Goal: Task Accomplishment & Management: Use online tool/utility

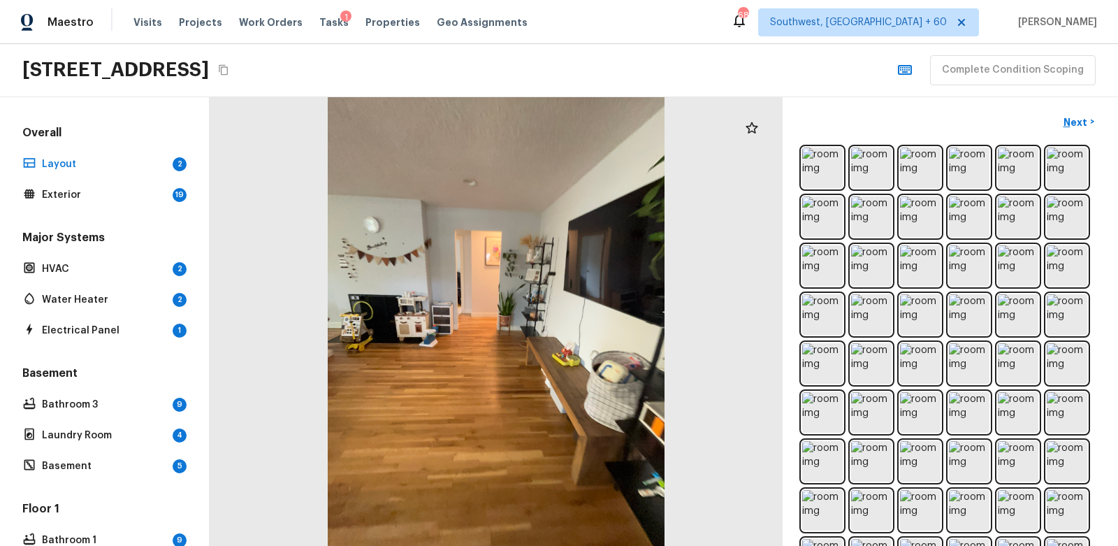
scroll to position [192, 0]
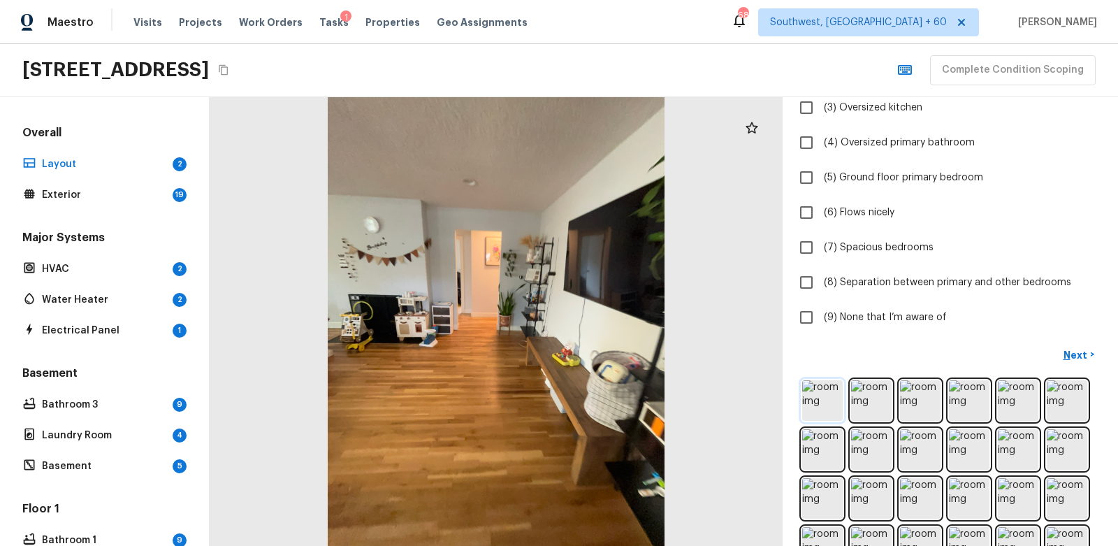
click at [826, 386] on img at bounding box center [822, 400] width 41 height 41
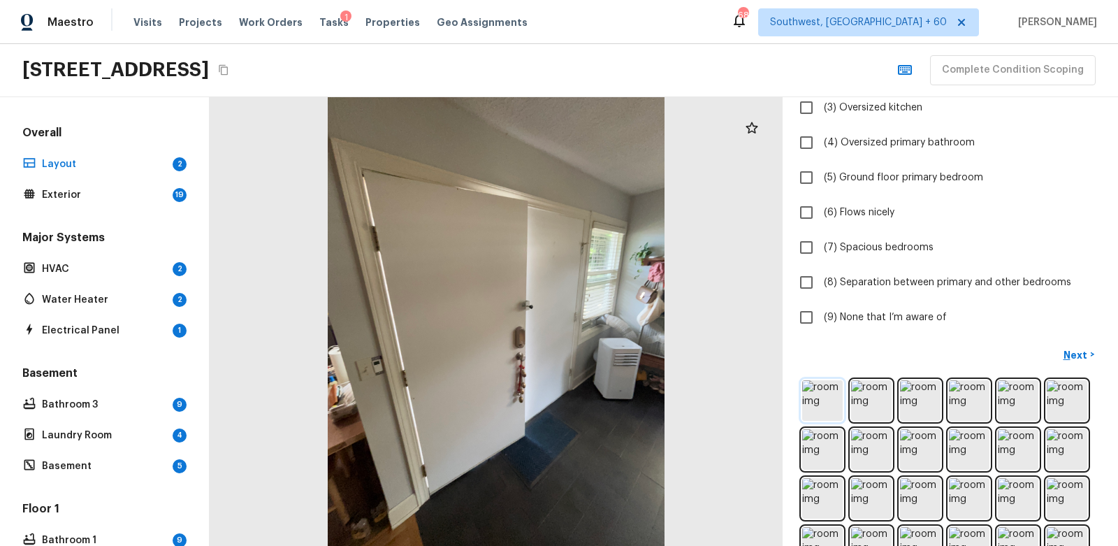
click at [825, 396] on img at bounding box center [822, 400] width 41 height 41
click at [871, 391] on img at bounding box center [871, 400] width 41 height 41
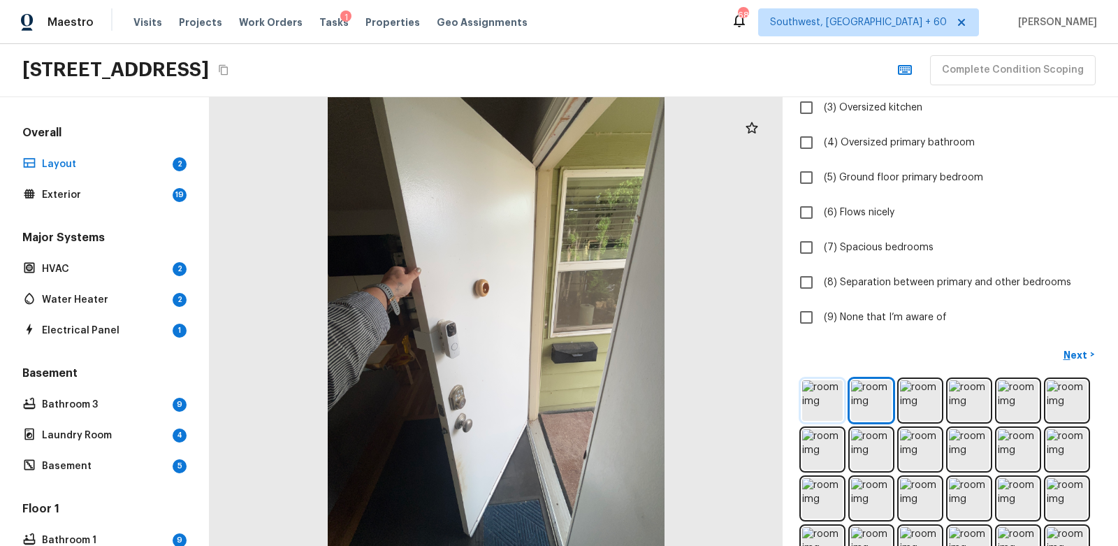
click at [824, 393] on img at bounding box center [822, 400] width 41 height 41
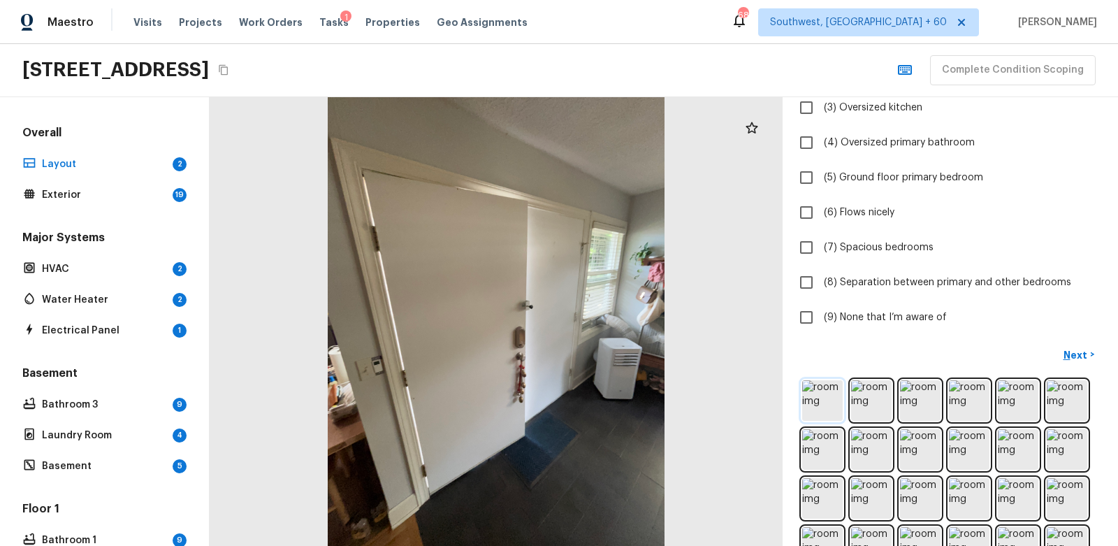
click at [824, 393] on img at bounding box center [822, 400] width 41 height 41
click at [861, 391] on img at bounding box center [871, 400] width 41 height 41
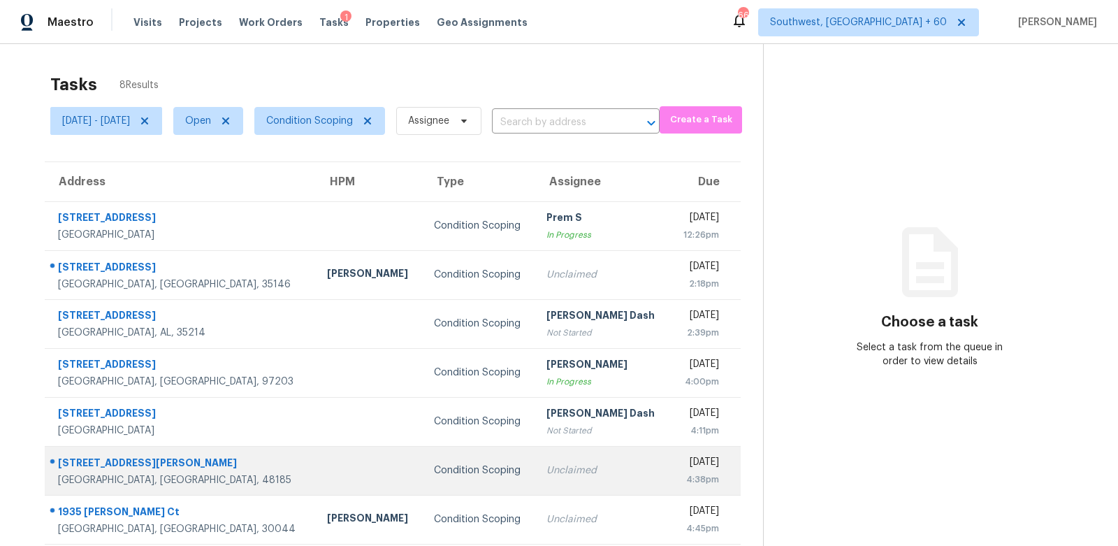
scroll to position [43, 0]
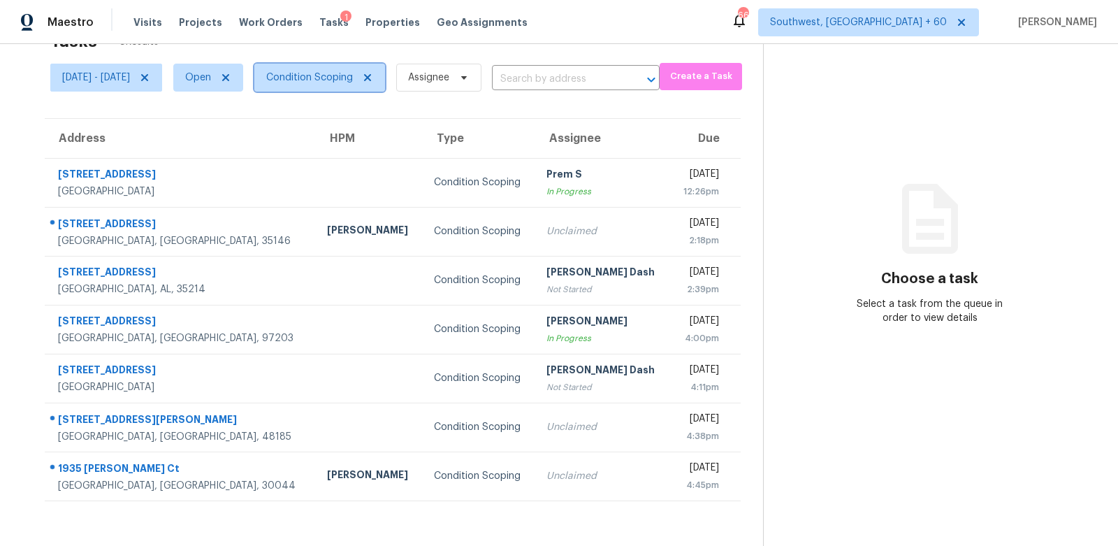
click at [341, 74] on span "Condition Scoping" at bounding box center [309, 78] width 87 height 14
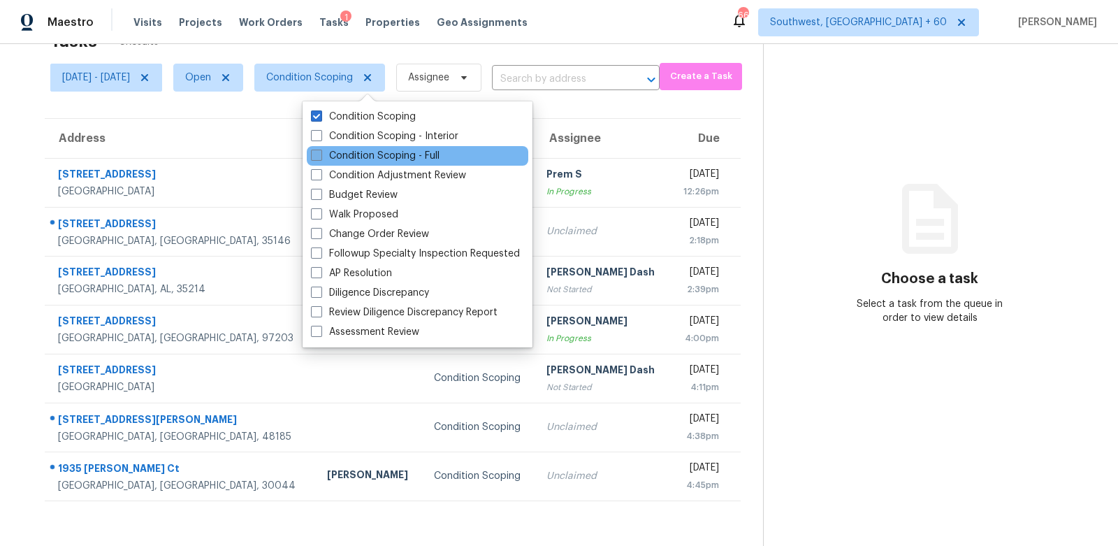
click at [372, 156] on label "Condition Scoping - Full" at bounding box center [375, 156] width 129 height 14
click at [320, 156] on input "Condition Scoping - Full" at bounding box center [315, 153] width 9 height 9
checkbox input "true"
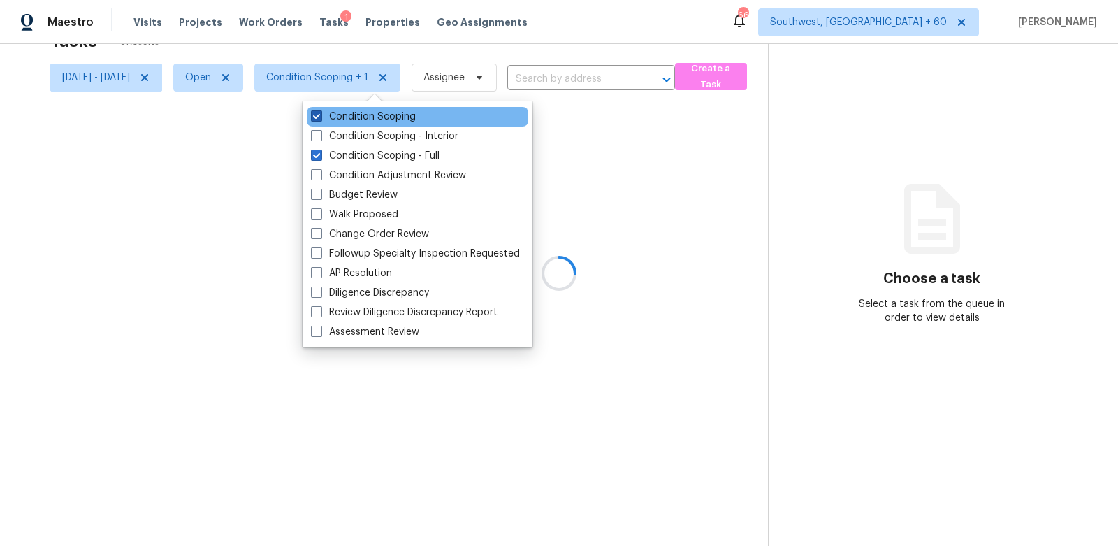
click at [389, 111] on label "Condition Scoping" at bounding box center [363, 117] width 105 height 14
click at [320, 111] on input "Condition Scoping" at bounding box center [315, 114] width 9 height 9
checkbox input "false"
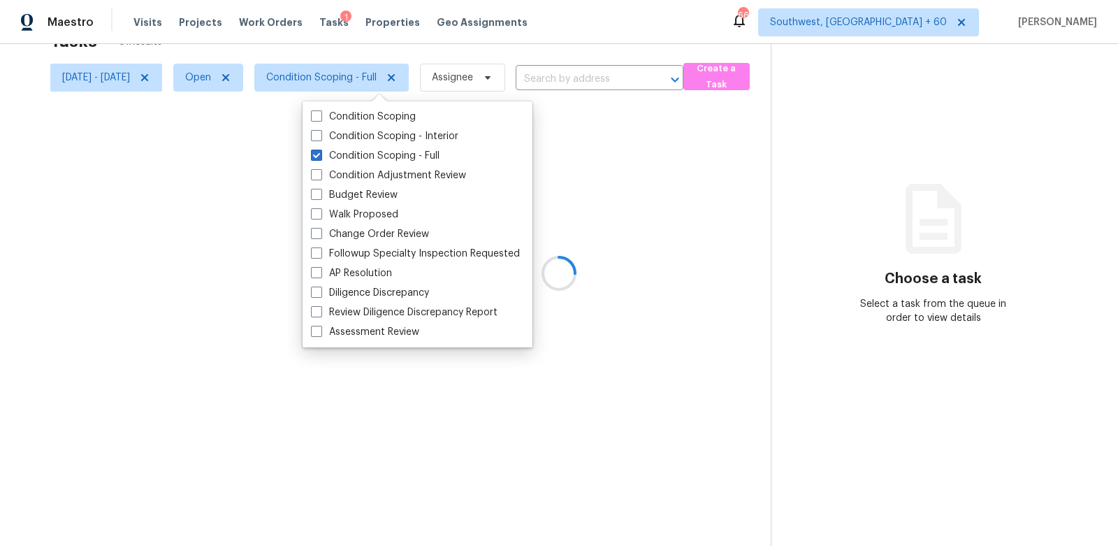
click at [592, 73] on div at bounding box center [559, 273] width 1118 height 546
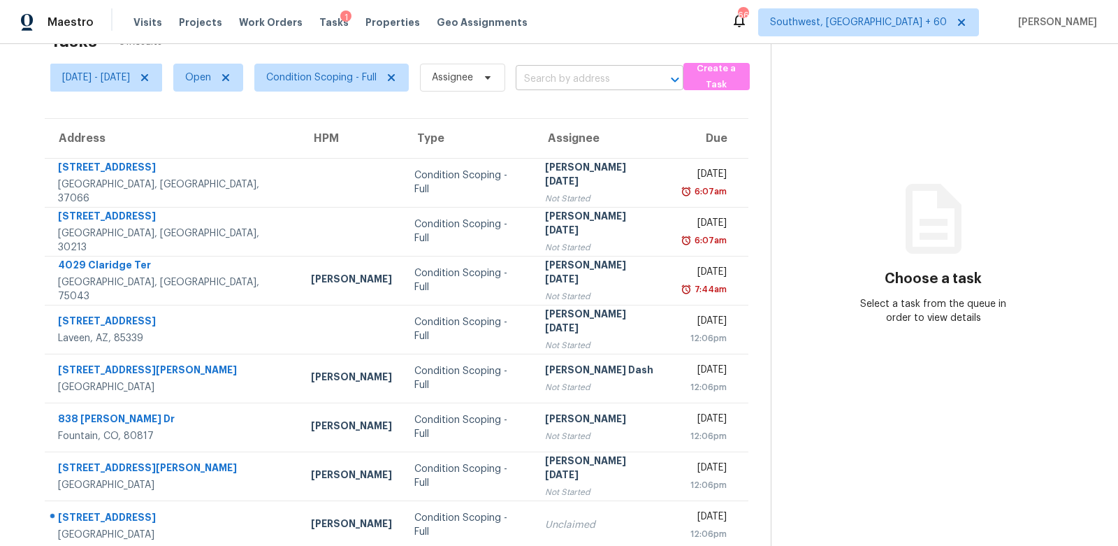
click at [597, 80] on input "text" at bounding box center [580, 79] width 129 height 22
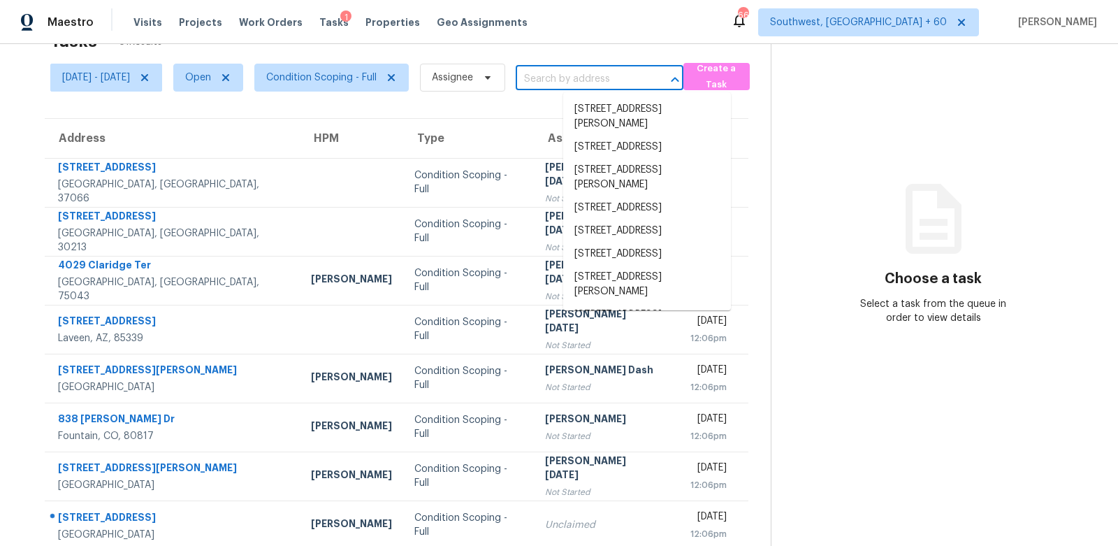
paste input "[STREET_ADDRESS]"
type input "[STREET_ADDRESS]"
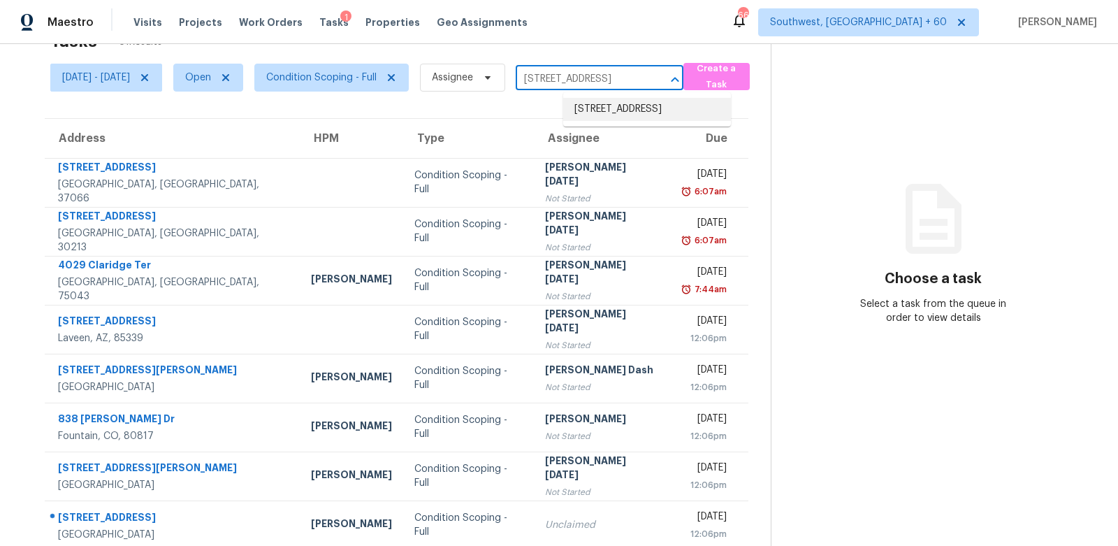
click at [601, 117] on li "[STREET_ADDRESS]" at bounding box center [647, 109] width 168 height 23
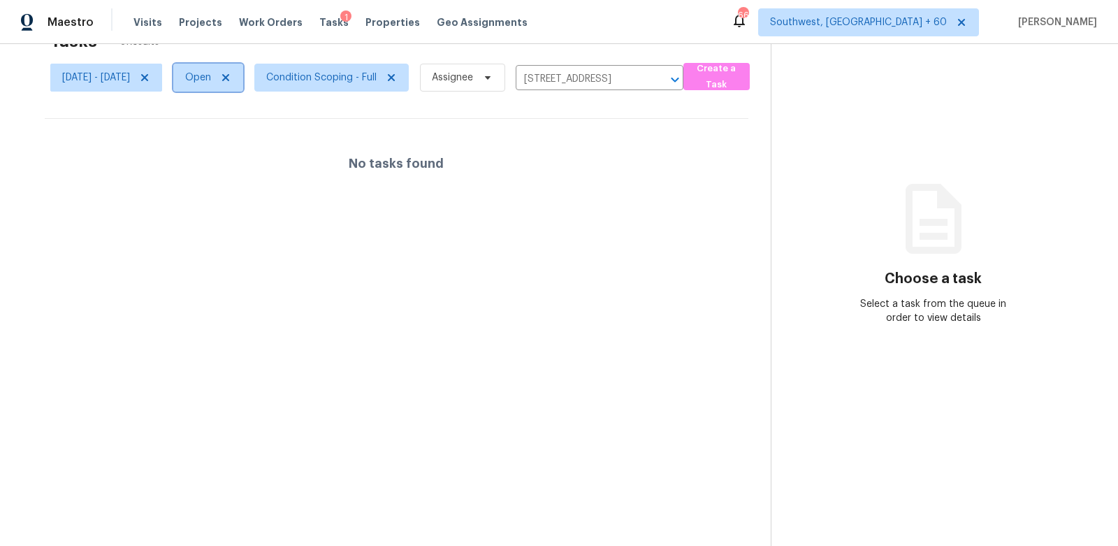
click at [211, 81] on span "Open" at bounding box center [198, 78] width 26 height 14
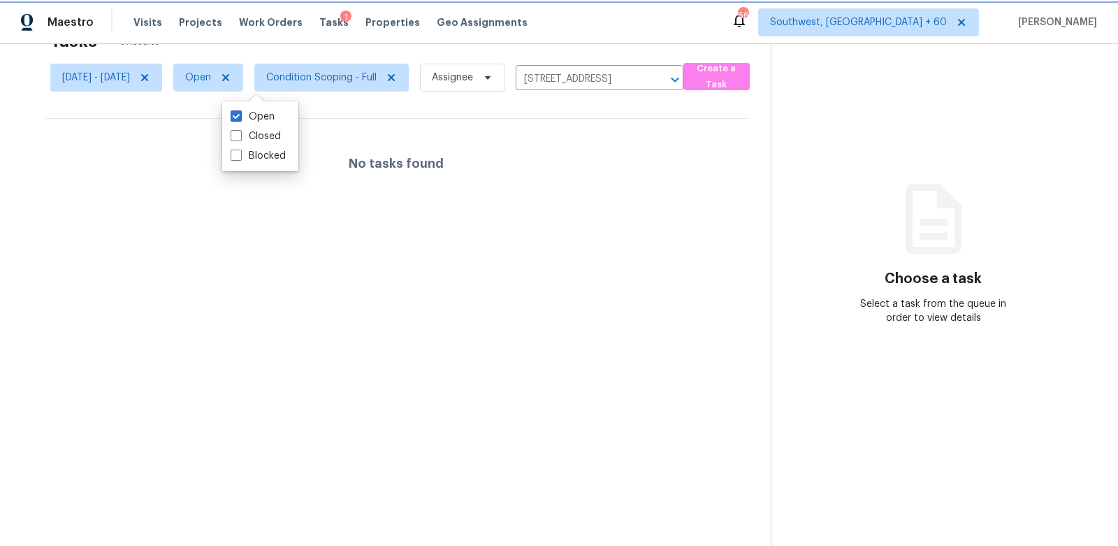
click at [211, 81] on span "Open" at bounding box center [198, 78] width 26 height 14
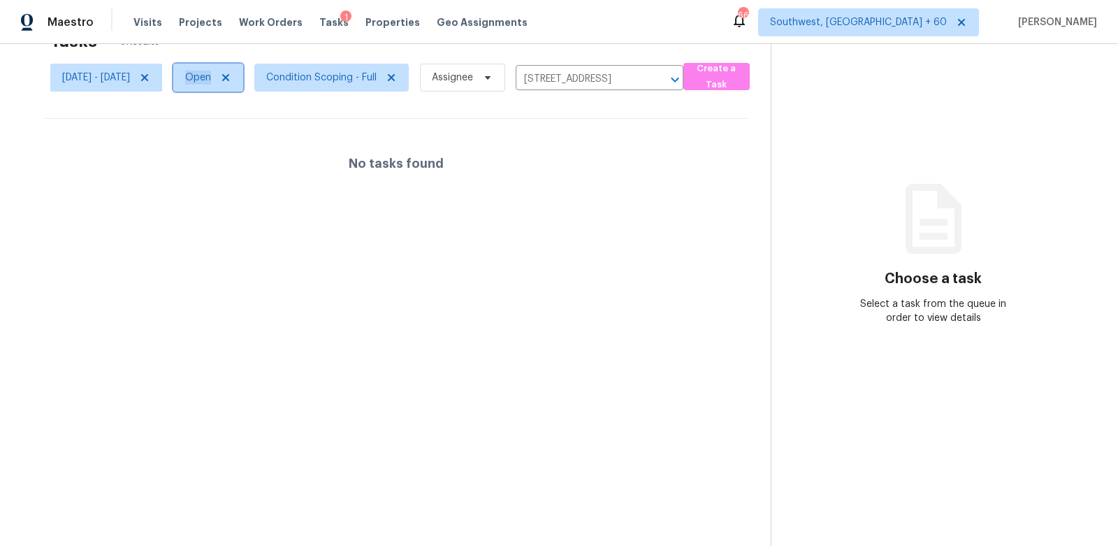
click at [243, 87] on span "Open" at bounding box center [208, 78] width 70 height 28
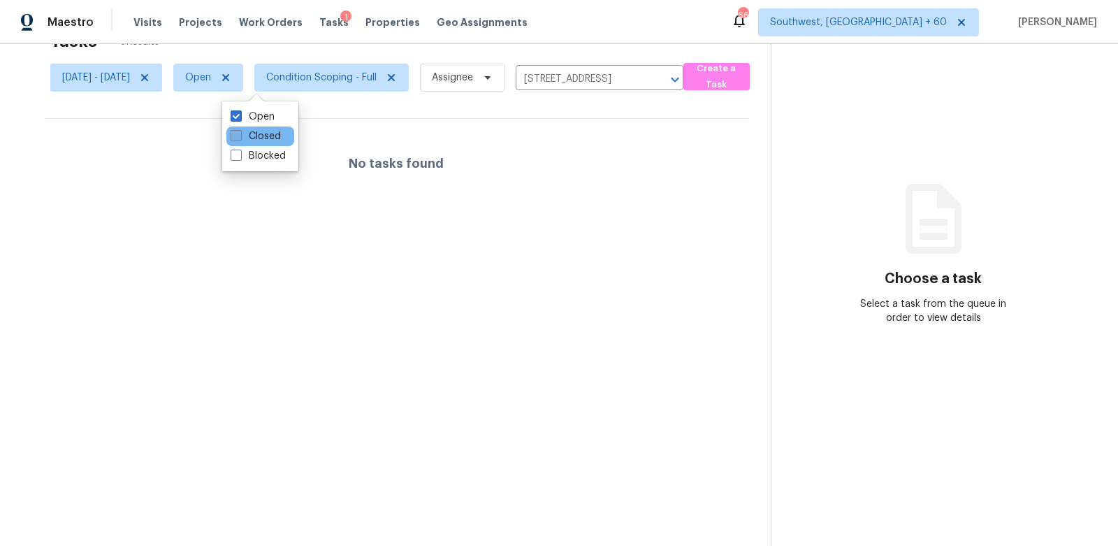
click at [250, 138] on label "Closed" at bounding box center [256, 136] width 50 height 14
click at [240, 138] on input "Closed" at bounding box center [235, 133] width 9 height 9
checkbox input "true"
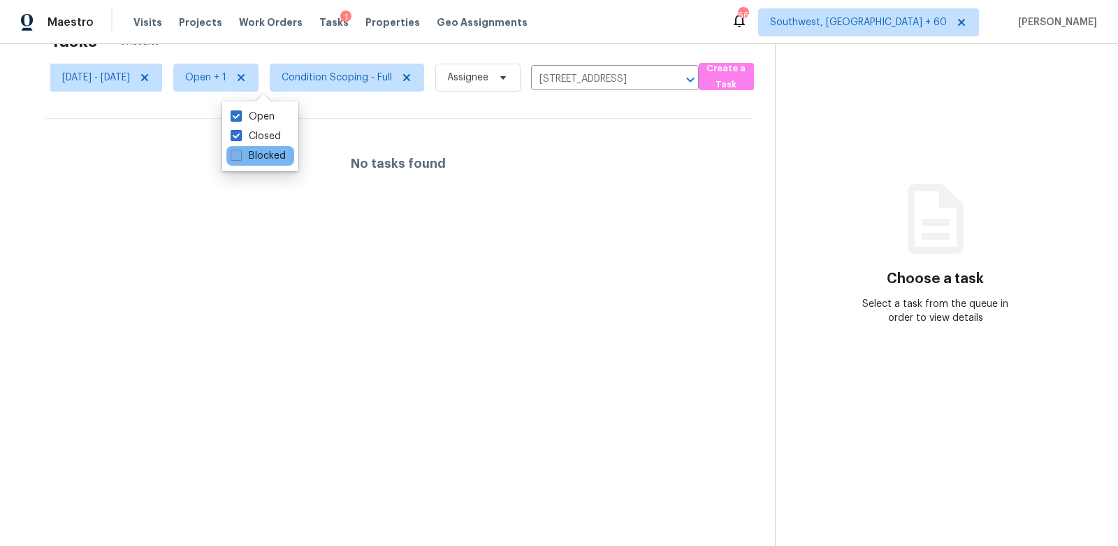
click at [247, 156] on label "Blocked" at bounding box center [258, 156] width 55 height 14
click at [240, 156] on input "Blocked" at bounding box center [235, 153] width 9 height 9
checkbox input "true"
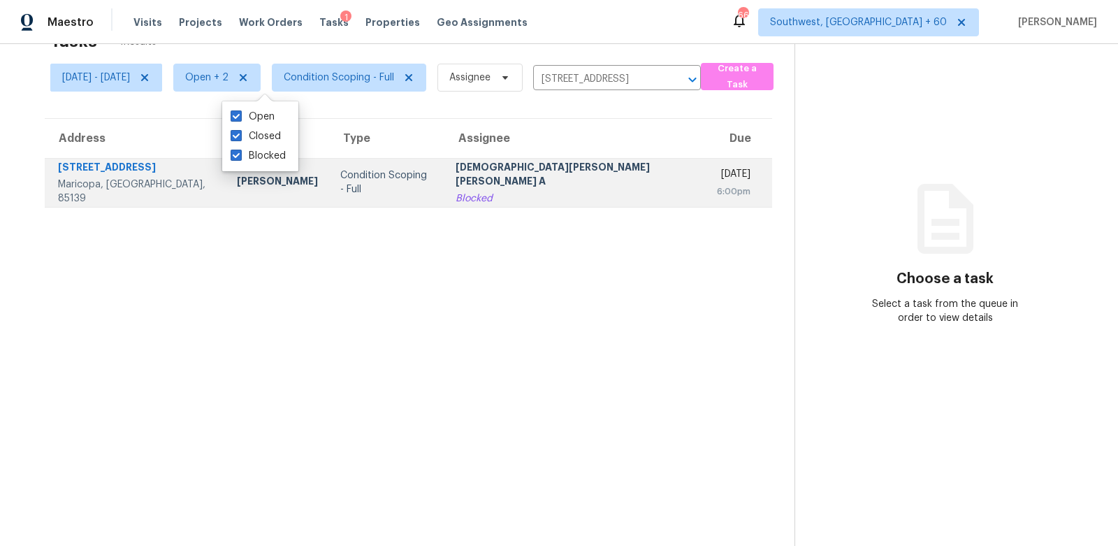
click at [420, 204] on td "Condition Scoping - Full" at bounding box center [386, 182] width 115 height 49
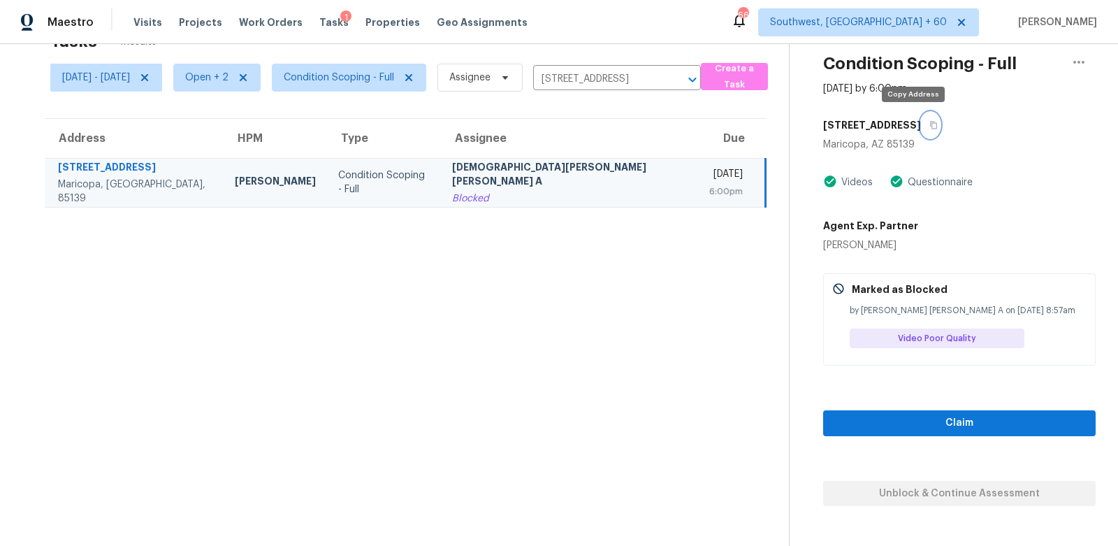
click at [930, 123] on icon "button" at bounding box center [933, 126] width 7 height 8
click at [595, 80] on input "[STREET_ADDRESS]" at bounding box center [597, 79] width 129 height 22
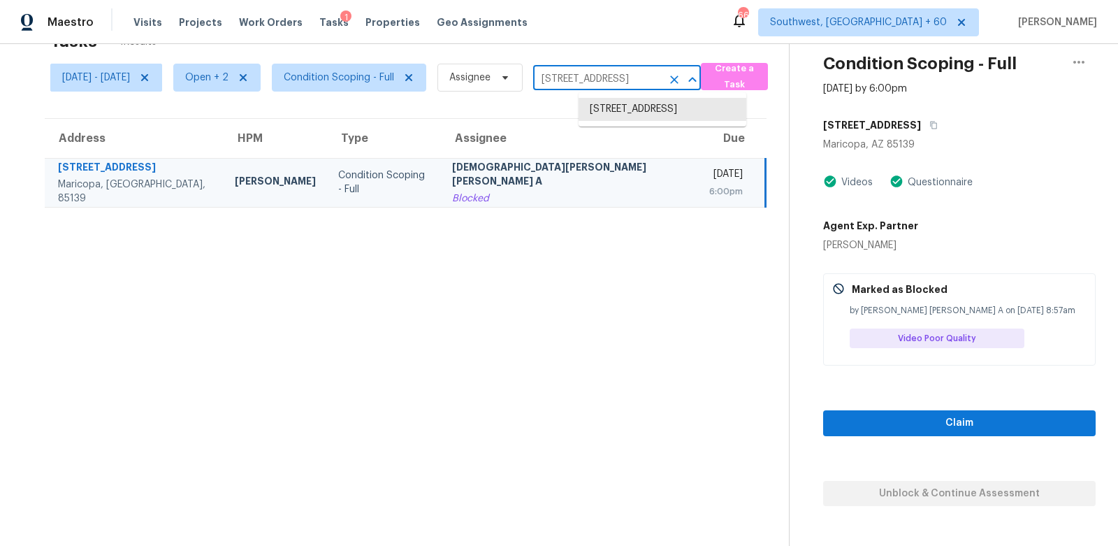
paste input "[STREET_ADDRESS]"
type input "[STREET_ADDRESS]"
click at [644, 115] on li "[STREET_ADDRESS]" at bounding box center [663, 109] width 168 height 23
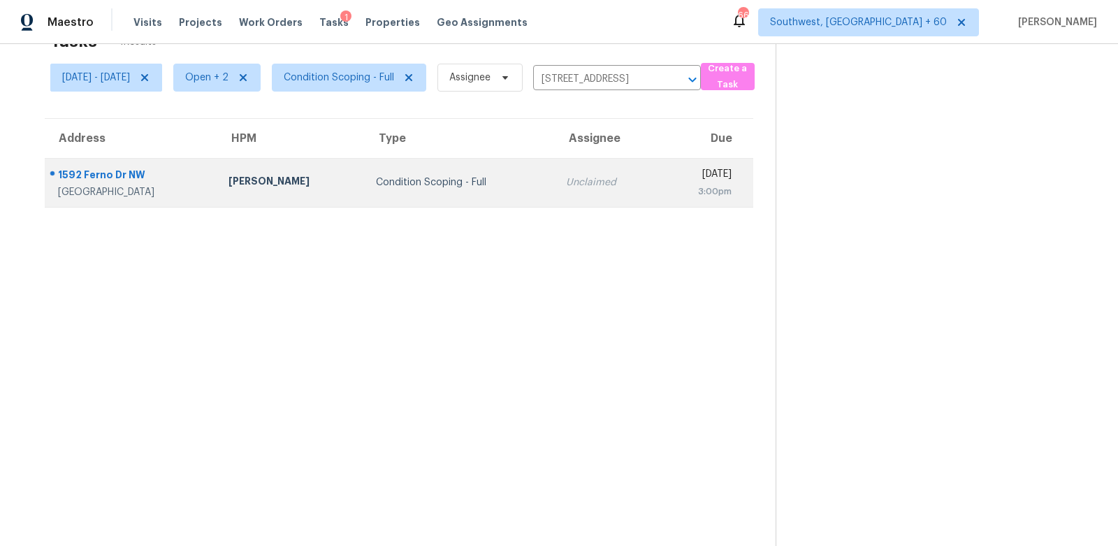
click at [555, 196] on td "Unclaimed" at bounding box center [606, 182] width 103 height 49
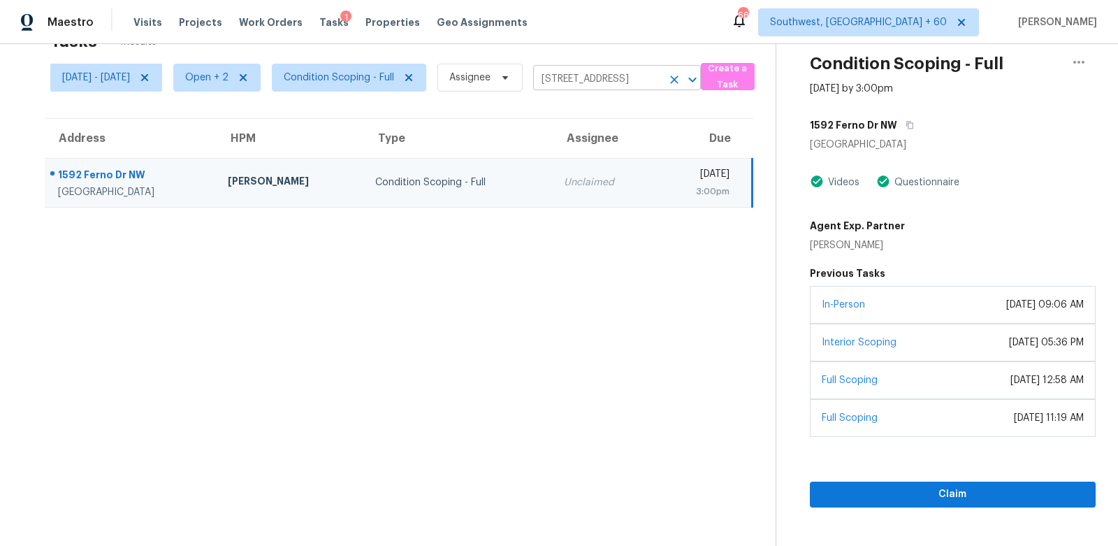
click at [649, 73] on input "[STREET_ADDRESS]" at bounding box center [597, 79] width 129 height 22
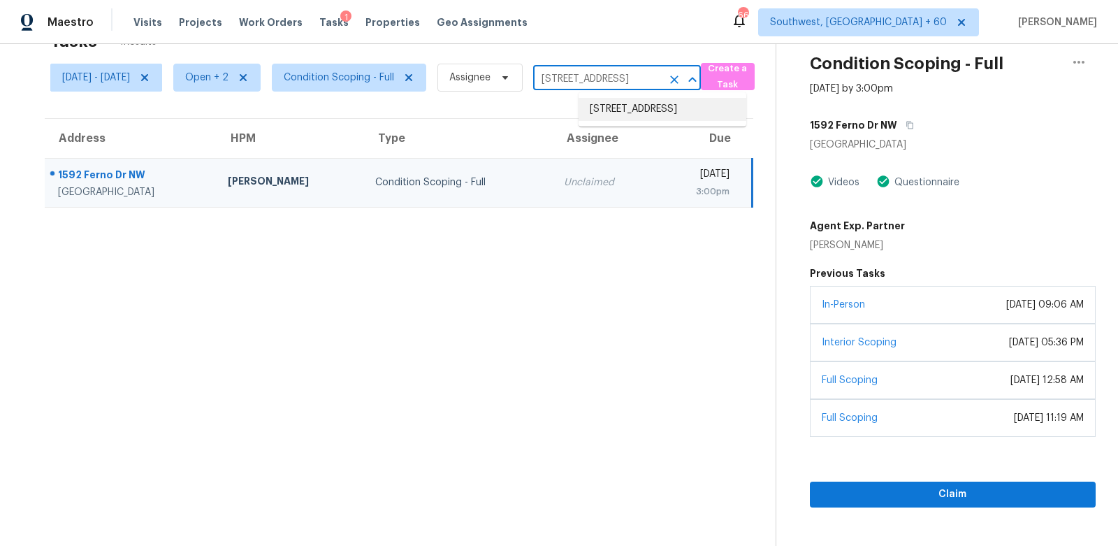
click at [553, 175] on td "Unclaimed" at bounding box center [604, 182] width 103 height 49
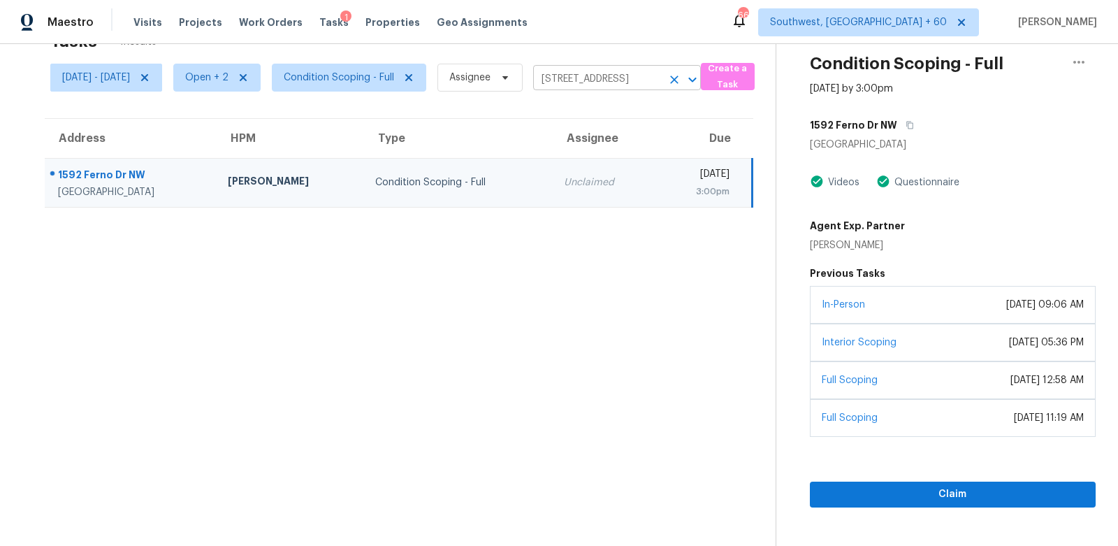
click at [624, 85] on input "[STREET_ADDRESS]" at bounding box center [597, 79] width 129 height 22
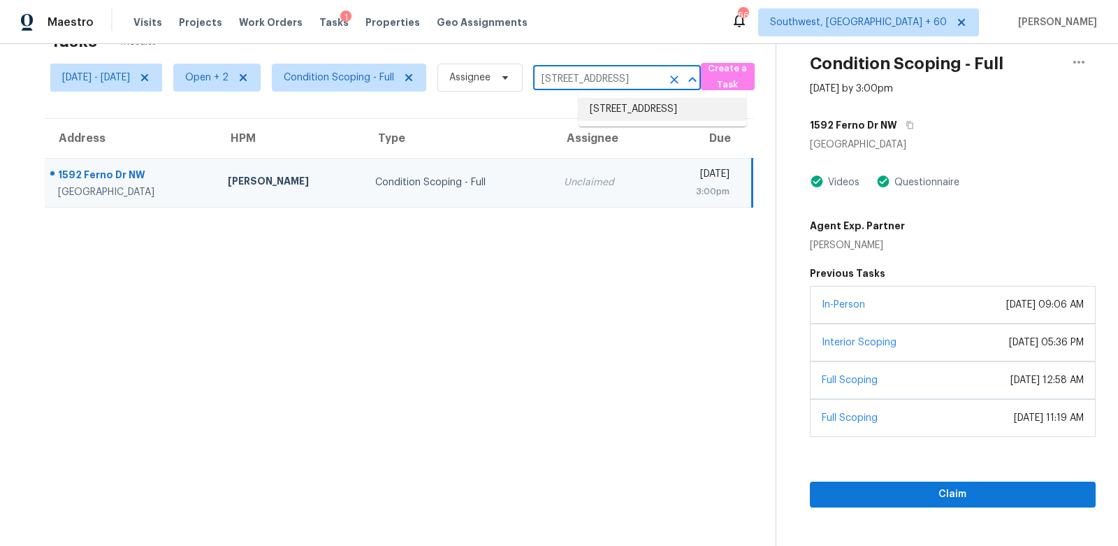
paste input "[STREET_ADDRESS]"
type input "[STREET_ADDRESS]"
click at [641, 121] on li "[STREET_ADDRESS]" at bounding box center [663, 109] width 168 height 23
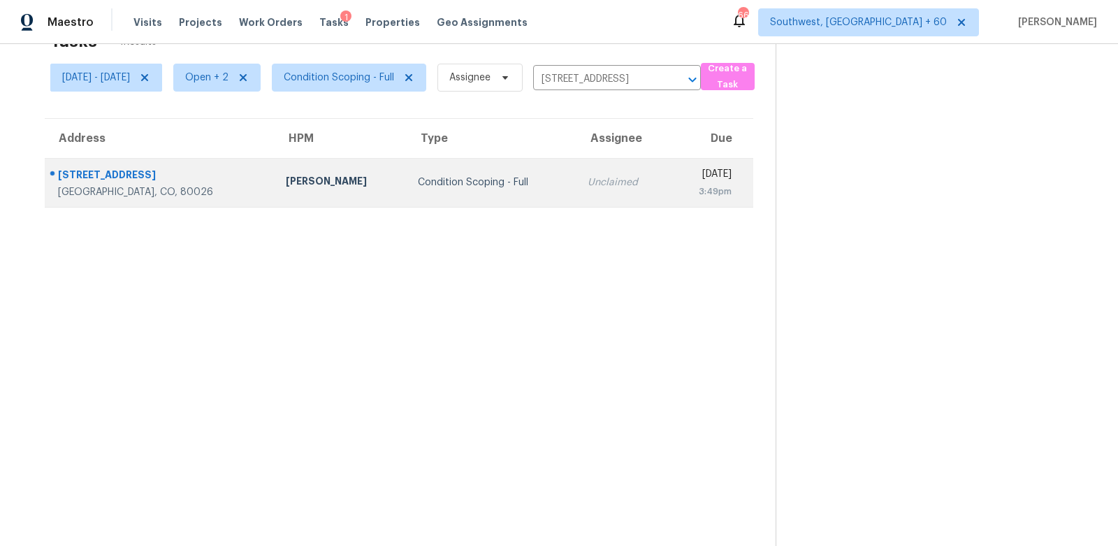
click at [588, 184] on div "Unclaimed" at bounding box center [623, 182] width 71 height 14
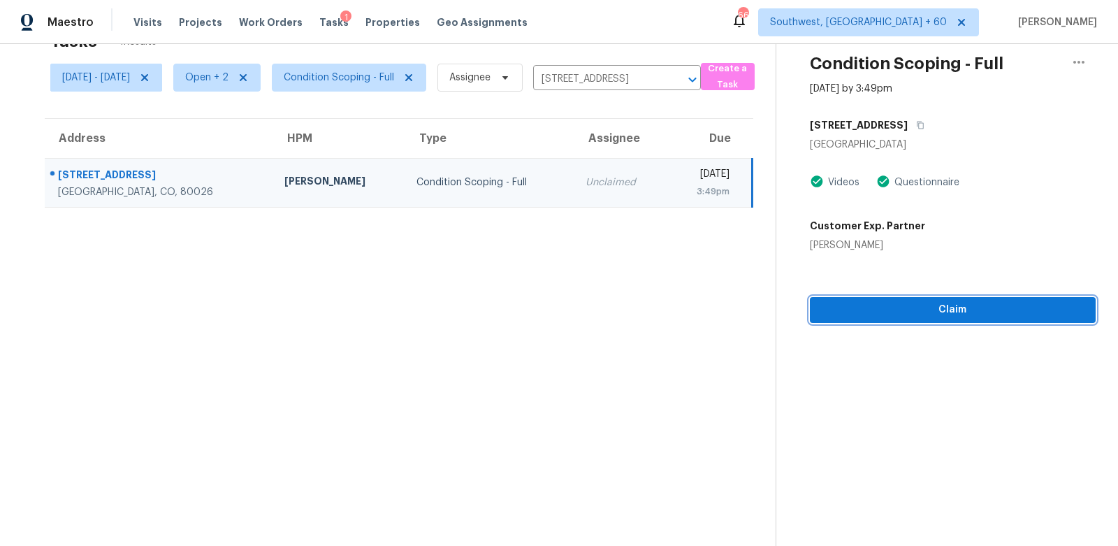
click at [995, 319] on button "Claim" at bounding box center [953, 310] width 286 height 26
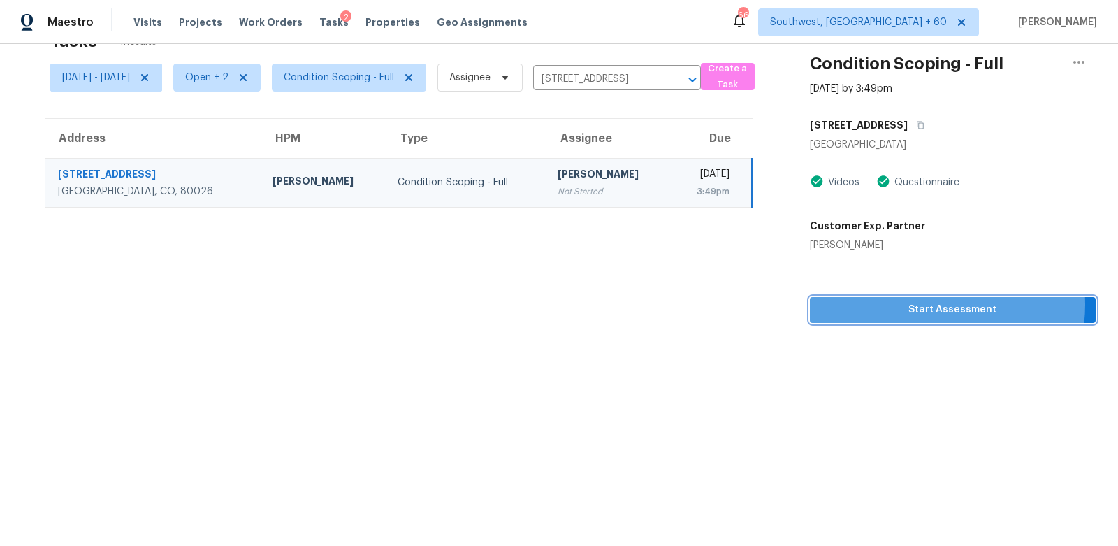
click at [945, 304] on span "Start Assessment" at bounding box center [952, 309] width 263 height 17
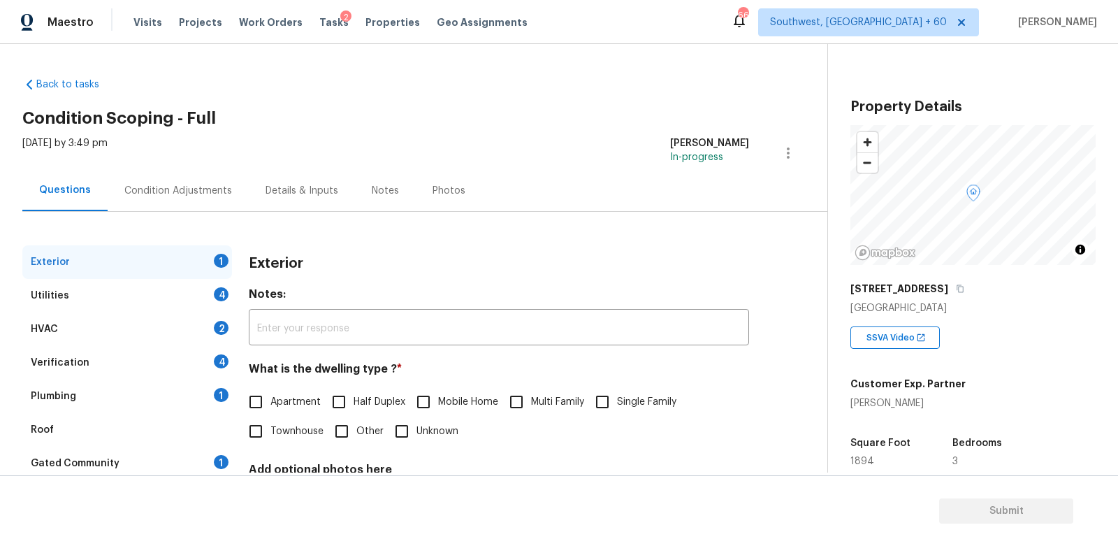
click at [621, 405] on span "Single Family" at bounding box center [646, 402] width 59 height 15
click at [617, 405] on input "Single Family" at bounding box center [602, 401] width 29 height 29
checkbox input "true"
click at [201, 294] on div "Utilities 4" at bounding box center [127, 296] width 210 height 34
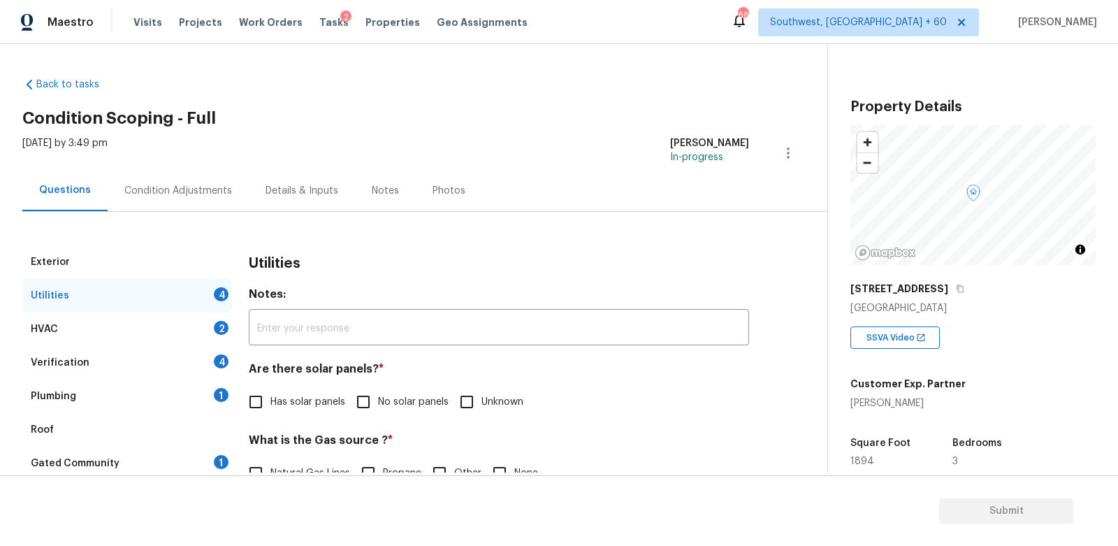
click at [392, 411] on label "No solar panels" at bounding box center [399, 401] width 100 height 29
click at [378, 411] on input "No solar panels" at bounding box center [363, 401] width 29 height 29
checkbox input "true"
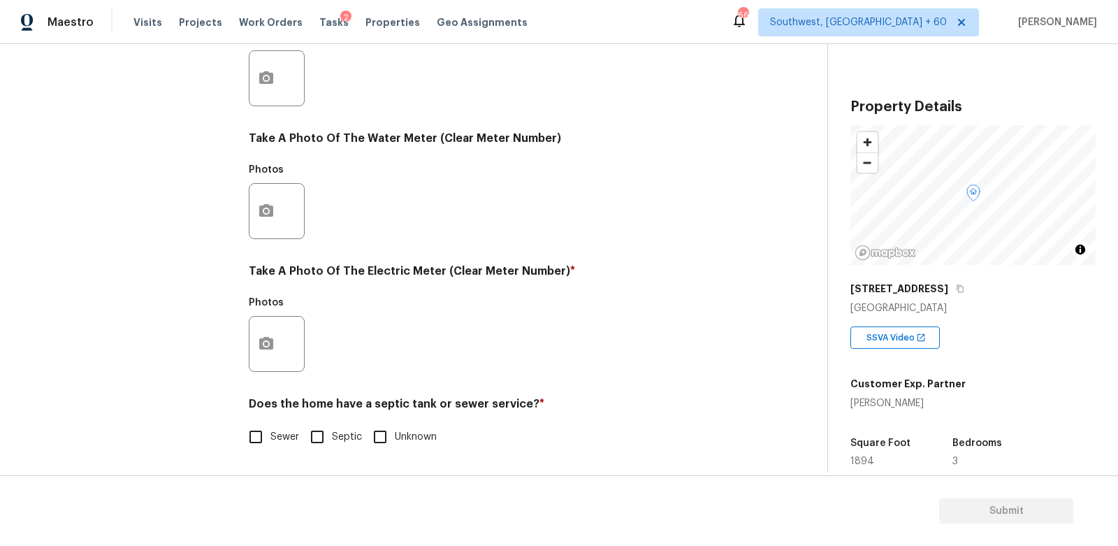
click at [286, 439] on span "Sewer" at bounding box center [284, 437] width 29 height 15
click at [270, 439] on input "Sewer" at bounding box center [255, 436] width 29 height 29
checkbox input "true"
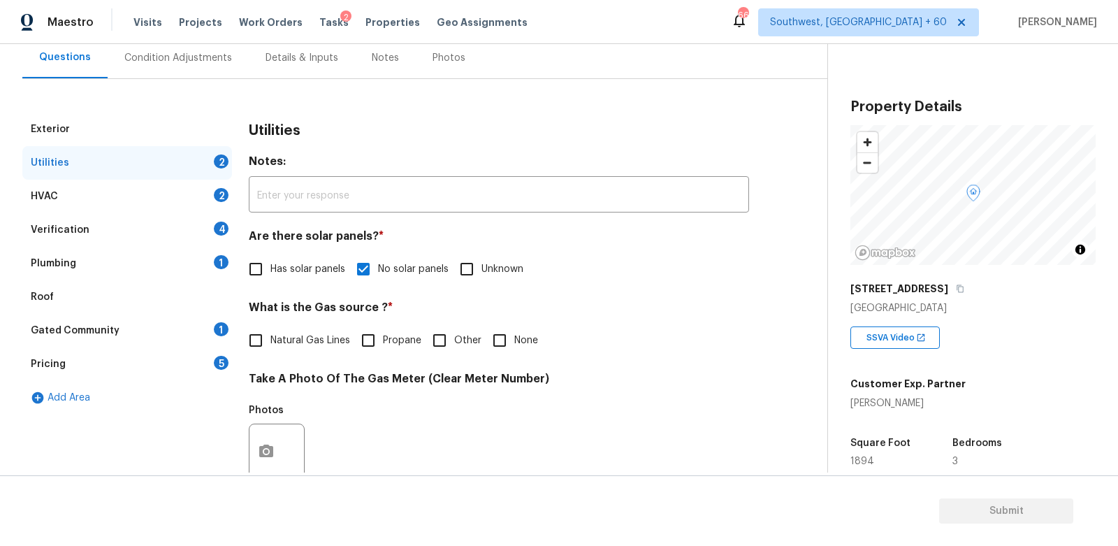
scroll to position [28, 0]
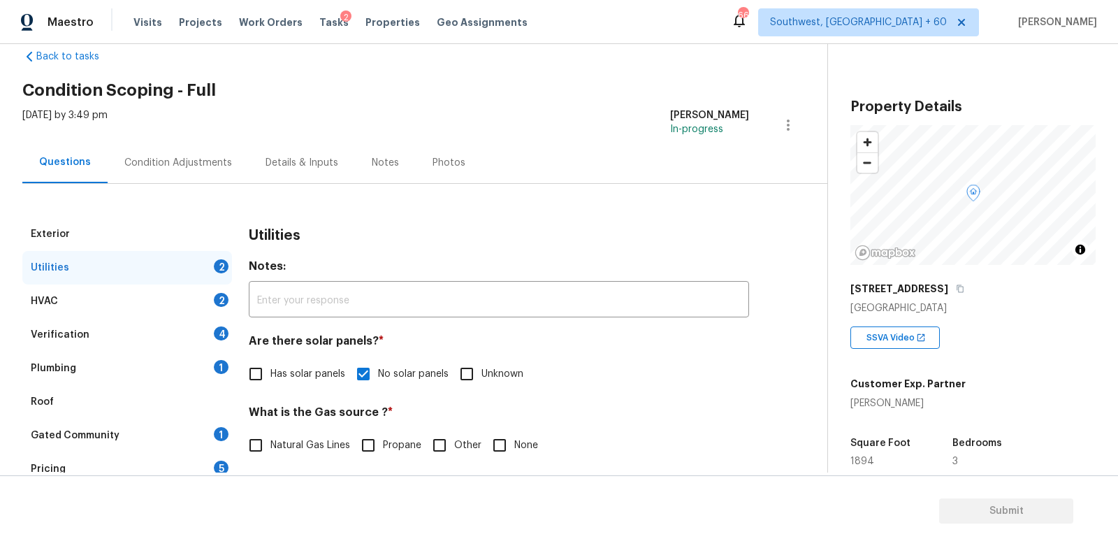
click at [180, 301] on div "HVAC 2" at bounding box center [127, 301] width 210 height 34
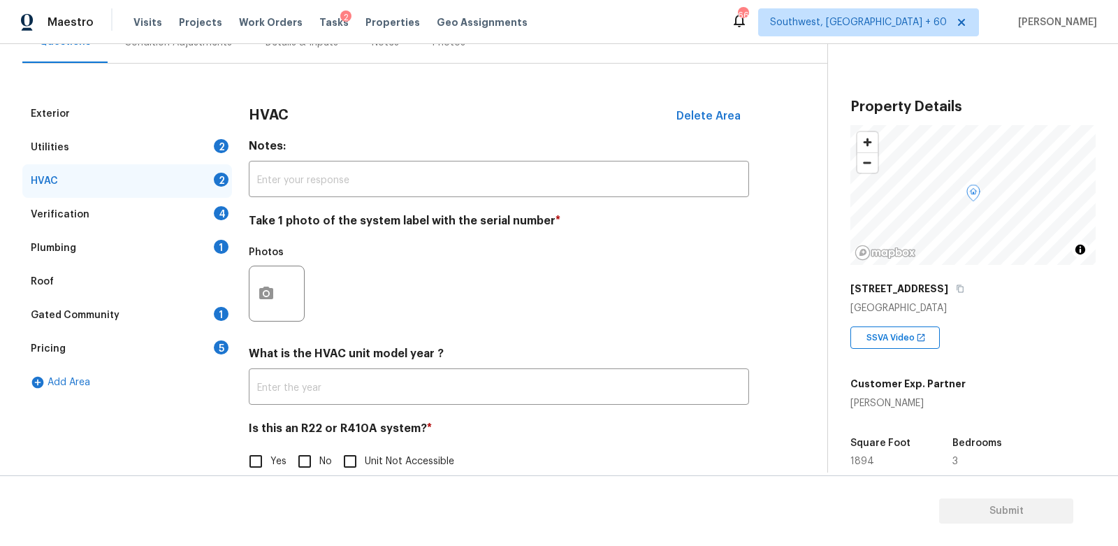
scroll to position [172, 0]
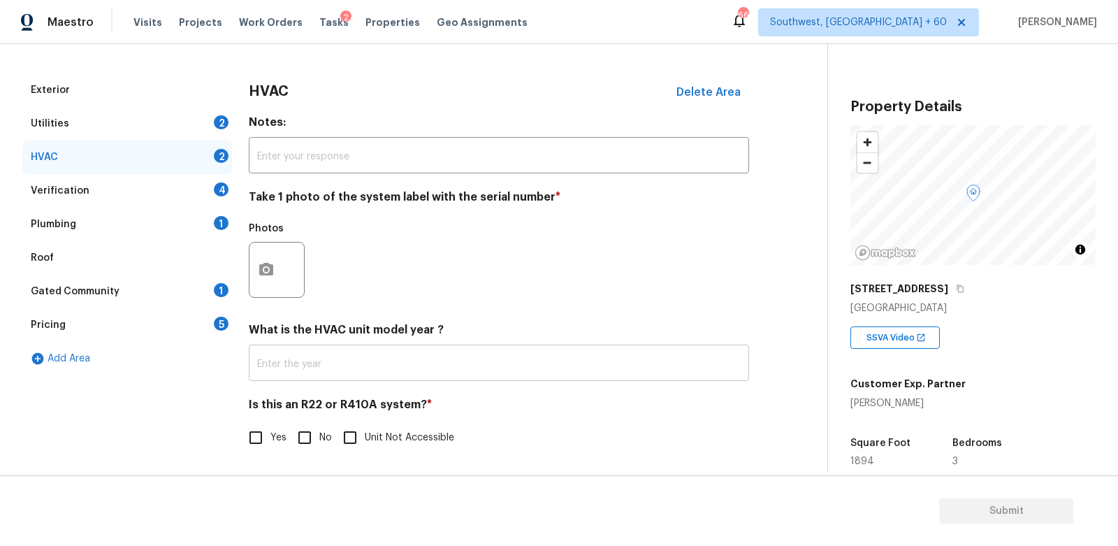
click at [315, 365] on input "text" at bounding box center [499, 364] width 500 height 33
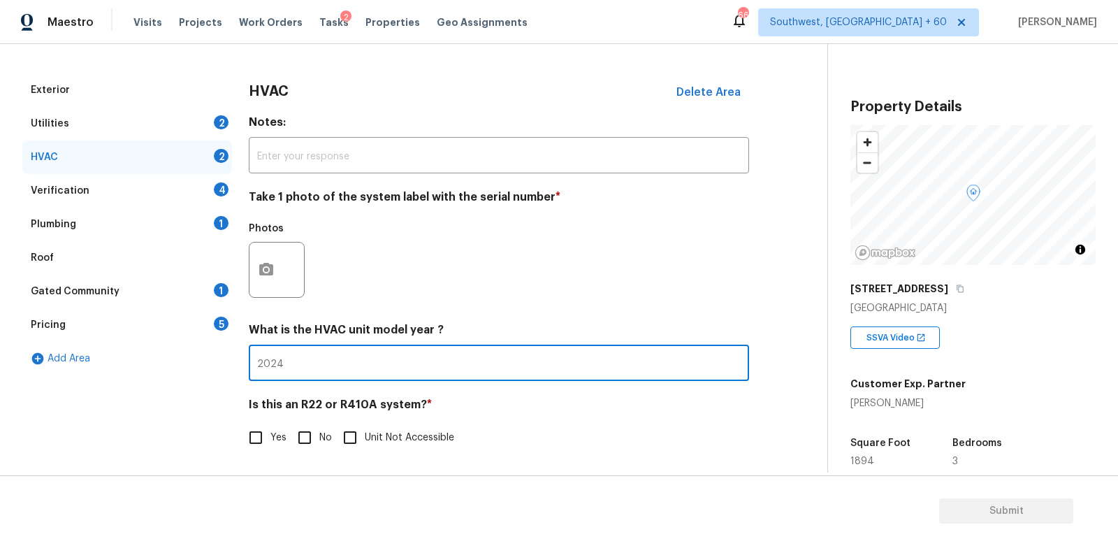
type input "2024"
click at [303, 440] on input "No" at bounding box center [304, 437] width 29 height 29
checkbox input "true"
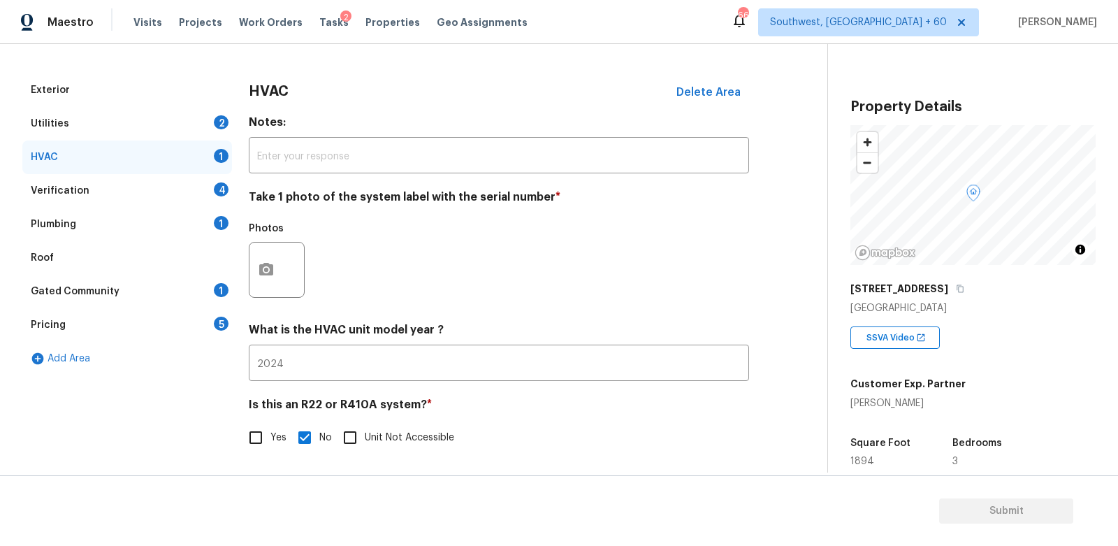
click at [197, 195] on div "Verification 4" at bounding box center [127, 191] width 210 height 34
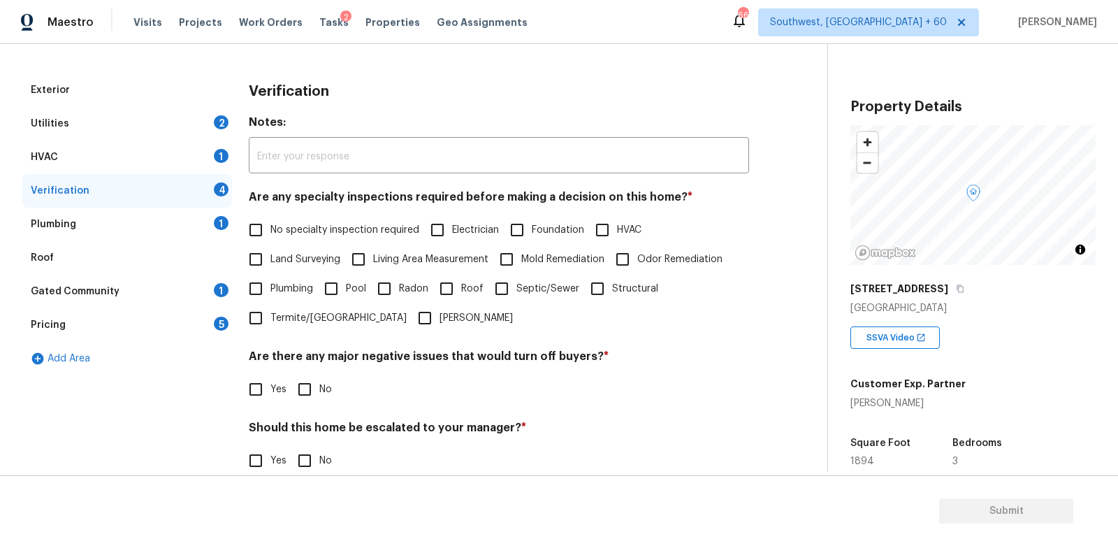
click at [275, 221] on label "No specialty inspection required" at bounding box center [330, 229] width 178 height 29
click at [270, 221] on input "No specialty inspection required" at bounding box center [255, 229] width 29 height 29
checkbox input "true"
click at [308, 384] on input "No" at bounding box center [304, 389] width 29 height 29
checkbox input "true"
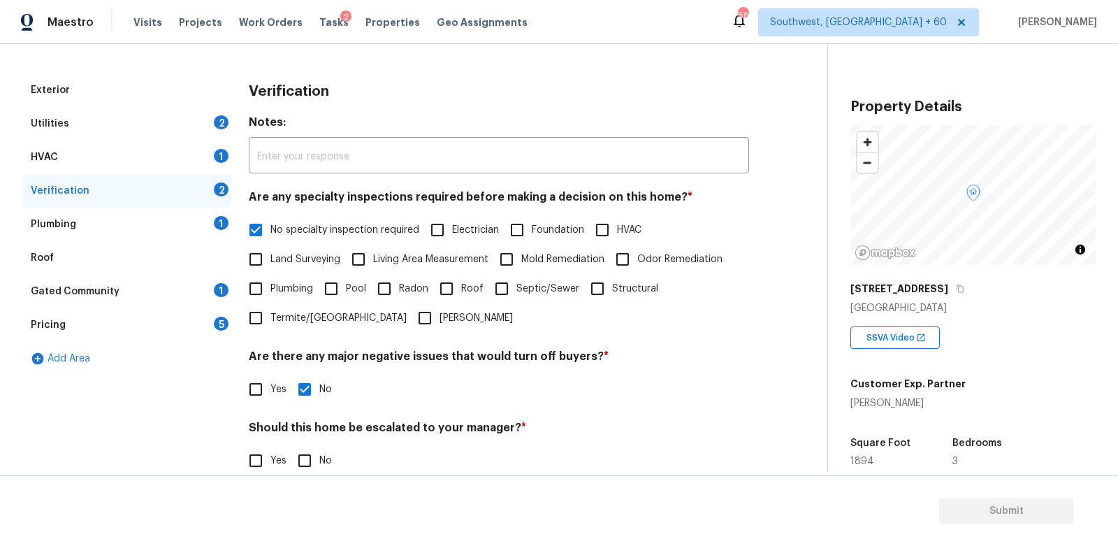
click at [314, 450] on input "No" at bounding box center [304, 460] width 29 height 29
checkbox input "true"
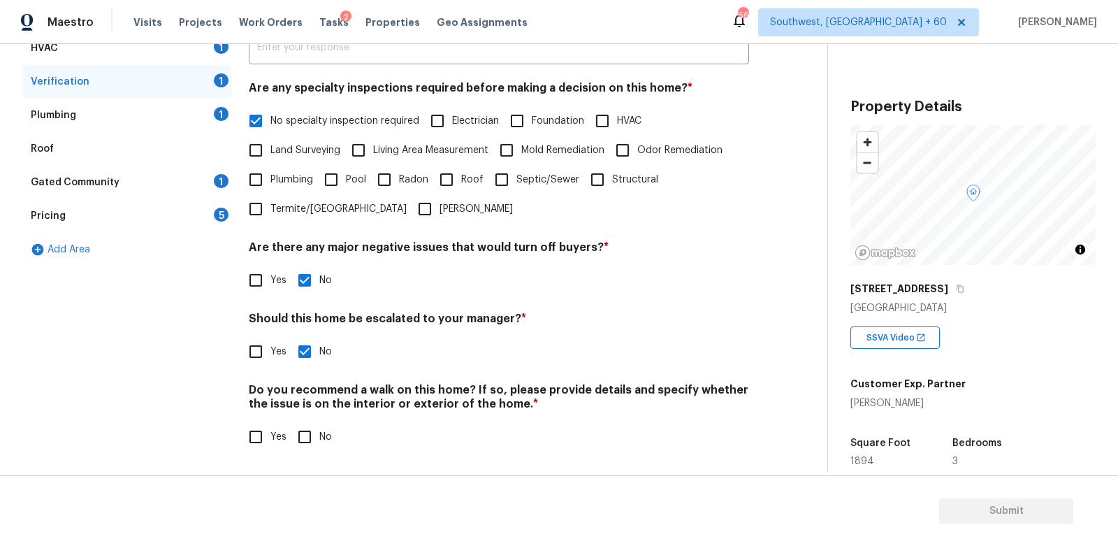
click at [302, 443] on input "No" at bounding box center [304, 436] width 29 height 29
checkbox input "true"
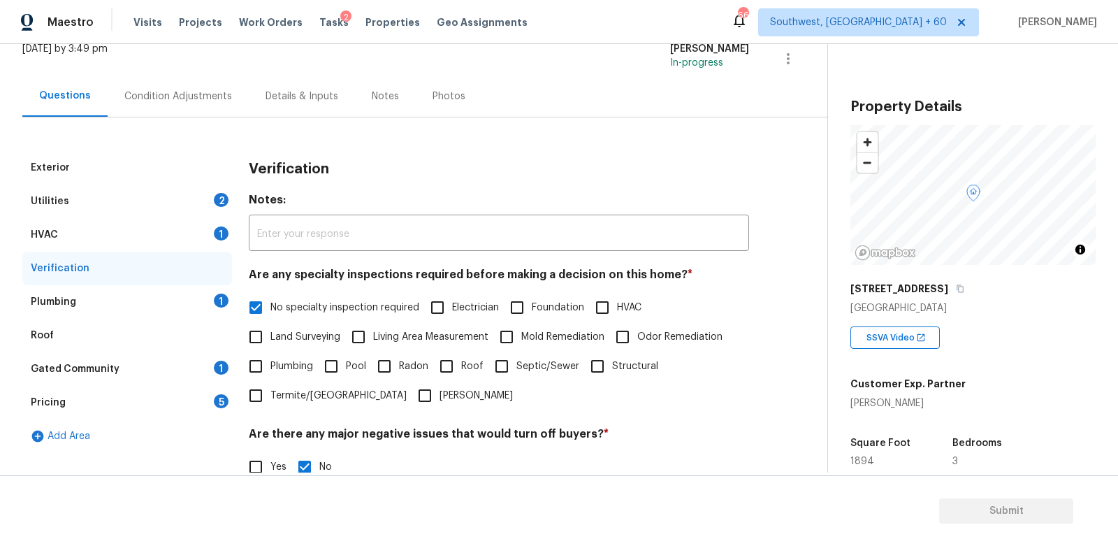
click at [197, 308] on div "Plumbing 1" at bounding box center [127, 302] width 210 height 34
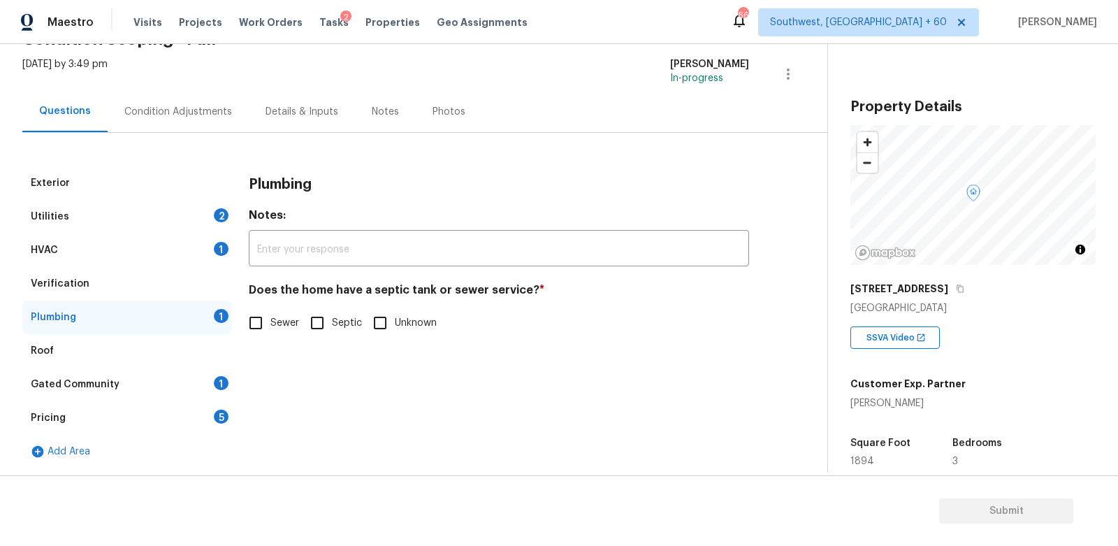
scroll to position [78, 0]
click at [286, 330] on span "Sewer" at bounding box center [284, 324] width 29 height 15
click at [270, 330] on input "Sewer" at bounding box center [255, 323] width 29 height 29
checkbox input "true"
click at [219, 380] on div "1" at bounding box center [221, 384] width 15 height 14
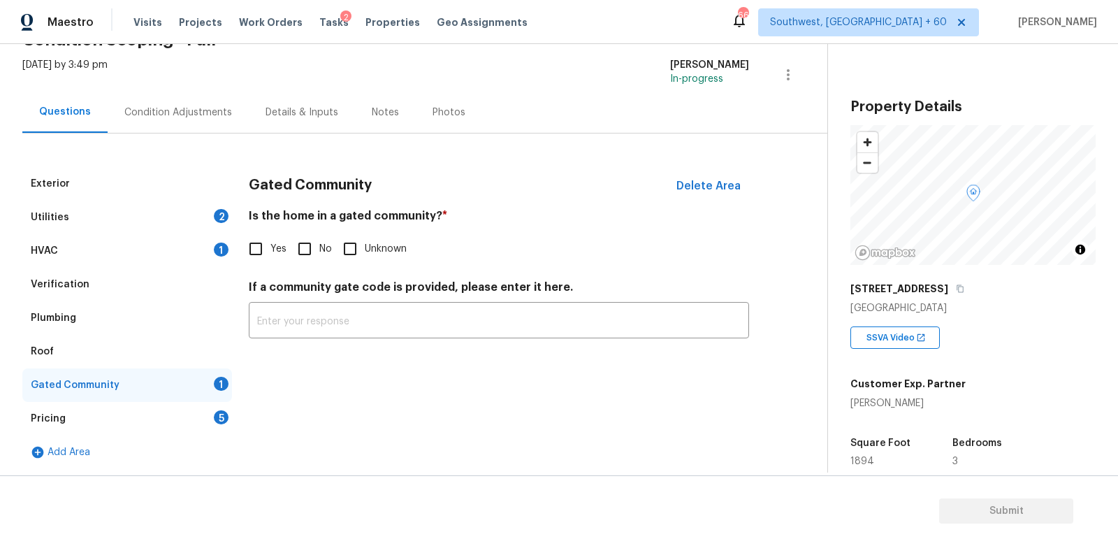
click at [315, 262] on input "No" at bounding box center [304, 248] width 29 height 29
checkbox input "true"
click at [211, 414] on div "Pricing 5" at bounding box center [127, 419] width 210 height 34
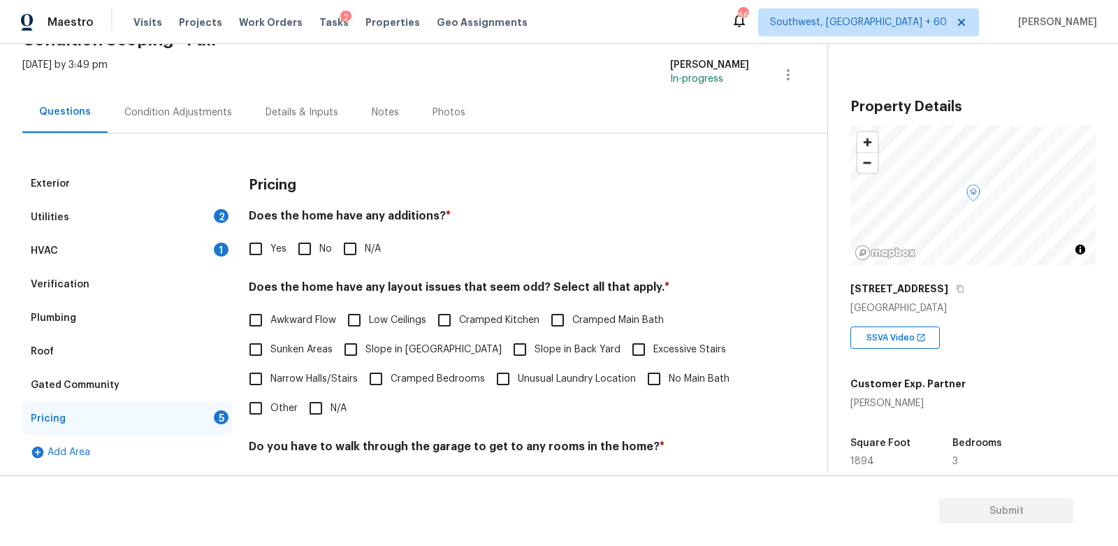
click at [300, 242] on input "No" at bounding box center [304, 248] width 29 height 29
checkbox input "true"
click at [317, 395] on input "N/A" at bounding box center [315, 409] width 29 height 29
checkbox input "true"
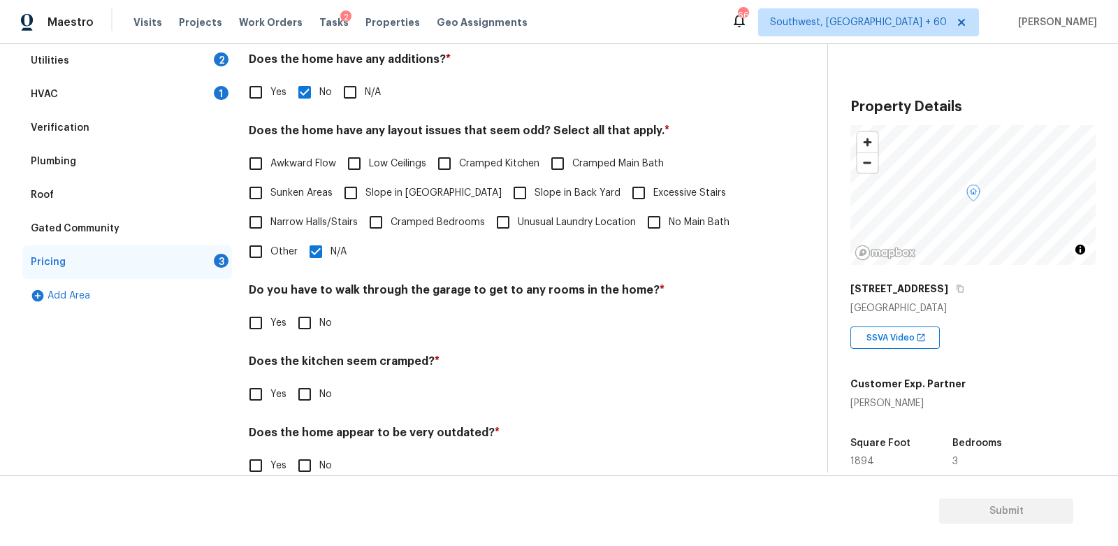
scroll to position [263, 0]
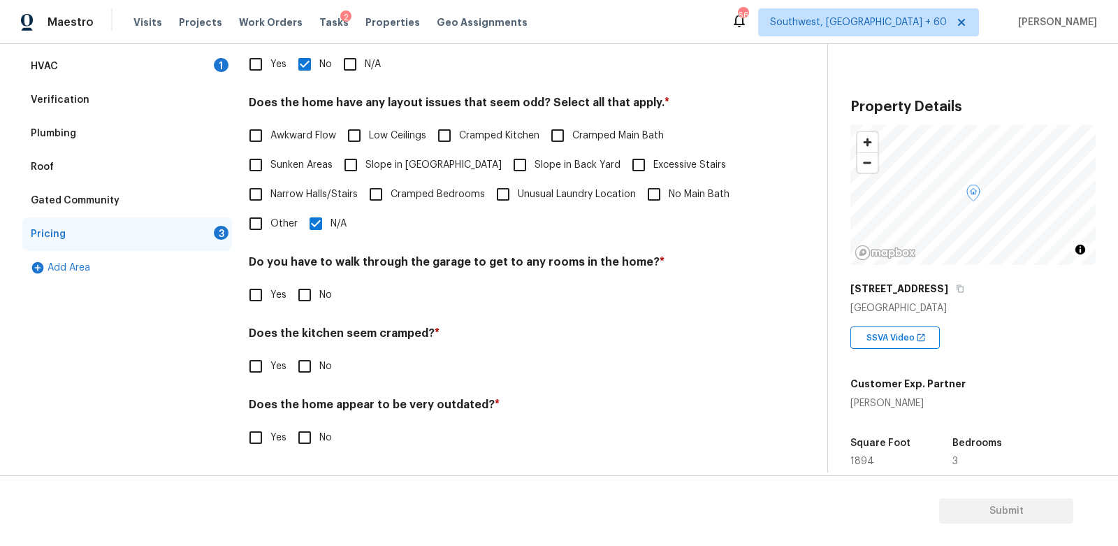
click at [318, 302] on input "No" at bounding box center [304, 294] width 29 height 29
checkbox input "true"
click at [312, 368] on input "No" at bounding box center [304, 367] width 29 height 29
checkbox input "true"
click at [318, 419] on div "Does the home appear to be very outdated? * Yes No" at bounding box center [499, 425] width 500 height 55
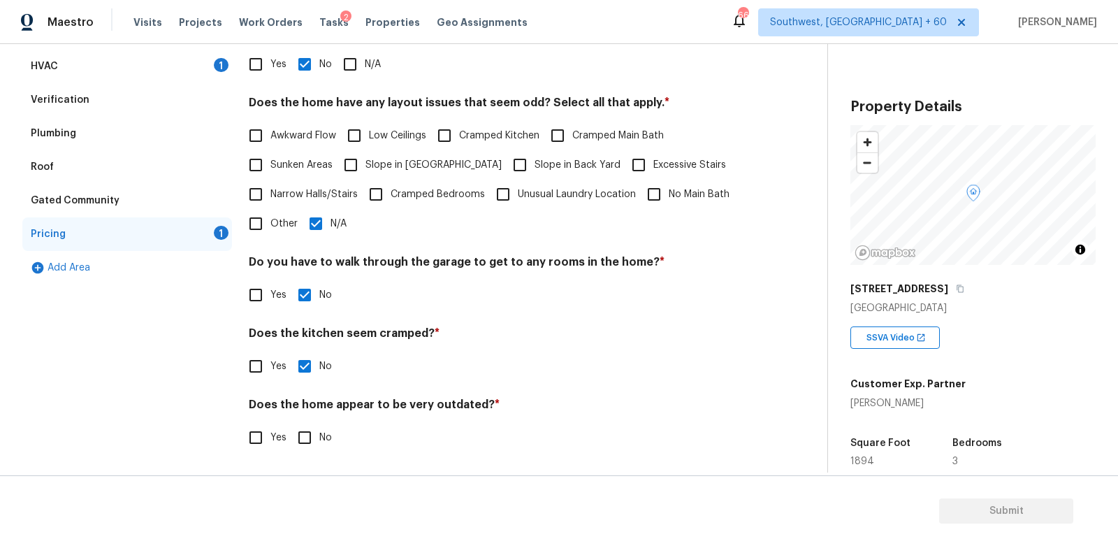
click at [298, 448] on input "No" at bounding box center [304, 437] width 29 height 29
checkbox input "true"
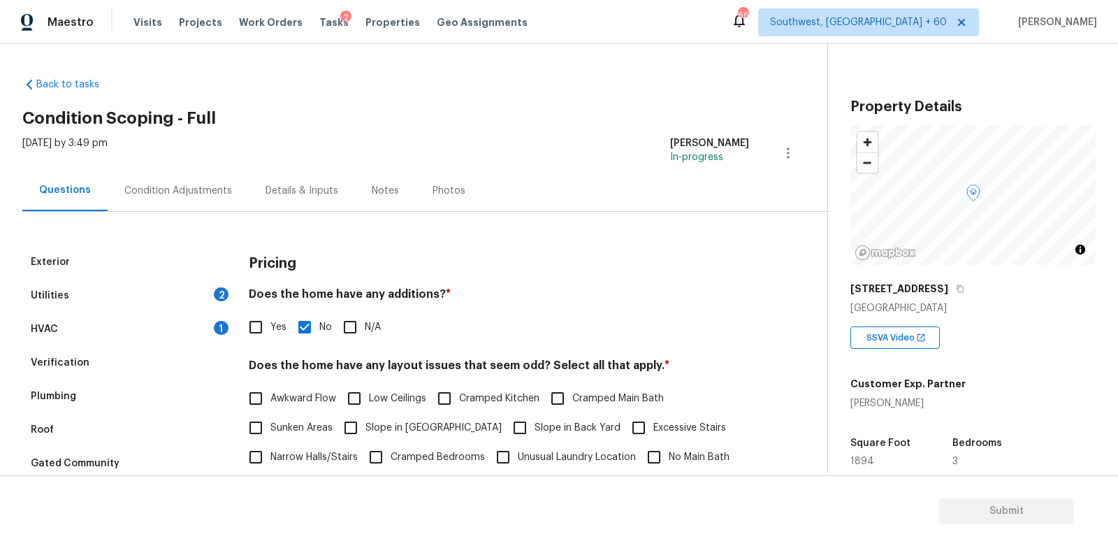
click at [189, 201] on div "Condition Adjustments" at bounding box center [178, 190] width 141 height 41
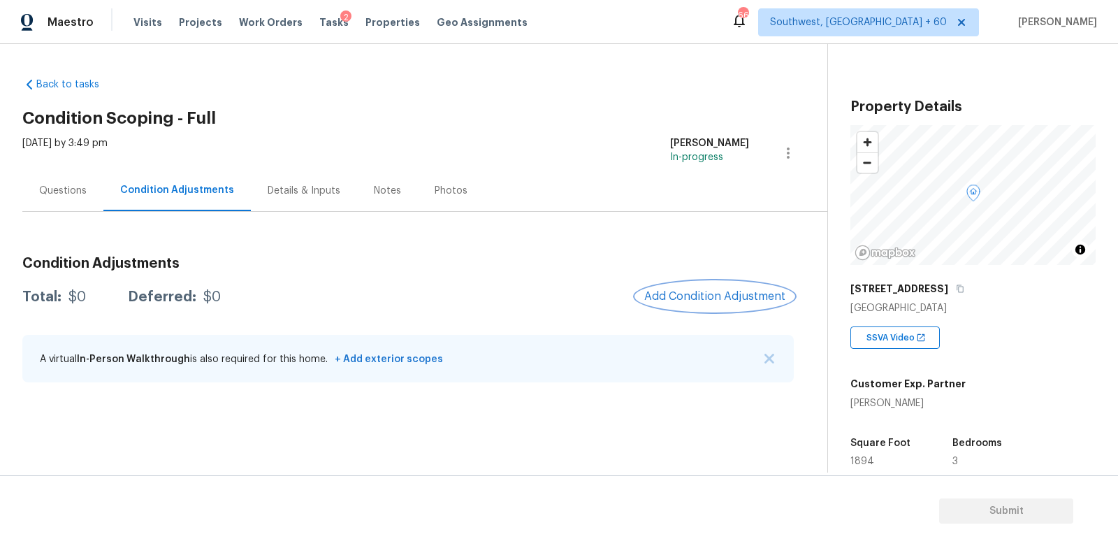
click at [723, 298] on span "Add Condition Adjustment" at bounding box center [714, 296] width 141 height 13
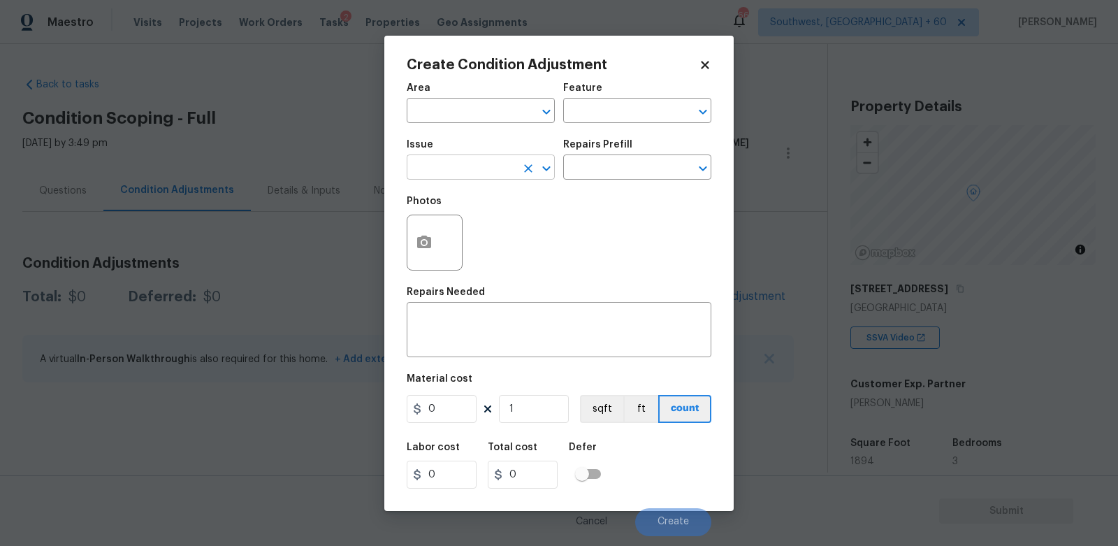
click at [500, 168] on input "text" at bounding box center [461, 169] width 109 height 22
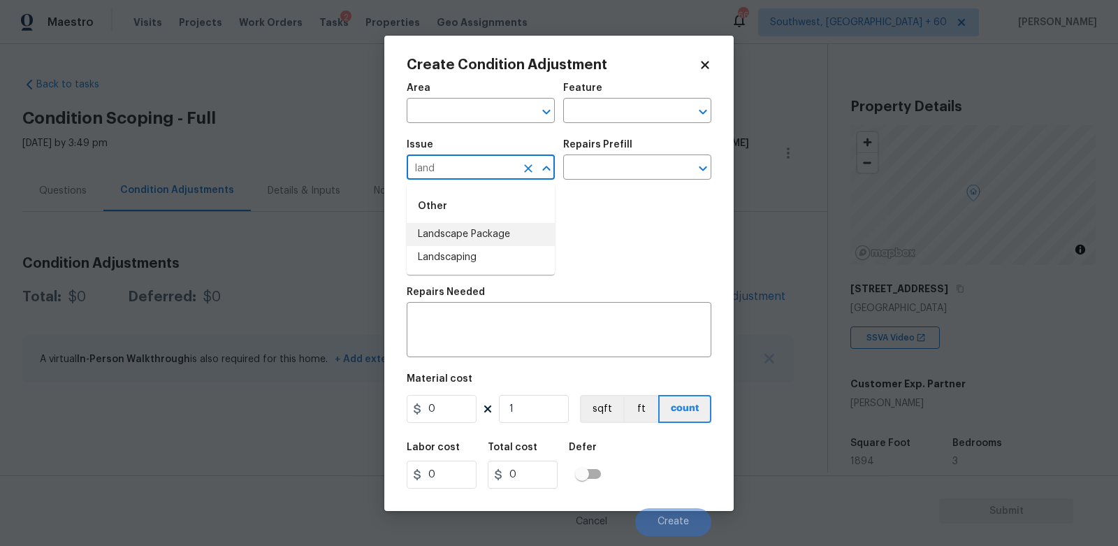
click at [491, 238] on li "Landscape Package" at bounding box center [481, 234] width 148 height 23
type input "Landscape Package"
click at [615, 177] on input "text" at bounding box center [617, 169] width 109 height 22
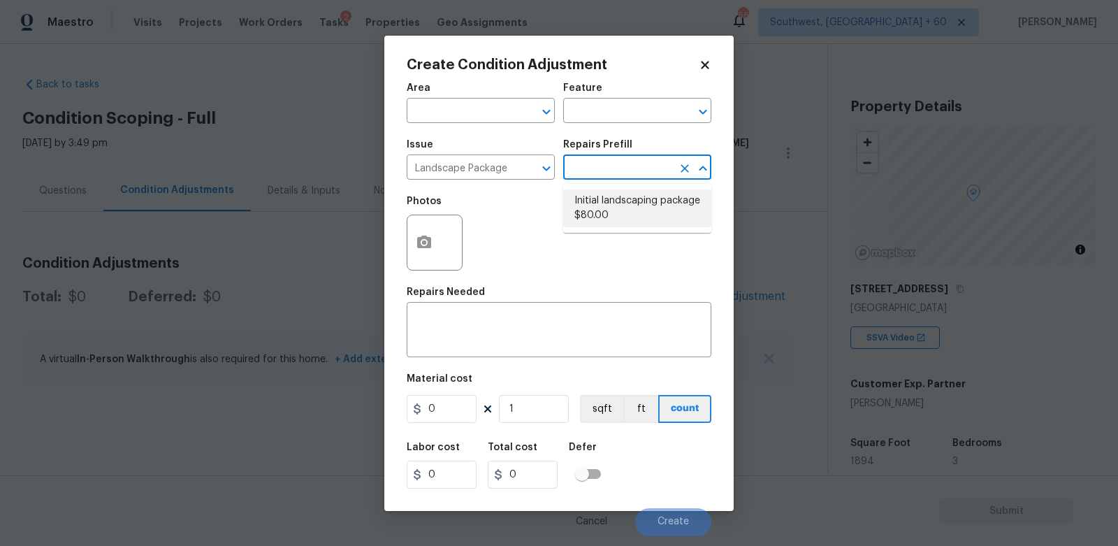
click at [615, 201] on li "Initial landscaping package $80.00" at bounding box center [637, 208] width 148 height 38
type input "Home Readiness Packages"
type textarea "Mowing of grass up to 6" in height. Mow, edge along driveways & sidewalks, trim…"
type input "80"
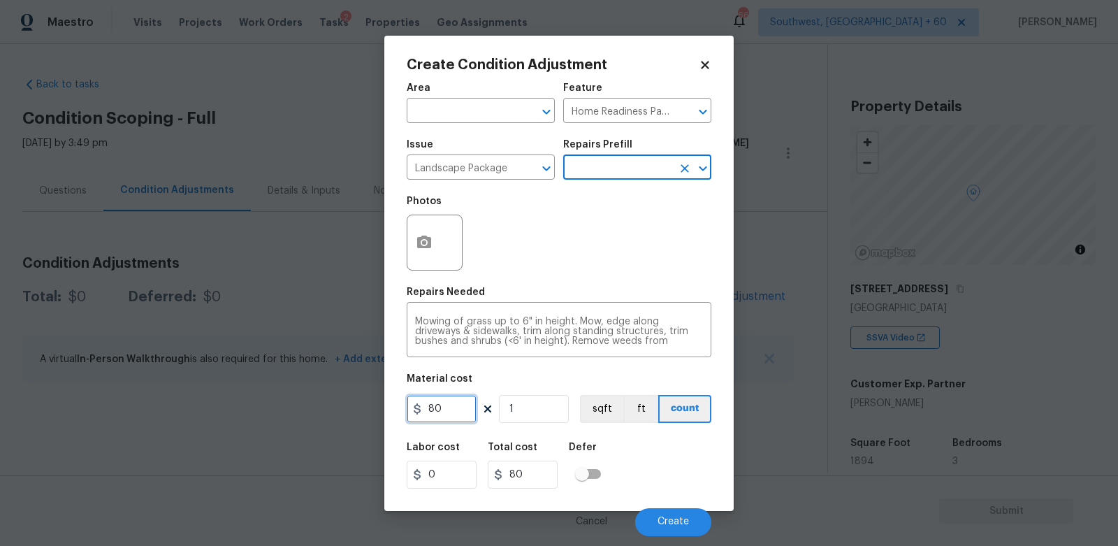
click at [463, 422] on input "80" at bounding box center [442, 409] width 70 height 28
type input "300"
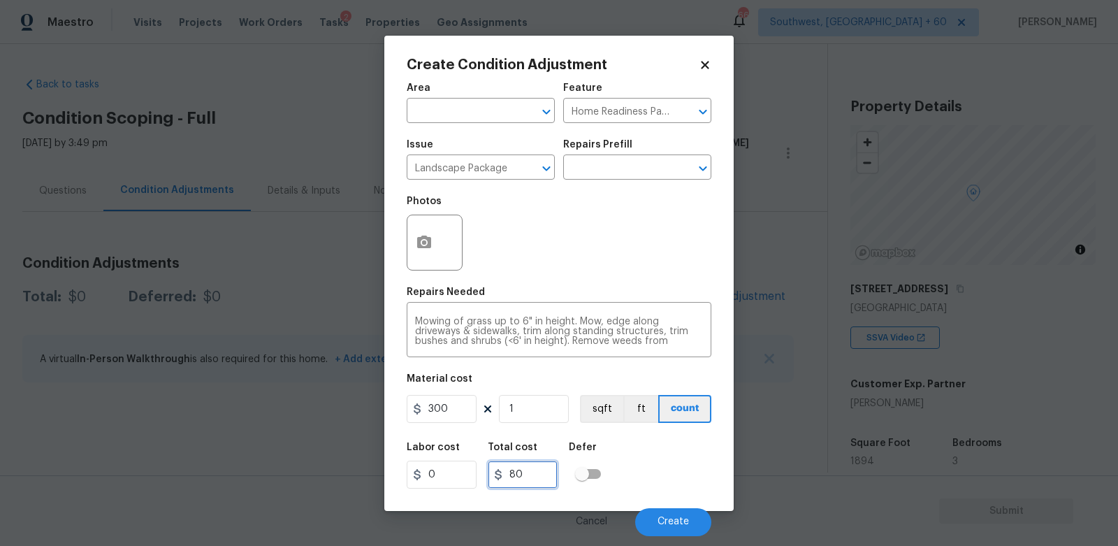
type input "300"
click at [548, 473] on input "300" at bounding box center [523, 474] width 70 height 28
click at [428, 248] on icon "button" at bounding box center [424, 241] width 14 height 13
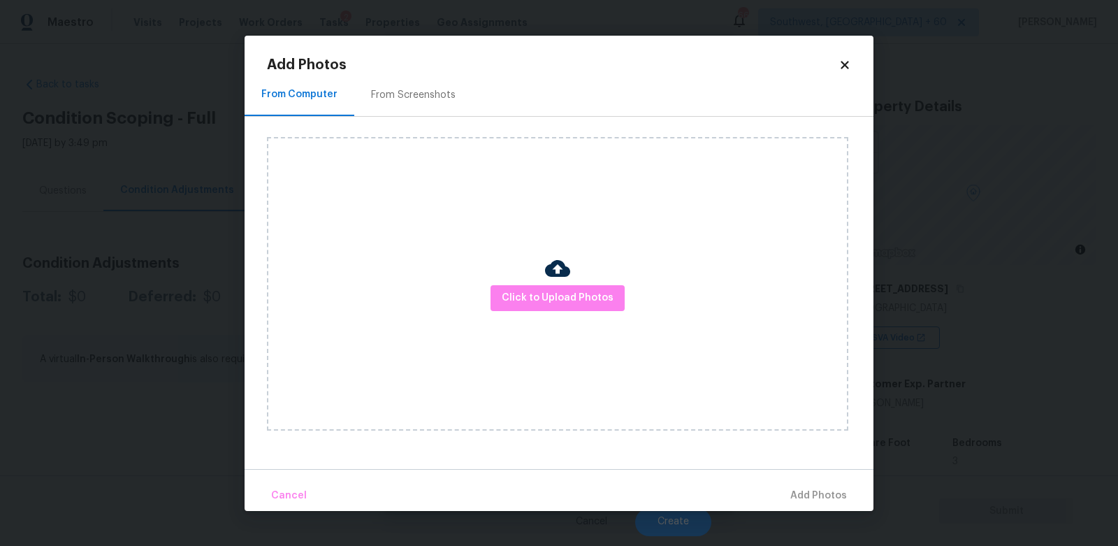
click at [440, 114] on div "From Screenshots" at bounding box center [413, 95] width 118 height 41
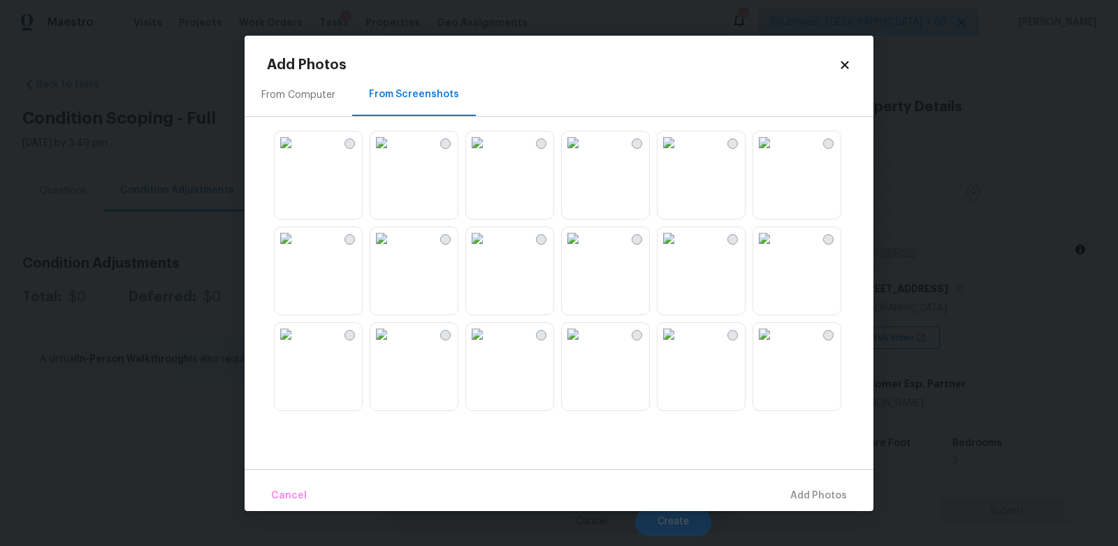
click at [776, 154] on img at bounding box center [764, 142] width 22 height 22
click at [812, 498] on span "Add 1 Photo(s)" at bounding box center [812, 495] width 69 height 17
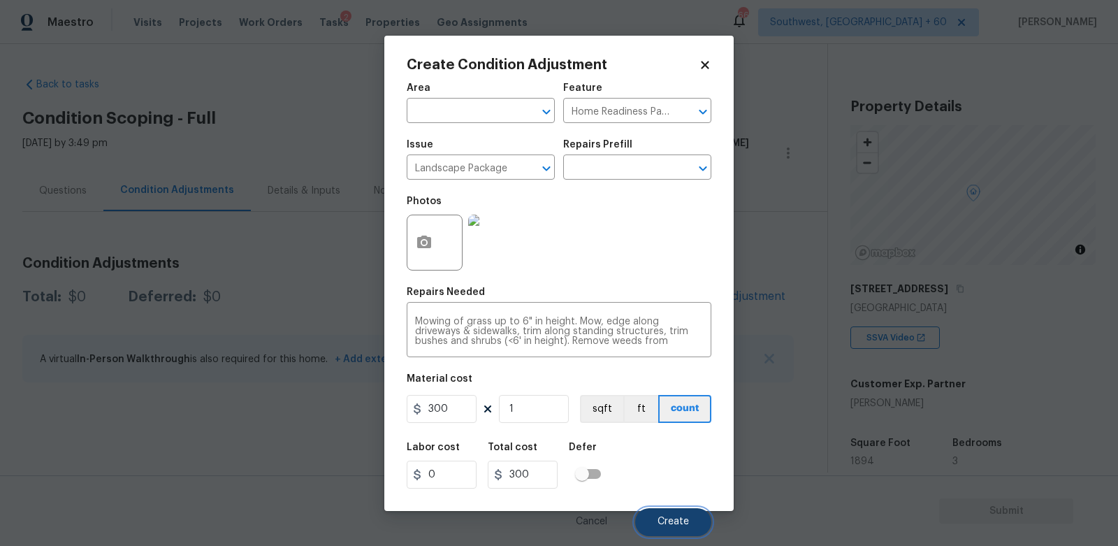
click at [683, 516] on button "Create" at bounding box center [673, 522] width 76 height 28
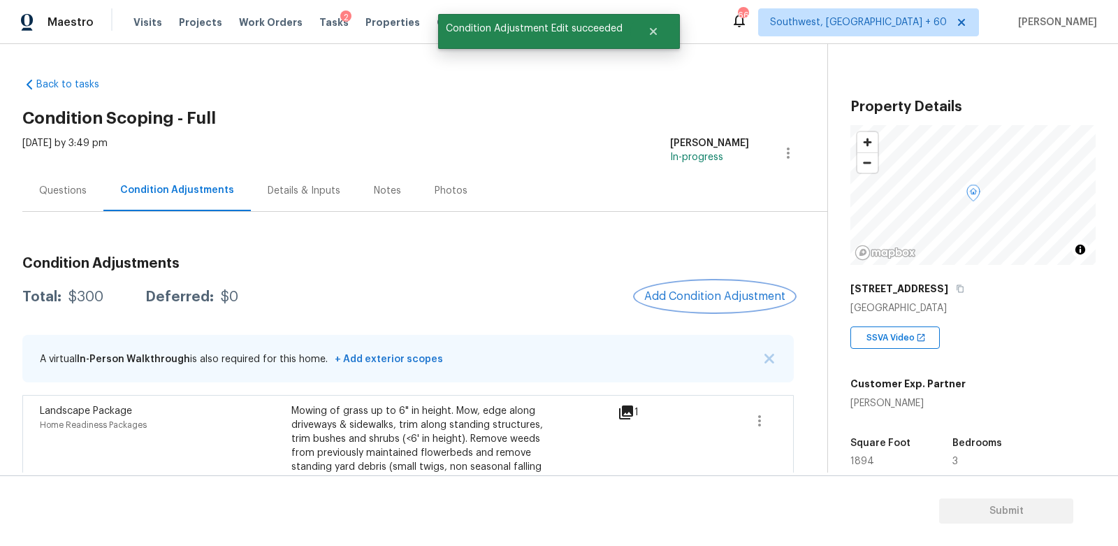
click at [709, 290] on span "Add Condition Adjustment" at bounding box center [714, 296] width 141 height 13
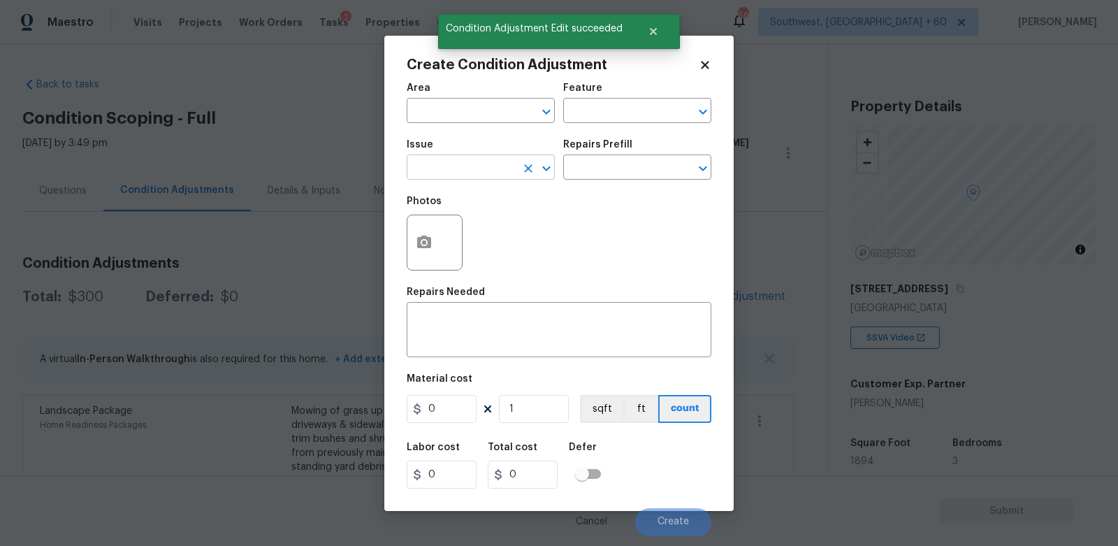
click at [486, 162] on input "text" at bounding box center [461, 169] width 109 height 22
click at [486, 225] on li "Pressure Washing" at bounding box center [481, 234] width 148 height 23
type input "Pressure Washing"
click at [556, 325] on textarea at bounding box center [559, 331] width 288 height 29
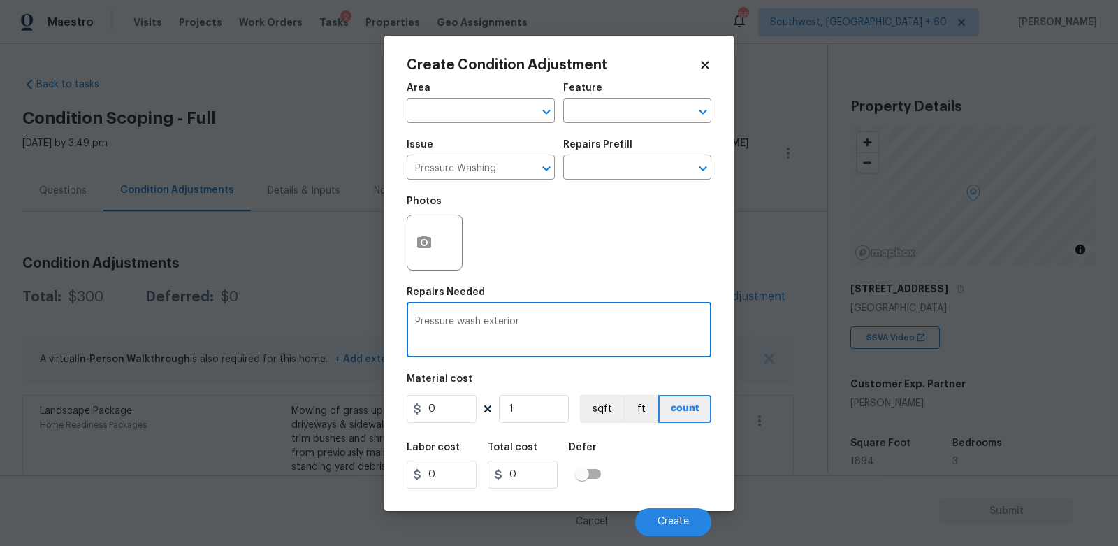
type textarea "Pressure wash exterior"
click at [460, 420] on input "0" at bounding box center [442, 409] width 70 height 28
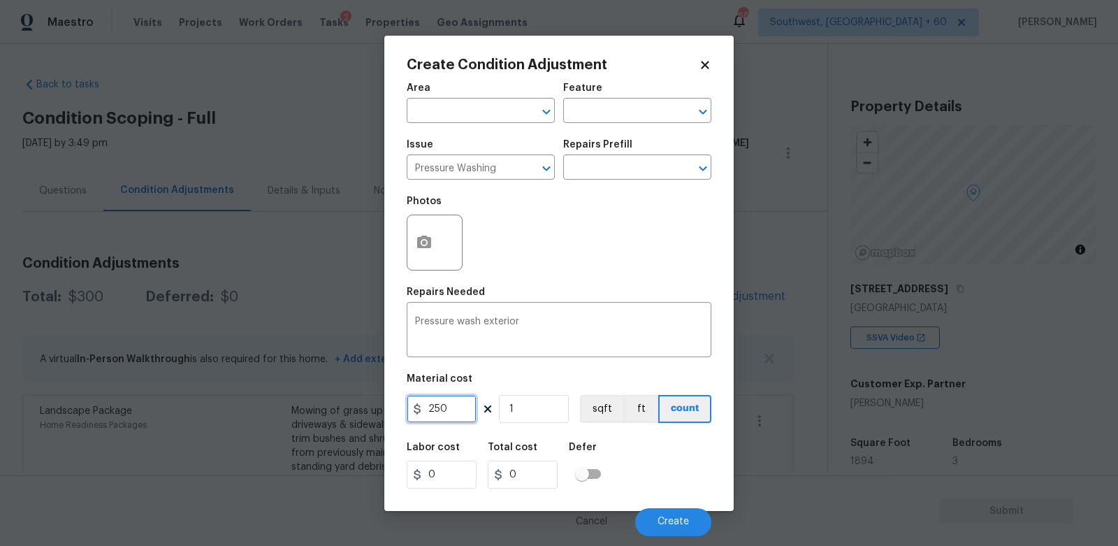
type input "250"
click at [536, 487] on input "250" at bounding box center [523, 474] width 70 height 28
click at [451, 280] on div "Area ​ Feature ​ Issue Pressure Washing ​ Repairs Prefill ​ Photos Repairs Need…" at bounding box center [559, 305] width 305 height 461
click at [428, 229] on button "button" at bounding box center [424, 242] width 34 height 55
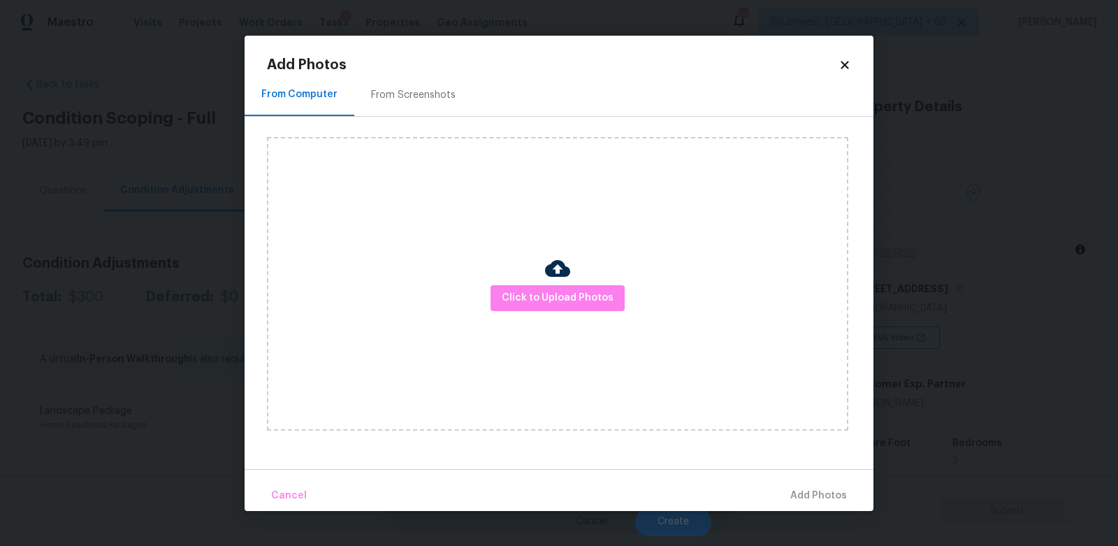
click at [426, 99] on div "From Screenshots" at bounding box center [413, 95] width 85 height 14
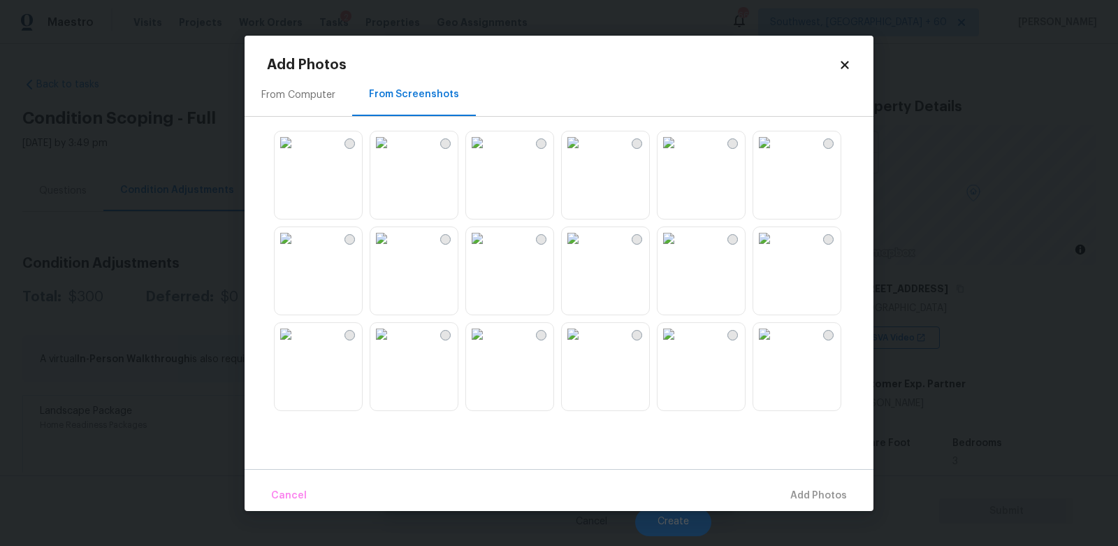
click at [769, 154] on img at bounding box center [764, 142] width 22 height 22
click at [813, 488] on span "Add 1 Photo(s)" at bounding box center [812, 495] width 69 height 17
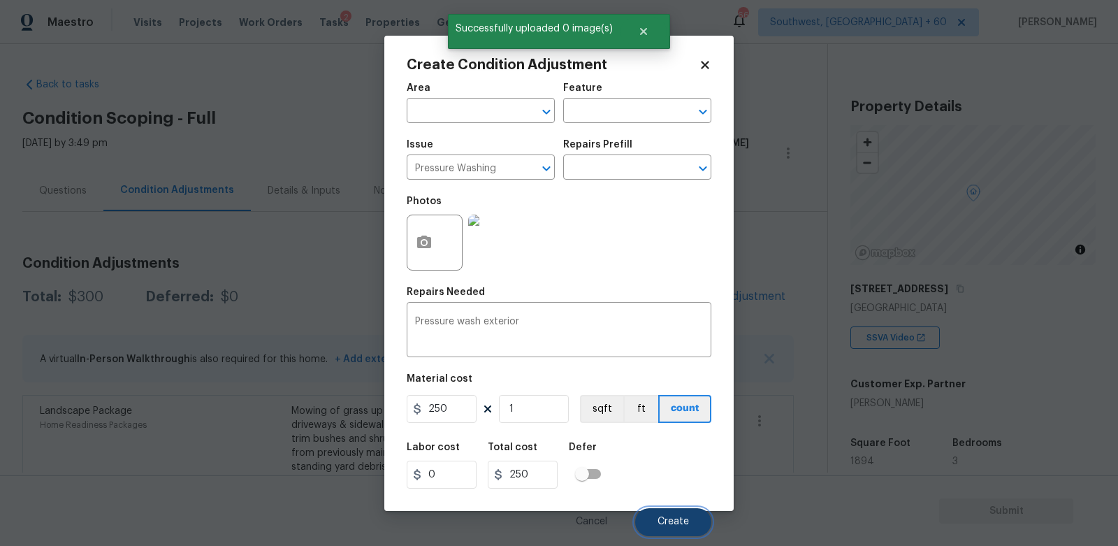
click at [677, 524] on span "Create" at bounding box center [673, 521] width 31 height 10
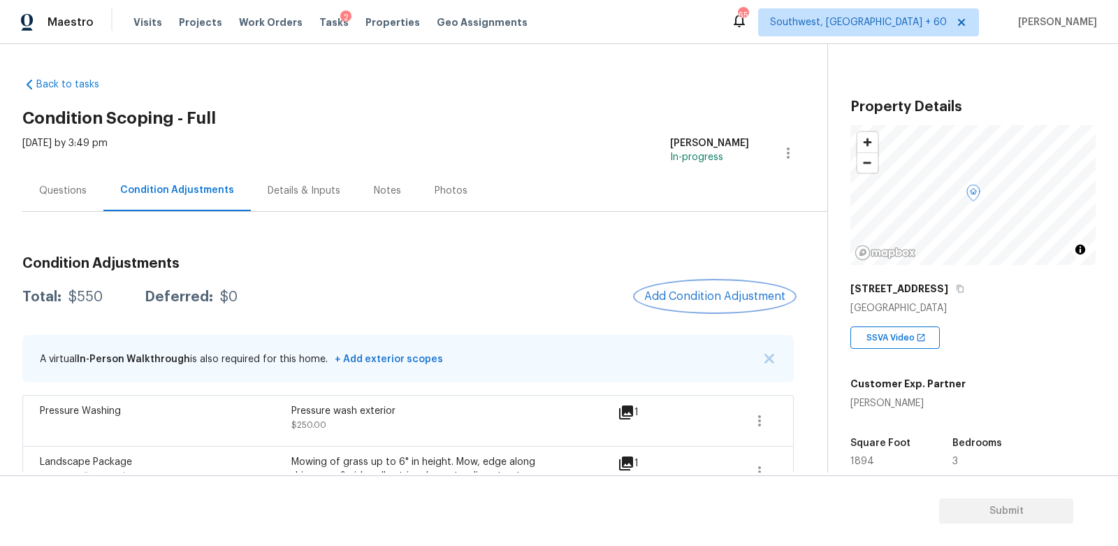
scroll to position [106, 0]
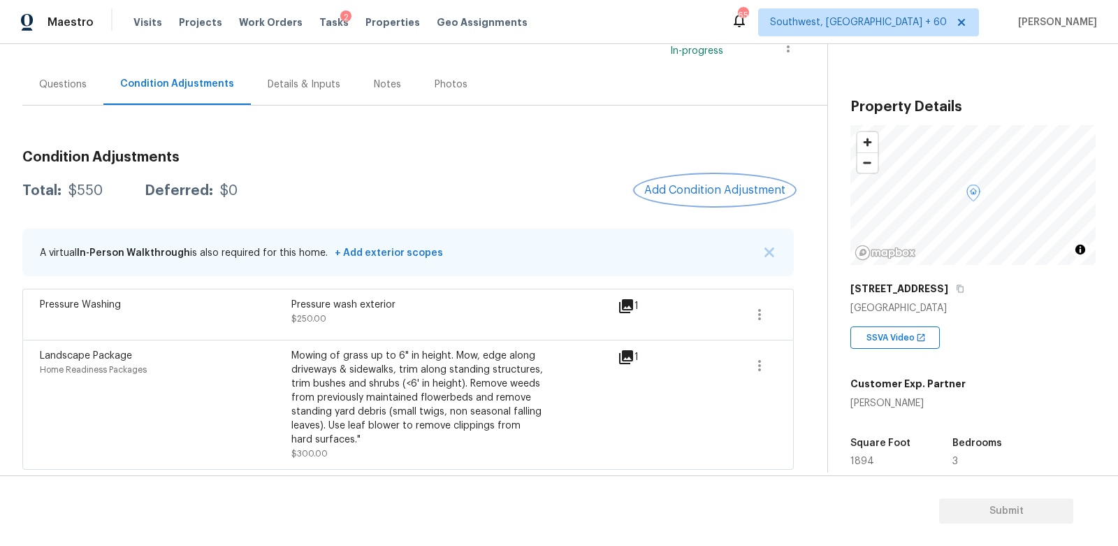
click at [702, 194] on span "Add Condition Adjustment" at bounding box center [714, 190] width 141 height 13
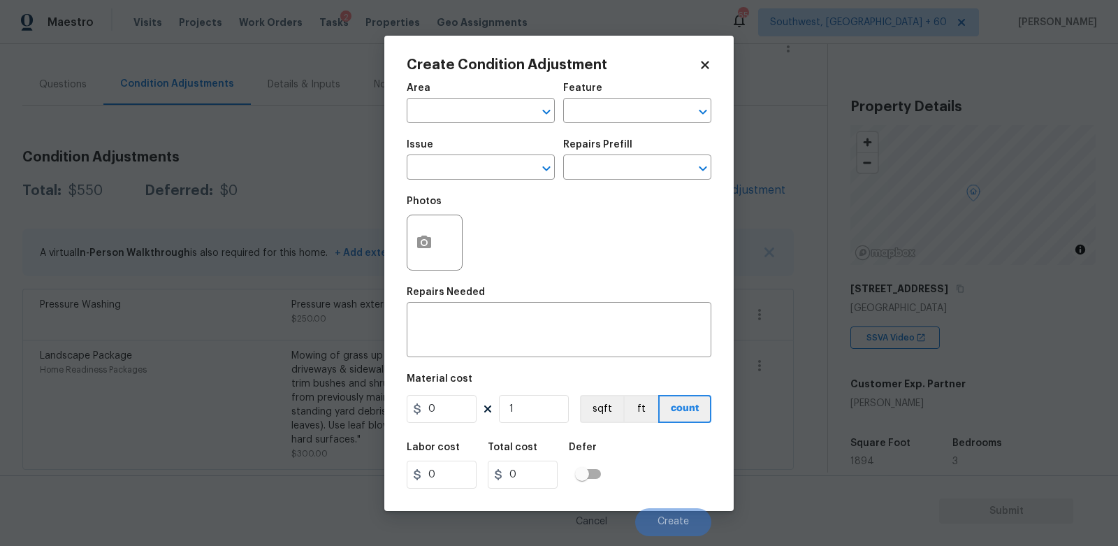
click at [987, 404] on body "Maestro Visits Projects Work Orders Tasks 2 Properties Geo Assignments 658 Sout…" at bounding box center [559, 273] width 1118 height 546
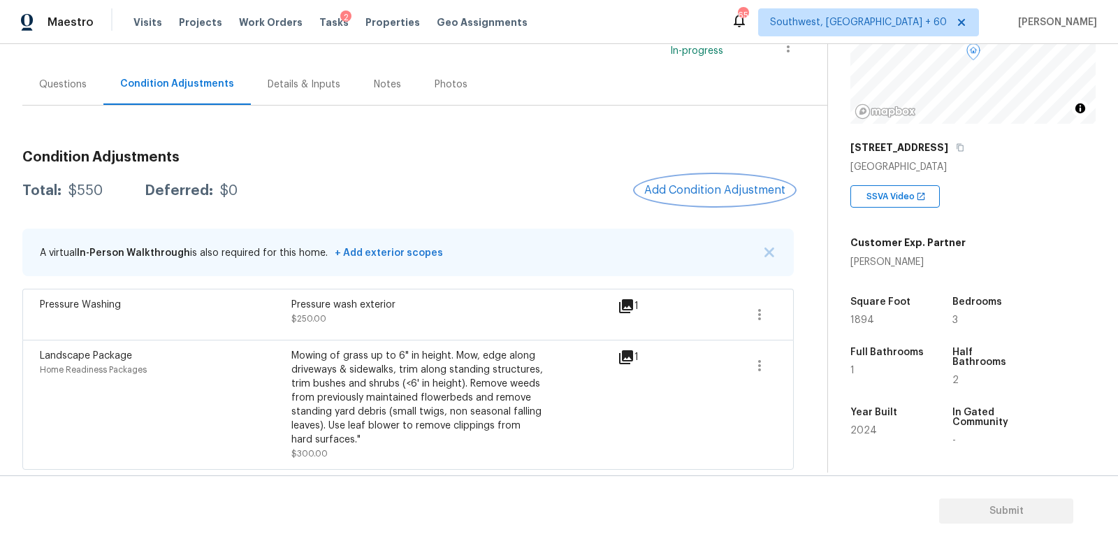
scroll to position [143, 0]
click at [753, 197] on button "Add Condition Adjustment" at bounding box center [715, 189] width 158 height 29
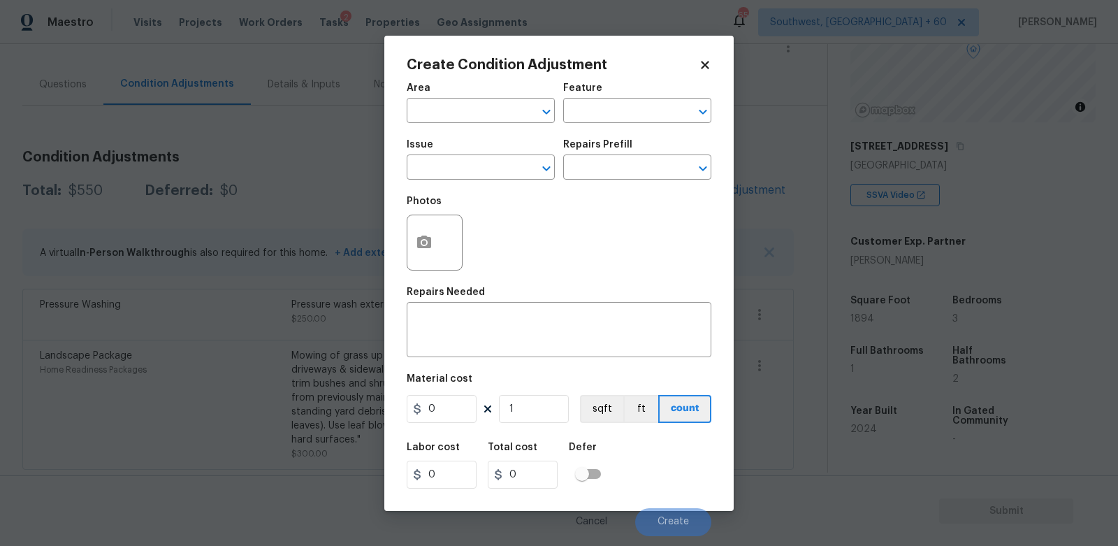
click at [467, 156] on div "Issue" at bounding box center [481, 149] width 148 height 18
click at [458, 176] on input "text" at bounding box center [461, 169] width 109 height 22
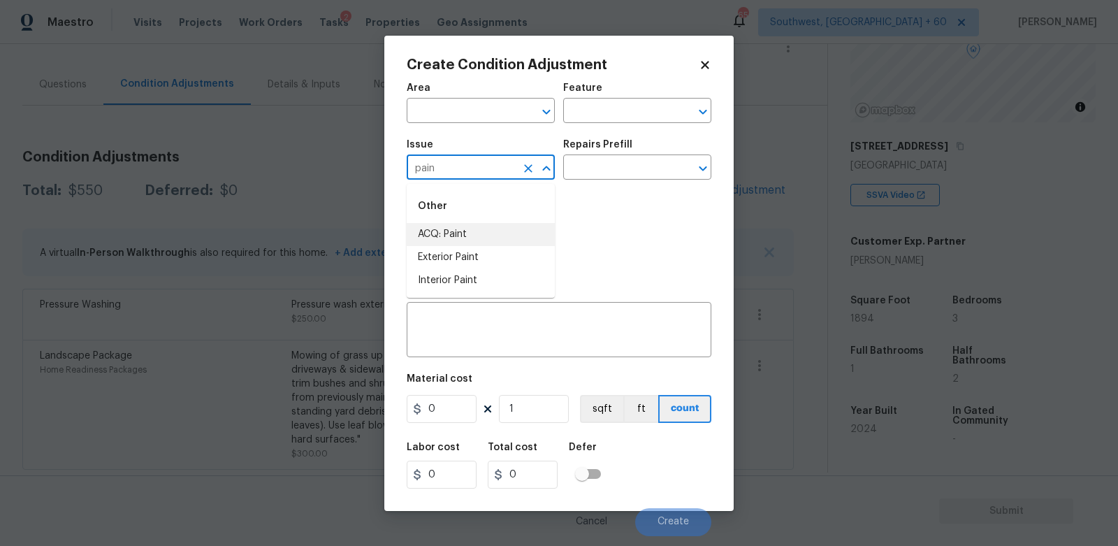
click at [468, 230] on li "ACQ: Paint" at bounding box center [481, 234] width 148 height 23
type input "ACQ: Paint"
click at [604, 166] on input "text" at bounding box center [617, 169] width 109 height 22
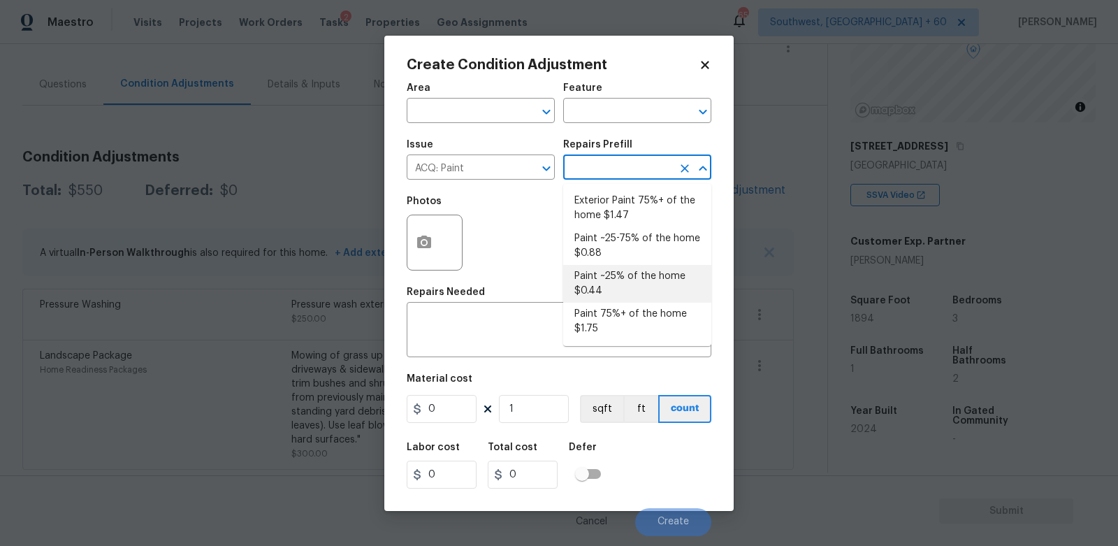
click at [611, 284] on li "Paint ~25% of the home $0.44" at bounding box center [637, 284] width 148 height 38
type input "Acquisition"
type textarea "Acquisition Scope: ~25% of the home needs interior paint"
type input "0.44"
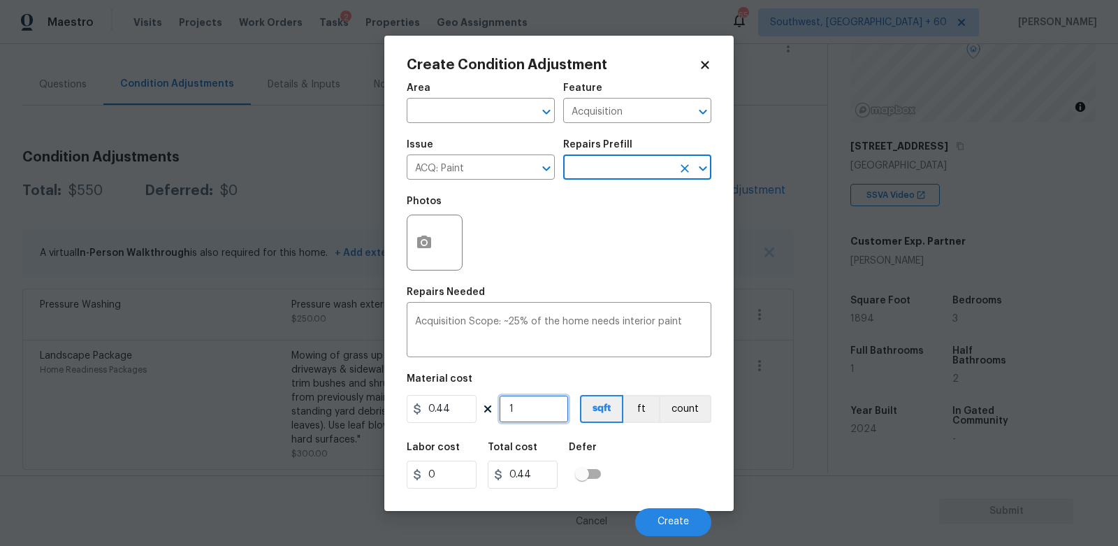
click at [532, 404] on input "1" at bounding box center [534, 409] width 70 height 28
type input "0"
type input "1"
type input "0.44"
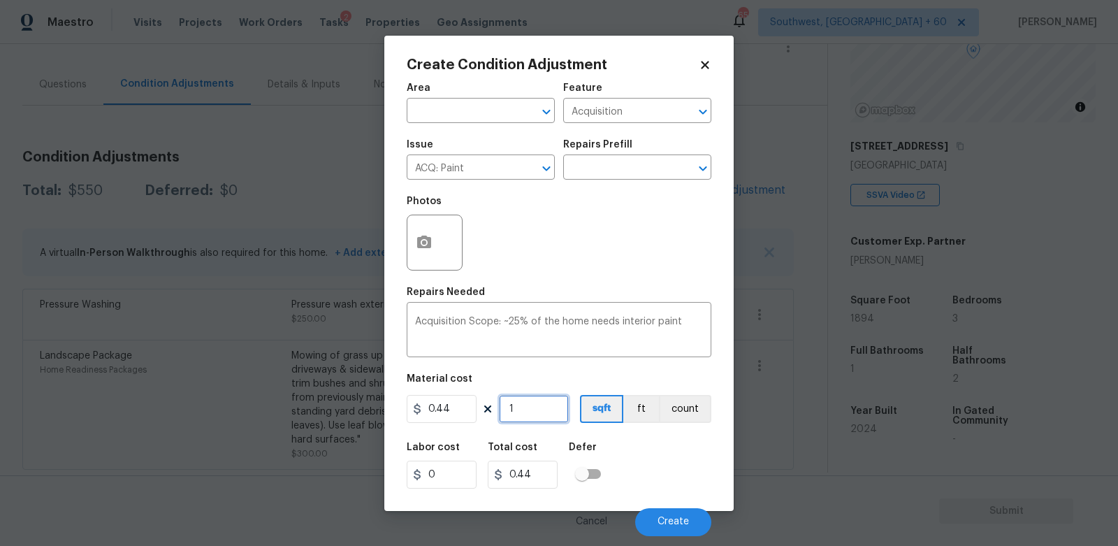
type input "19"
type input "8.36"
type input "1"
type input "0.44"
type input "0"
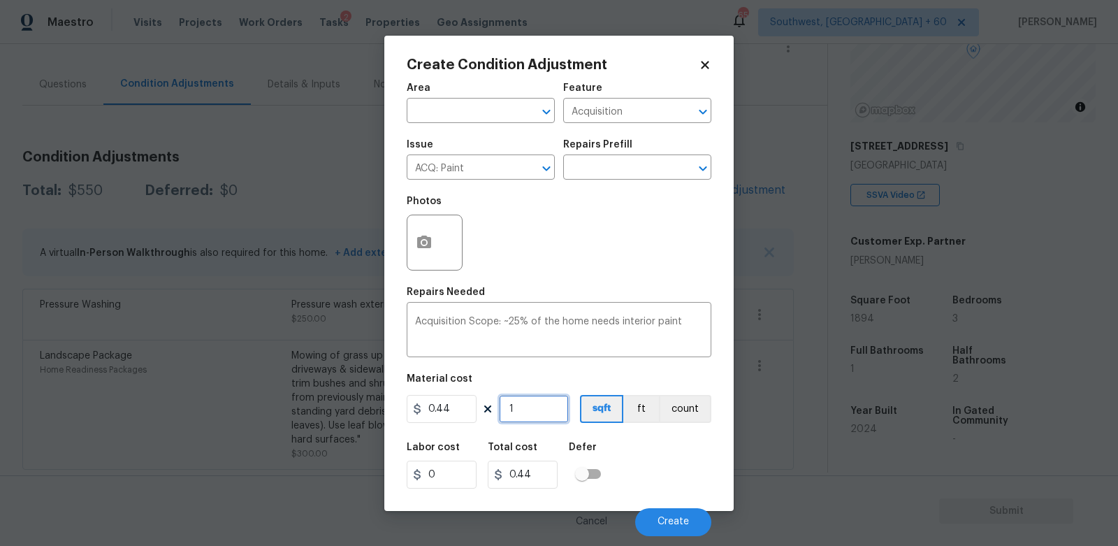
type input "0"
type input "1"
type input "0.44"
type input "18"
type input "7.92"
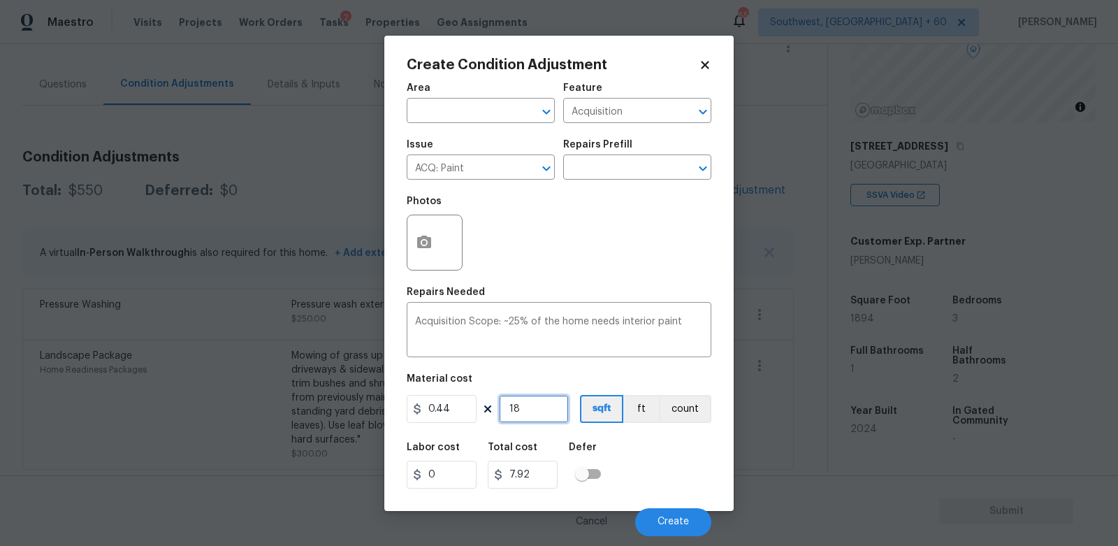
type input "189"
type input "83.16"
type input "1895"
type input "833.8"
type input "189"
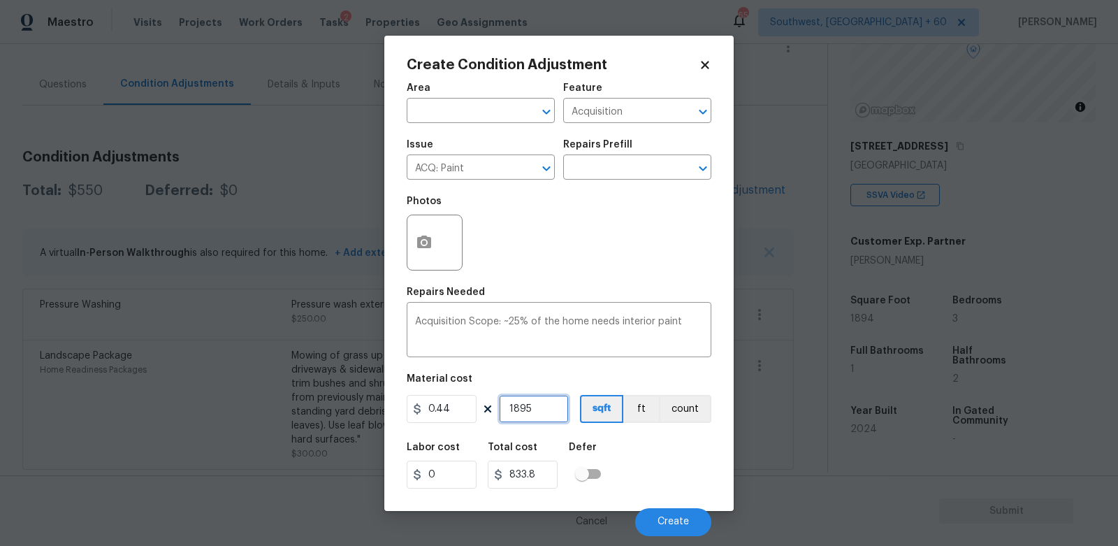
type input "83.16"
type input "1894"
type input "833.36"
type input "1894"
click at [549, 470] on input "833.36" at bounding box center [523, 474] width 70 height 28
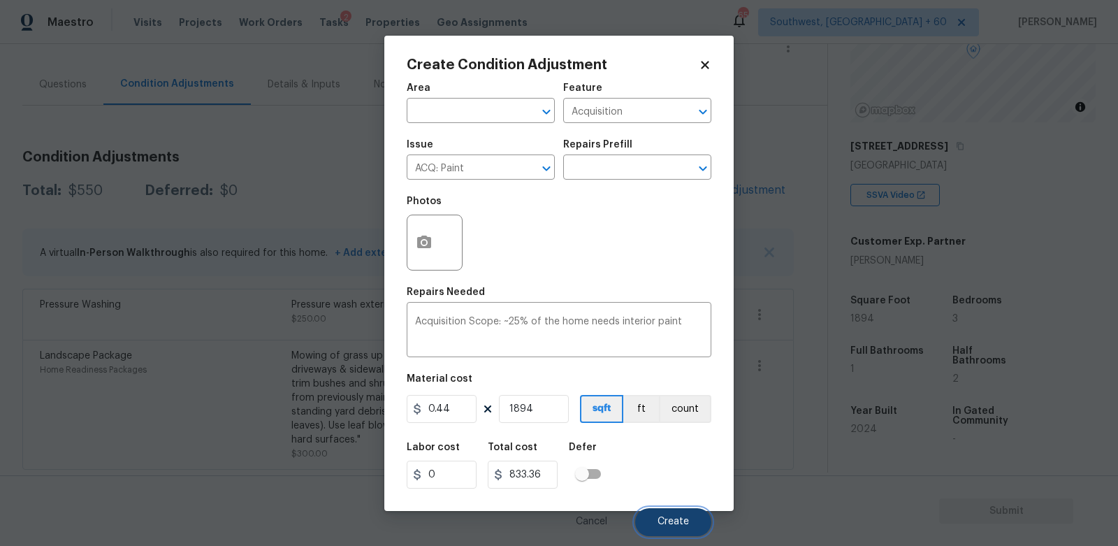
click at [669, 521] on span "Create" at bounding box center [673, 521] width 31 height 10
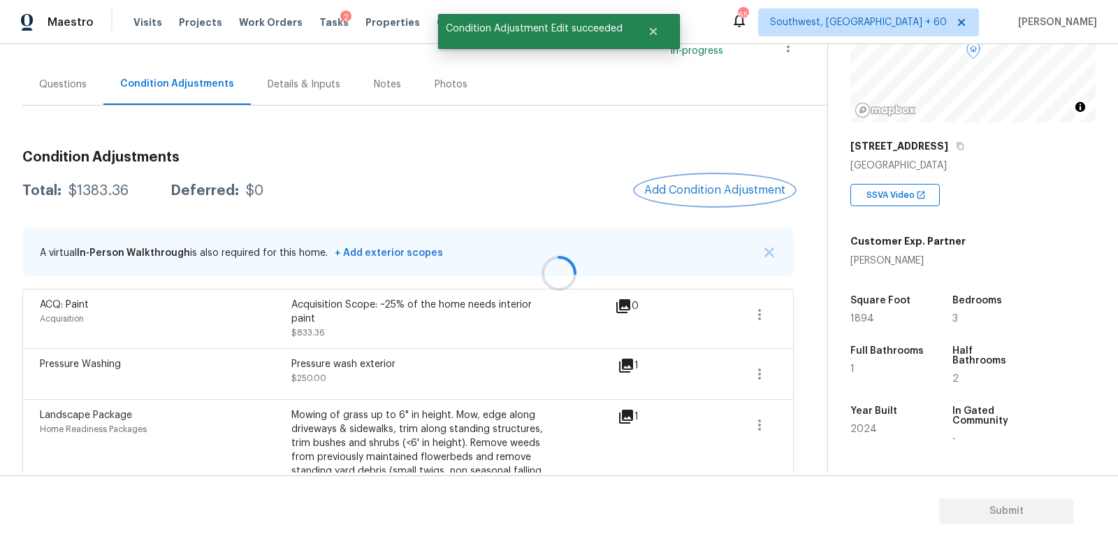
click at [730, 197] on button "Add Condition Adjustment" at bounding box center [715, 189] width 158 height 29
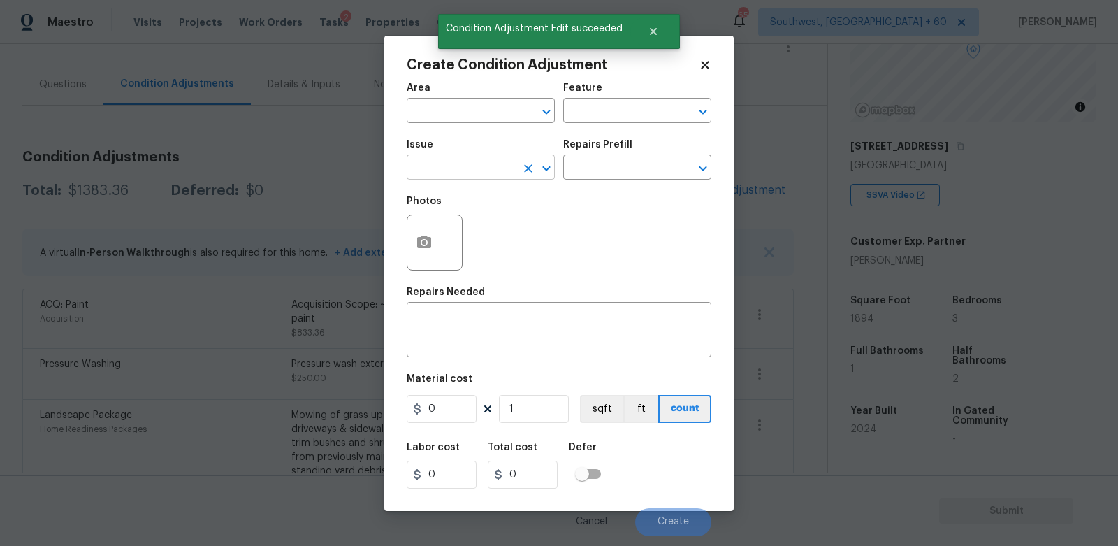
click at [483, 174] on input "text" at bounding box center [461, 169] width 109 height 22
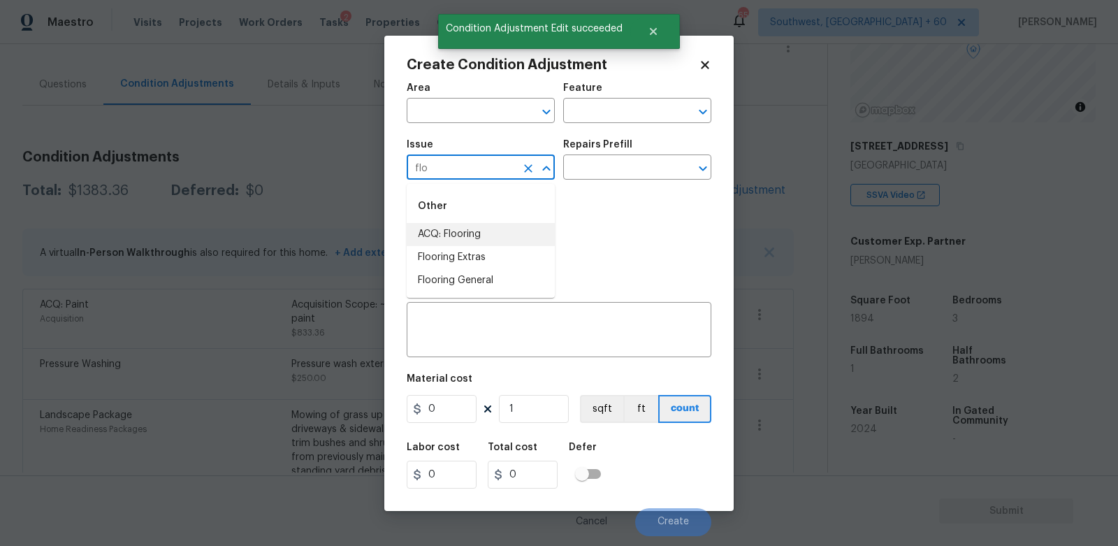
click at [469, 238] on li "ACQ: Flooring" at bounding box center [481, 234] width 148 height 23
type input "ACQ: Flooring"
click at [639, 161] on input "text" at bounding box center [617, 169] width 109 height 22
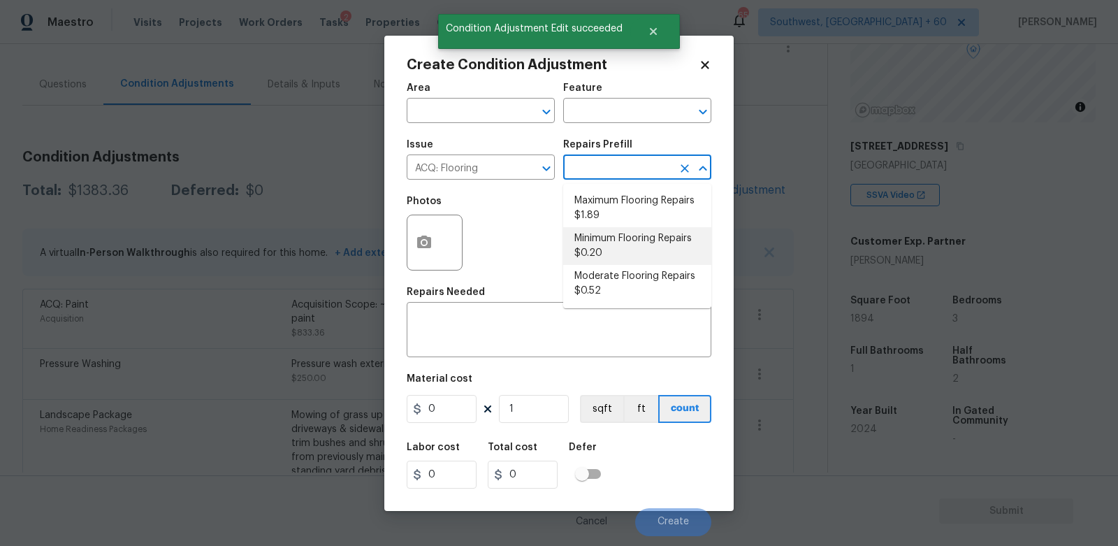
click at [619, 247] on li "Minimum Flooring Repairs $0.20" at bounding box center [637, 246] width 148 height 38
type input "Acquisition"
type textarea "Acquisition Scope: Minimum flooring repairs"
type input "0.2"
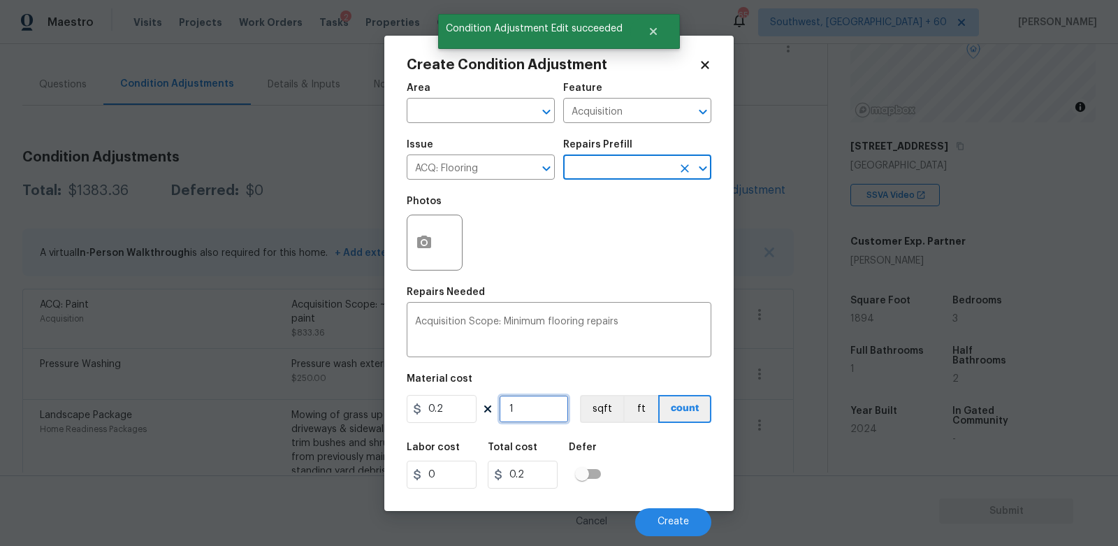
click at [535, 413] on input "1" at bounding box center [534, 409] width 70 height 28
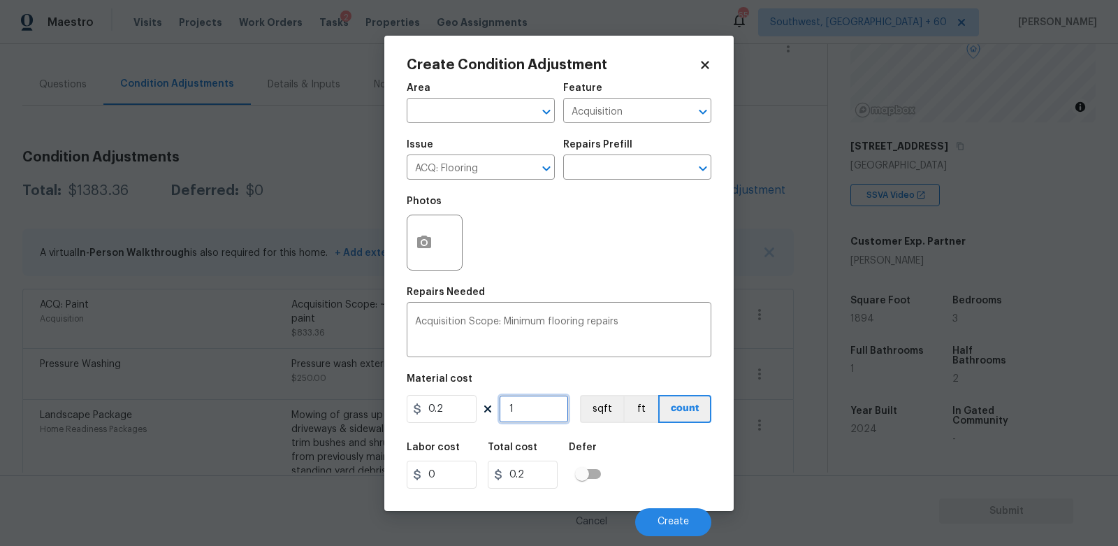
type input "18"
type input "3.6"
type input "189"
type input "37.8"
type input "1894"
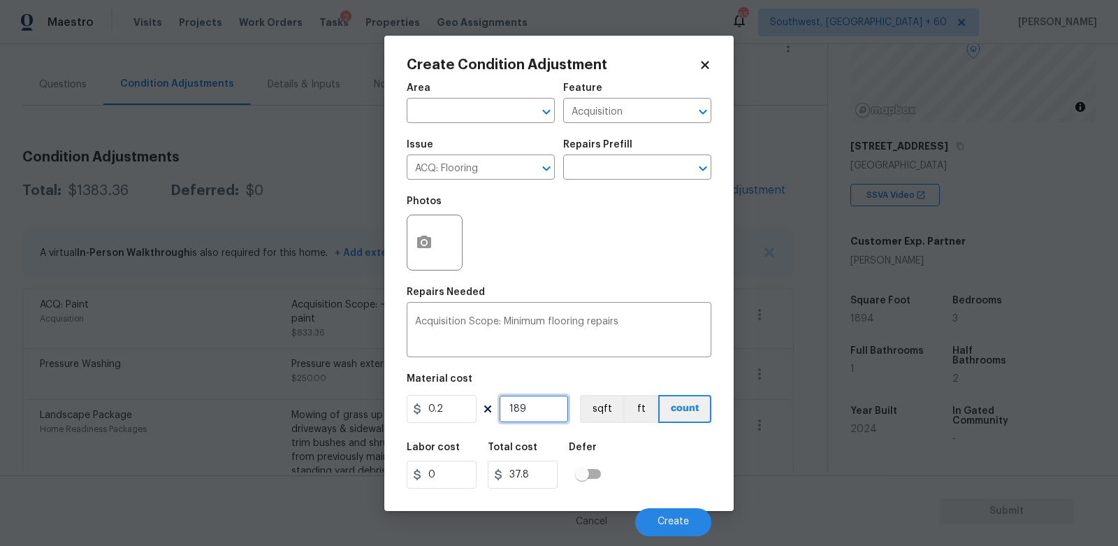
type input "378.8"
type input "1894"
click at [546, 469] on input "378.8" at bounding box center [523, 474] width 70 height 28
click at [671, 518] on span "Create" at bounding box center [673, 521] width 31 height 10
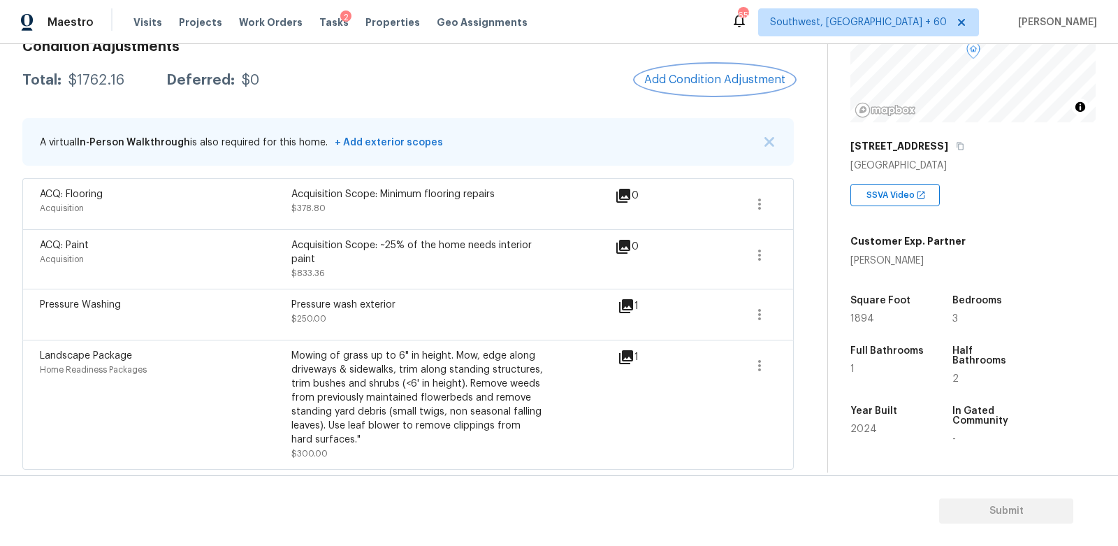
scroll to position [189, 0]
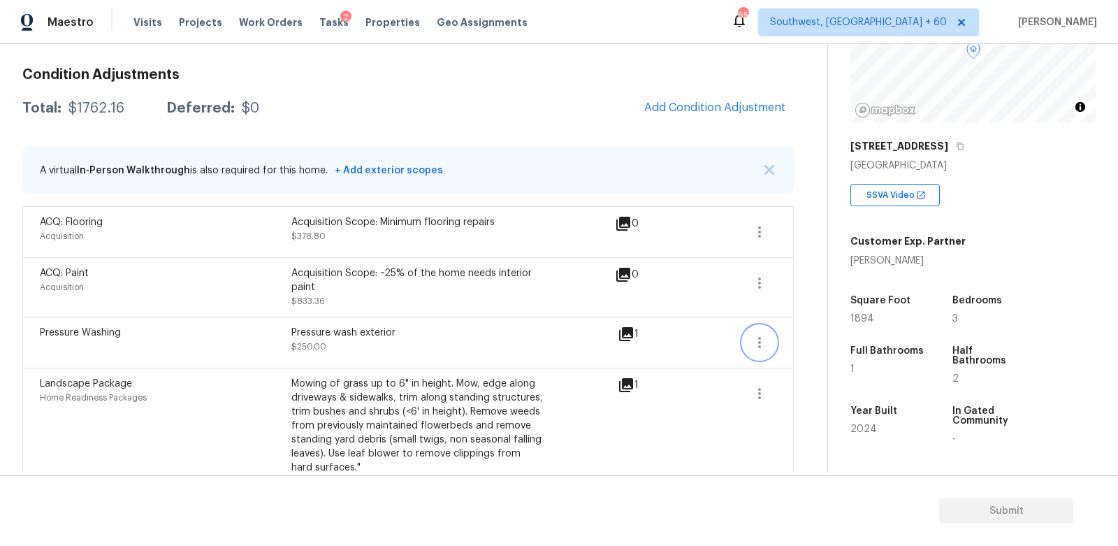
click at [765, 344] on icon "button" at bounding box center [759, 342] width 17 height 17
click at [821, 337] on div "Edit" at bounding box center [839, 339] width 109 height 14
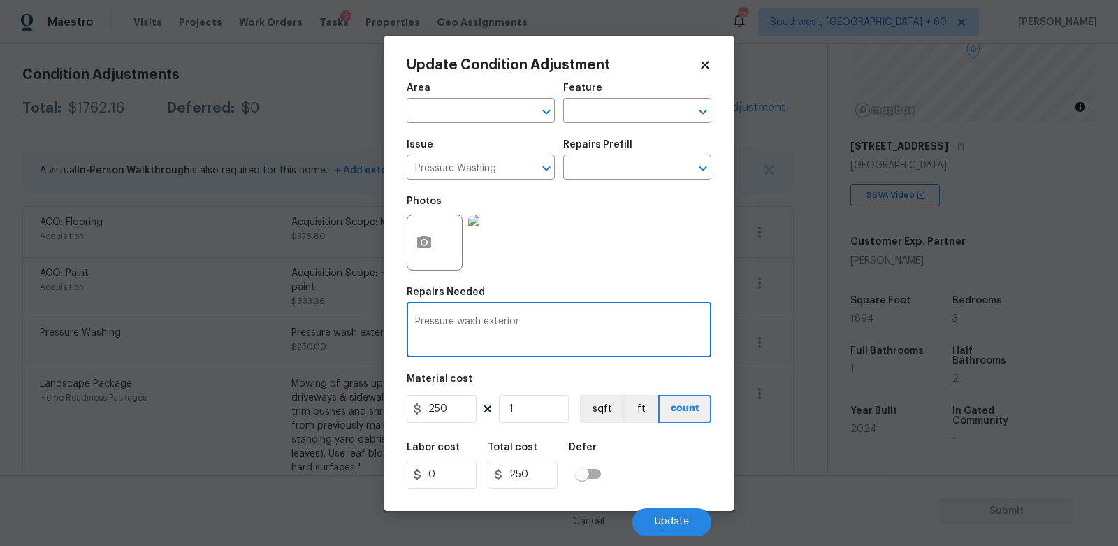
click at [517, 328] on textarea "Pressure wash exterior" at bounding box center [559, 331] width 288 height 29
type textarea "Pressure wash exterior, driveway, walkway"
click at [674, 521] on span "Update" at bounding box center [672, 521] width 34 height 10
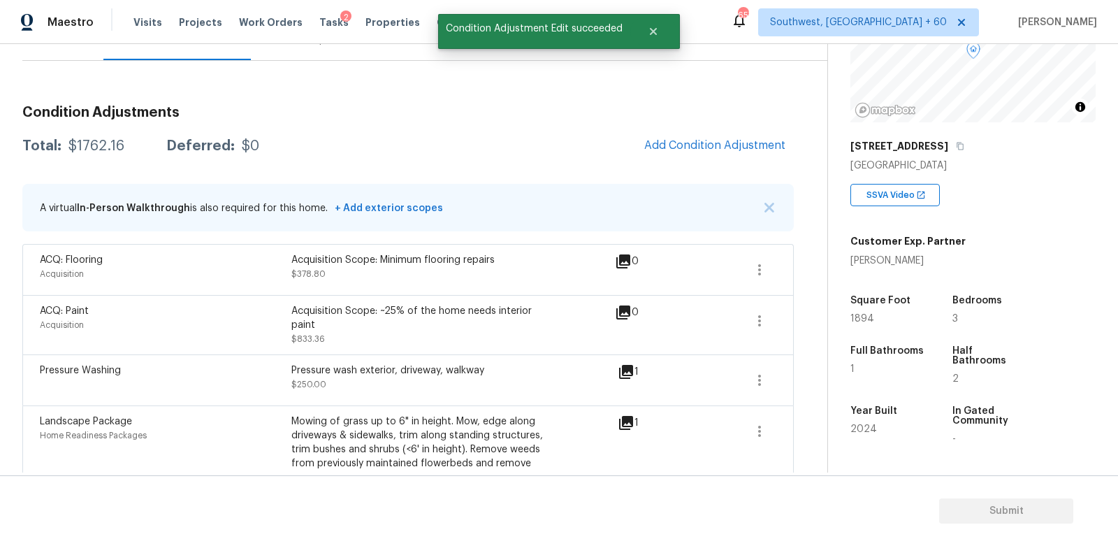
scroll to position [143, 0]
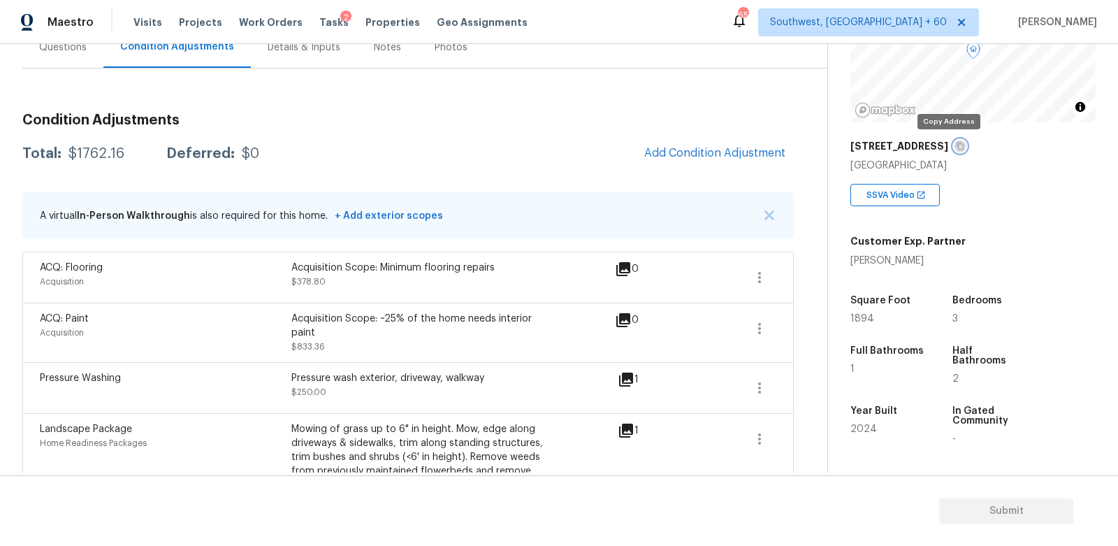
click at [956, 142] on icon "button" at bounding box center [960, 146] width 8 height 8
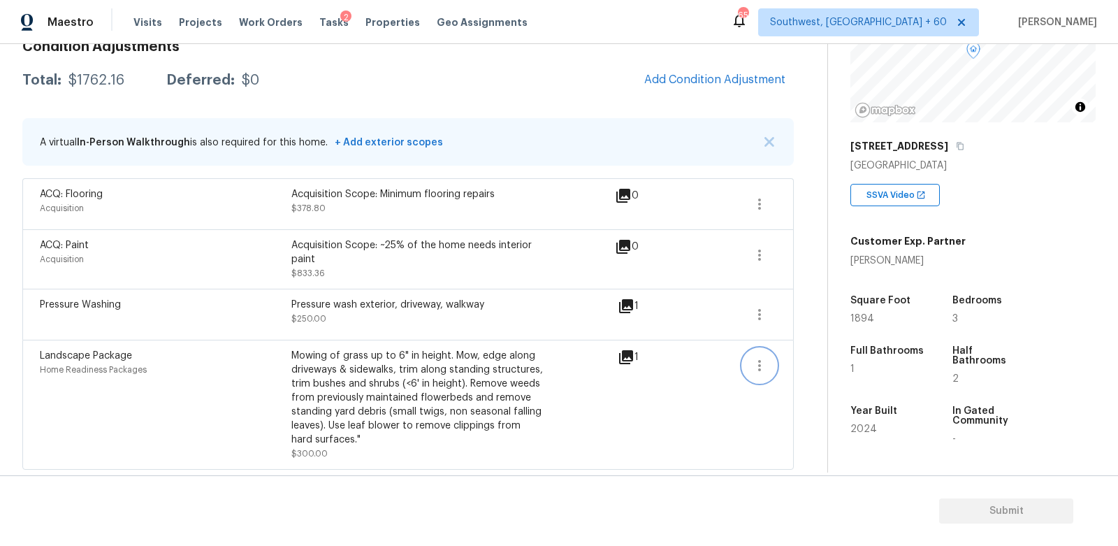
click at [767, 370] on icon "button" at bounding box center [759, 365] width 17 height 17
click at [768, 303] on button "button" at bounding box center [760, 315] width 34 height 34
click at [826, 300] on link "Edit" at bounding box center [839, 310] width 119 height 21
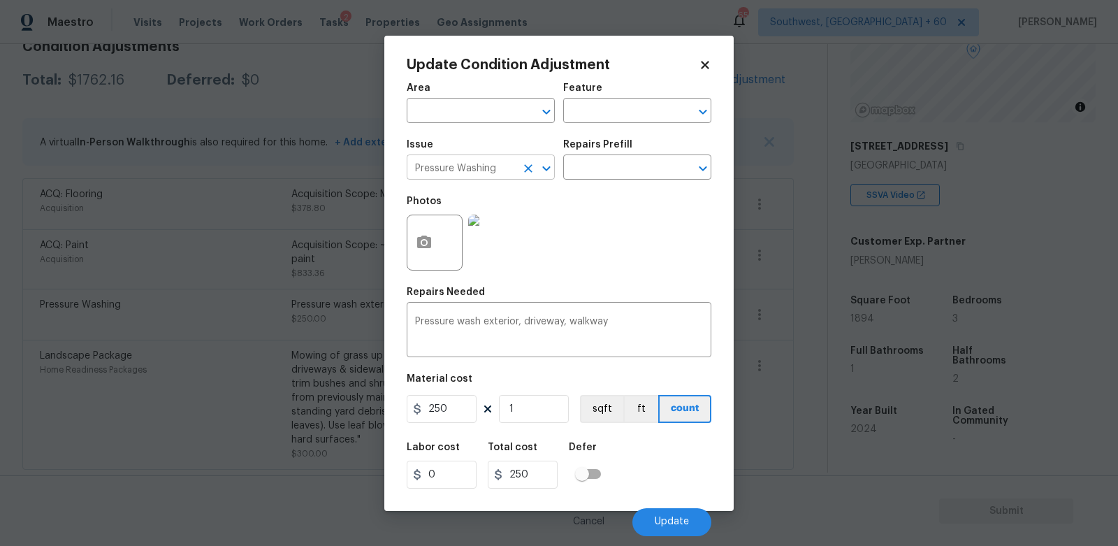
click at [486, 172] on input "Pressure Washing" at bounding box center [461, 169] width 109 height 22
click at [489, 229] on li "Debris/garbage on site" at bounding box center [481, 234] width 148 height 23
type input "Debris/garbage on site"
click at [595, 177] on input "text" at bounding box center [617, 169] width 109 height 22
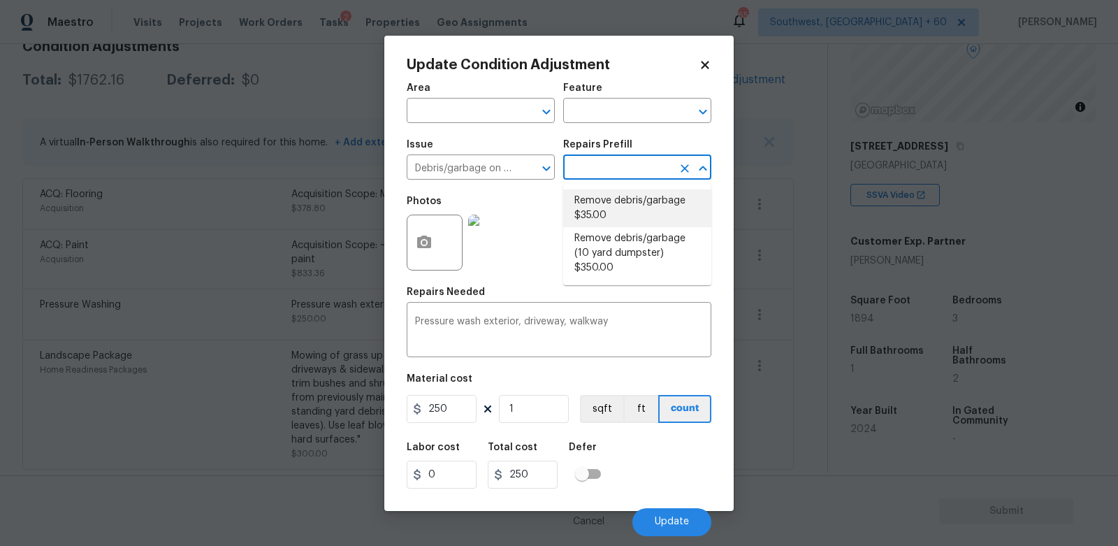
click at [602, 204] on li "Remove debris/garbage $35.00" at bounding box center [637, 208] width 148 height 38
type textarea "Remove, haul off, and properly dispose of any debris left by seller to offsite …"
type input "35"
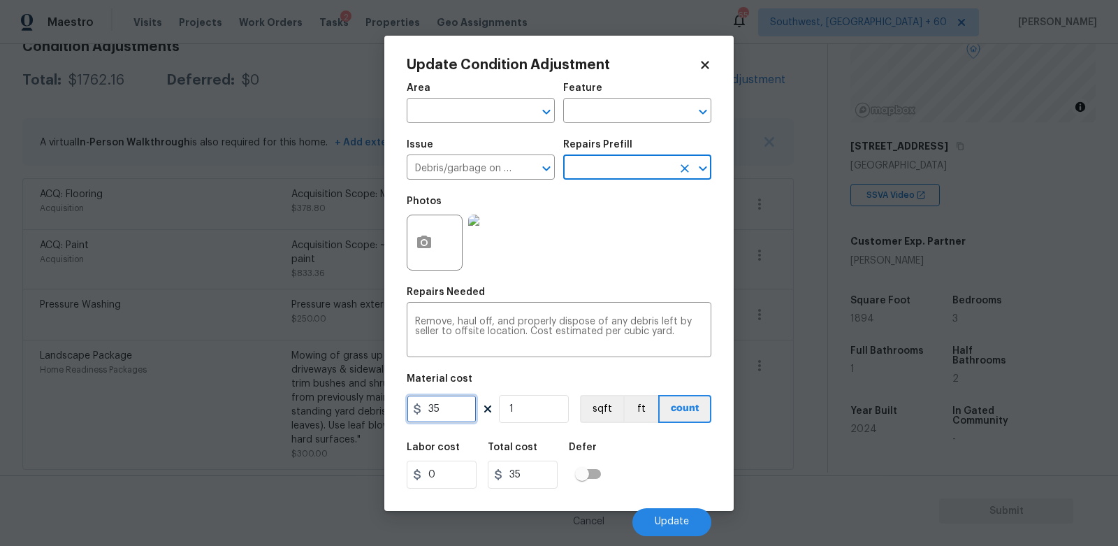
click at [458, 413] on input "35" at bounding box center [442, 409] width 70 height 28
type input "100"
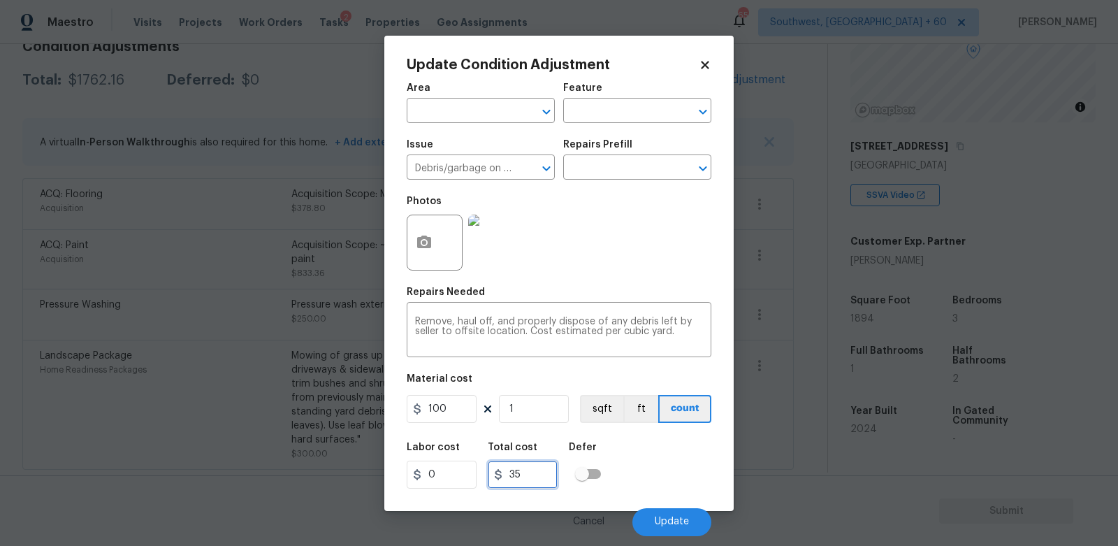
type input "100"
click at [528, 488] on input "100" at bounding box center [523, 474] width 70 height 28
click at [653, 524] on button "Update" at bounding box center [671, 522] width 79 height 28
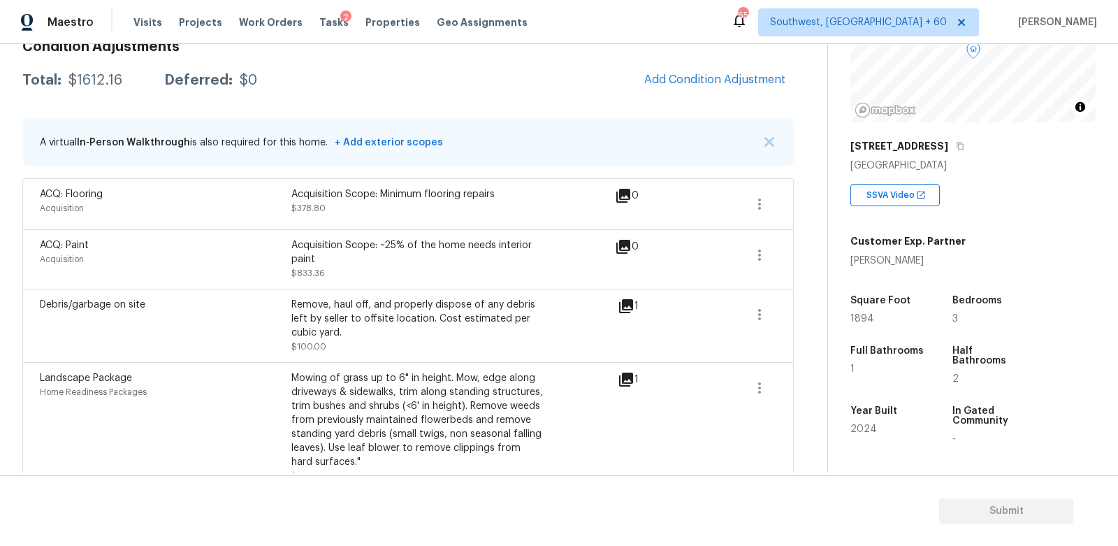
scroll to position [239, 0]
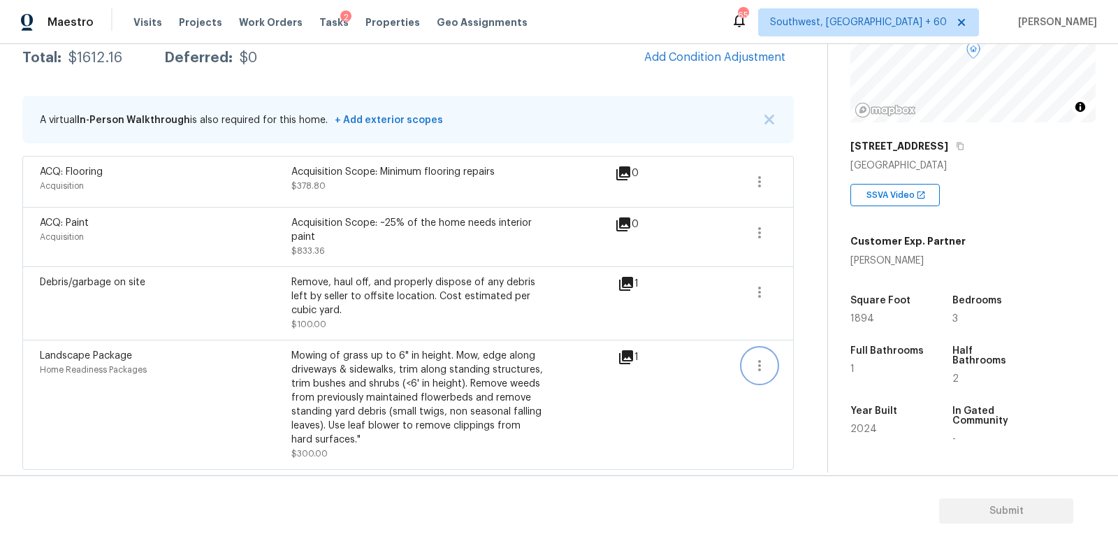
click at [753, 365] on icon "button" at bounding box center [759, 365] width 17 height 17
click at [801, 363] on div "Edit" at bounding box center [839, 361] width 109 height 14
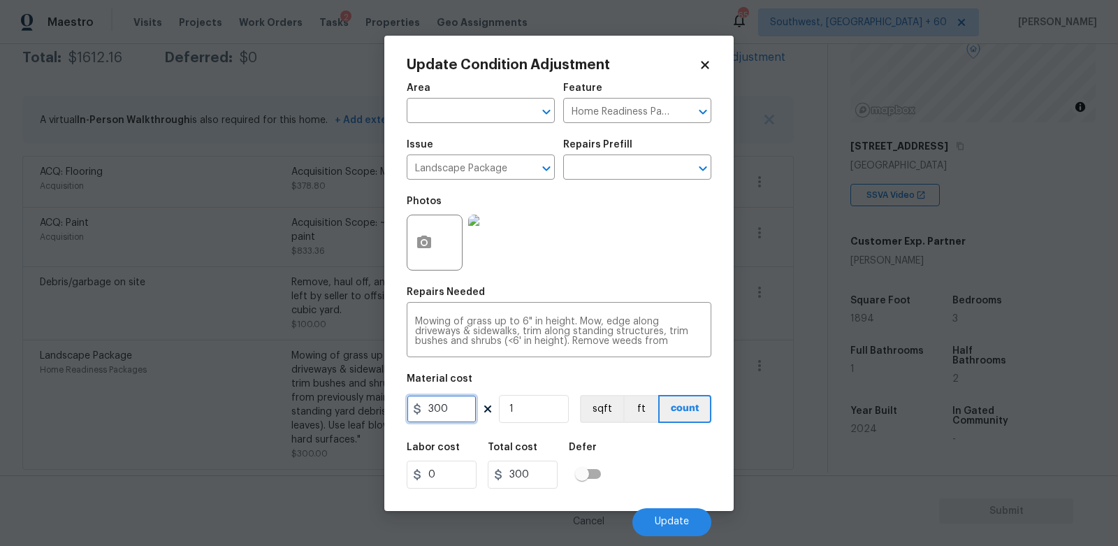
click at [425, 420] on input "300" at bounding box center [442, 409] width 70 height 28
type input "100"
click at [544, 486] on input "100" at bounding box center [523, 474] width 70 height 28
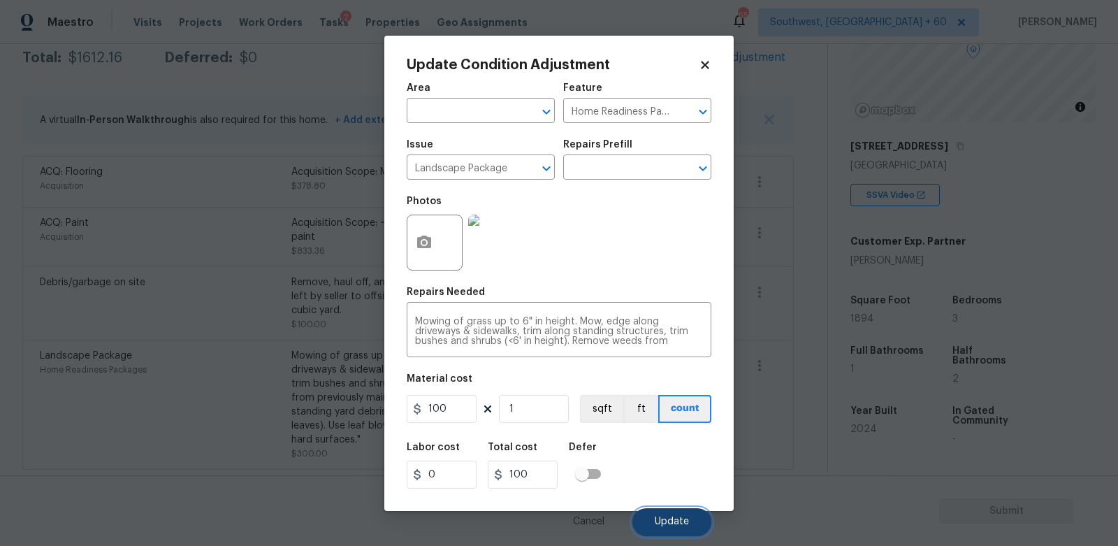
click at [667, 518] on span "Update" at bounding box center [672, 521] width 34 height 10
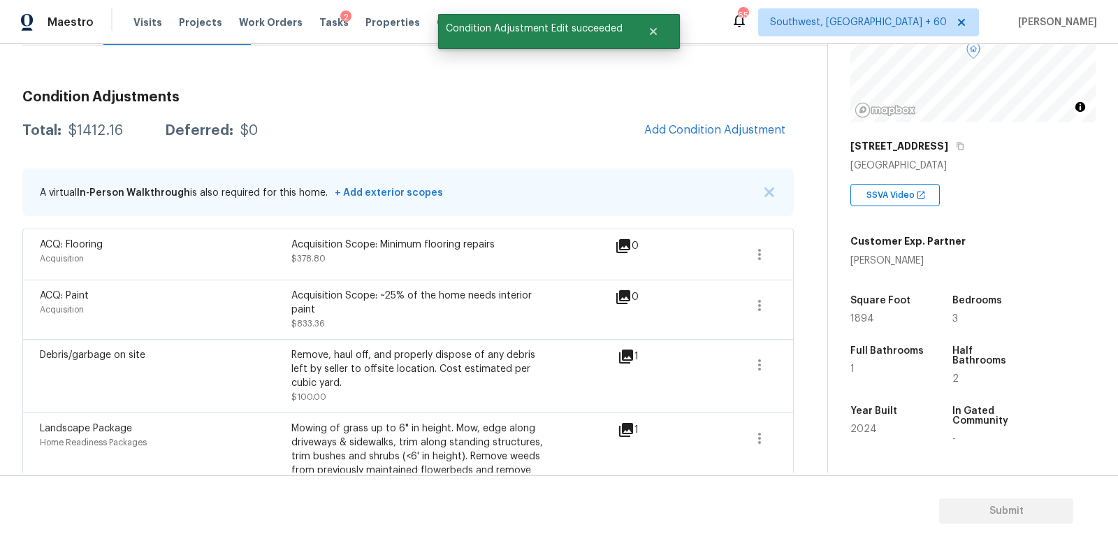
scroll to position [139, 0]
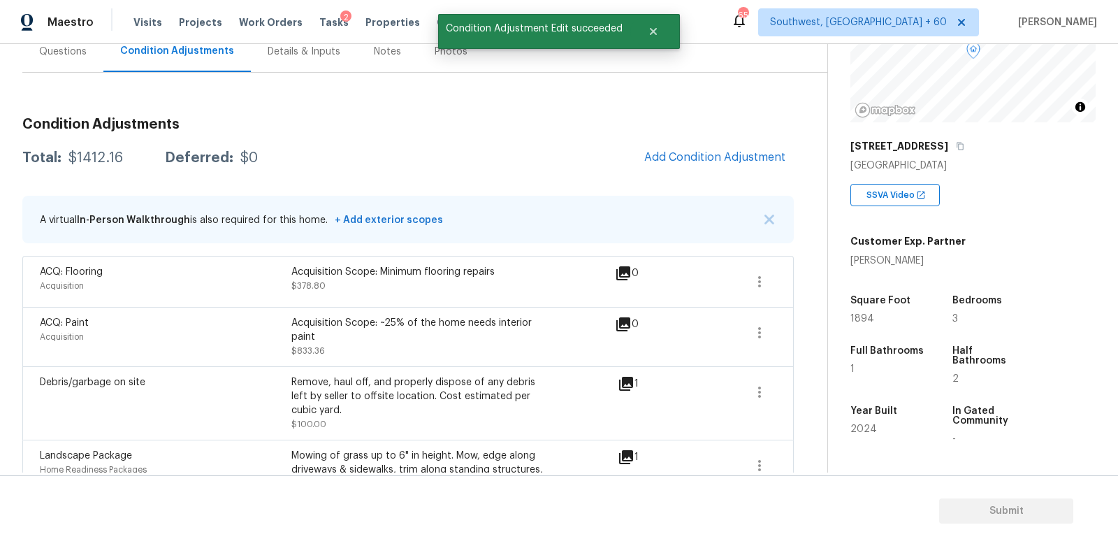
click at [102, 159] on div "$1412.16" at bounding box center [95, 158] width 55 height 14
copy div "$1412.16"
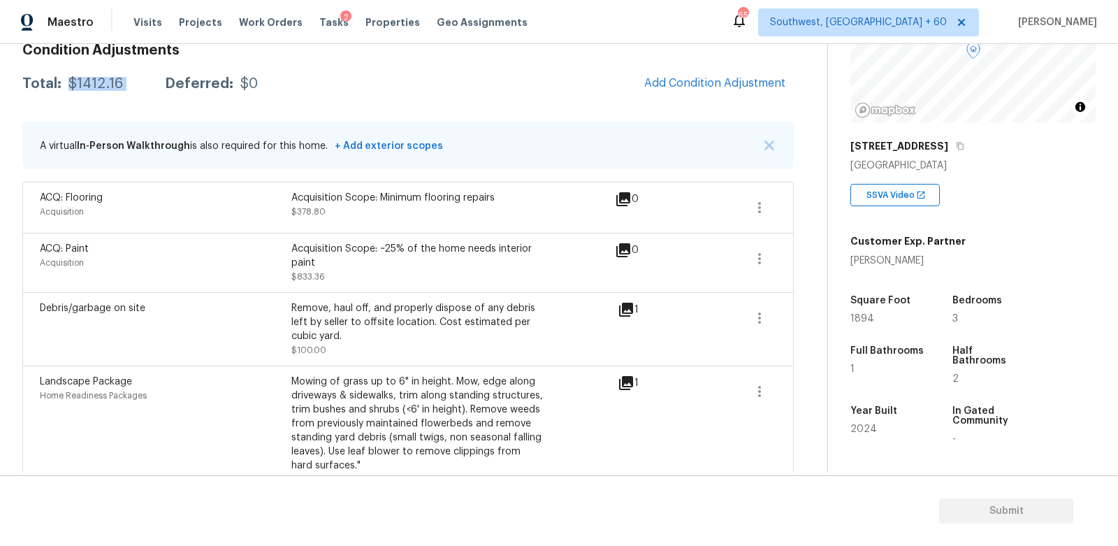
scroll to position [209, 0]
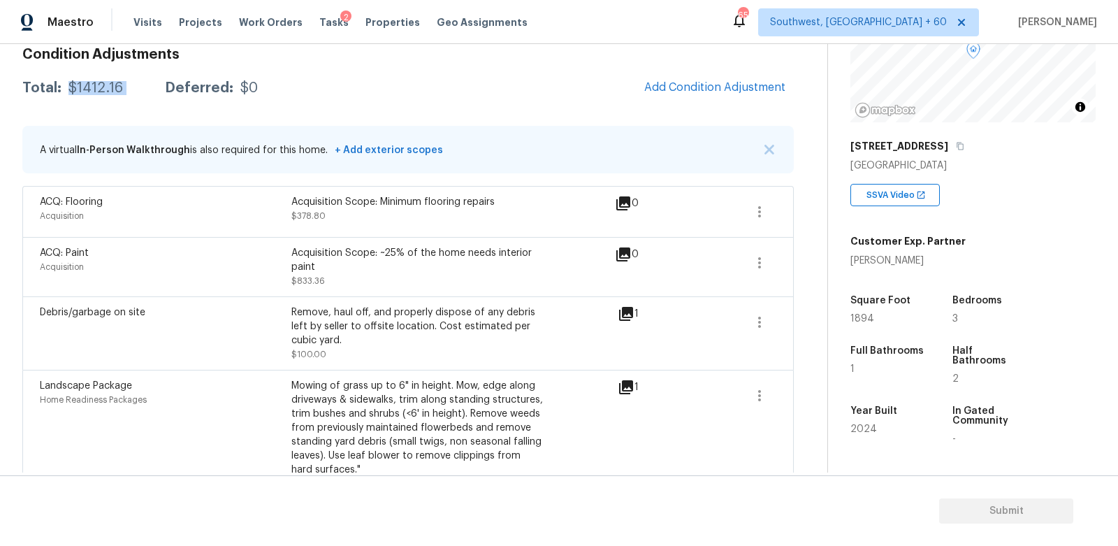
click at [665, 126] on div "A virtual In-Person Walkthrough is also required for this home. + Add exterior …" at bounding box center [407, 150] width 771 height 48
click at [697, 94] on button "Add Condition Adjustment" at bounding box center [715, 87] width 158 height 29
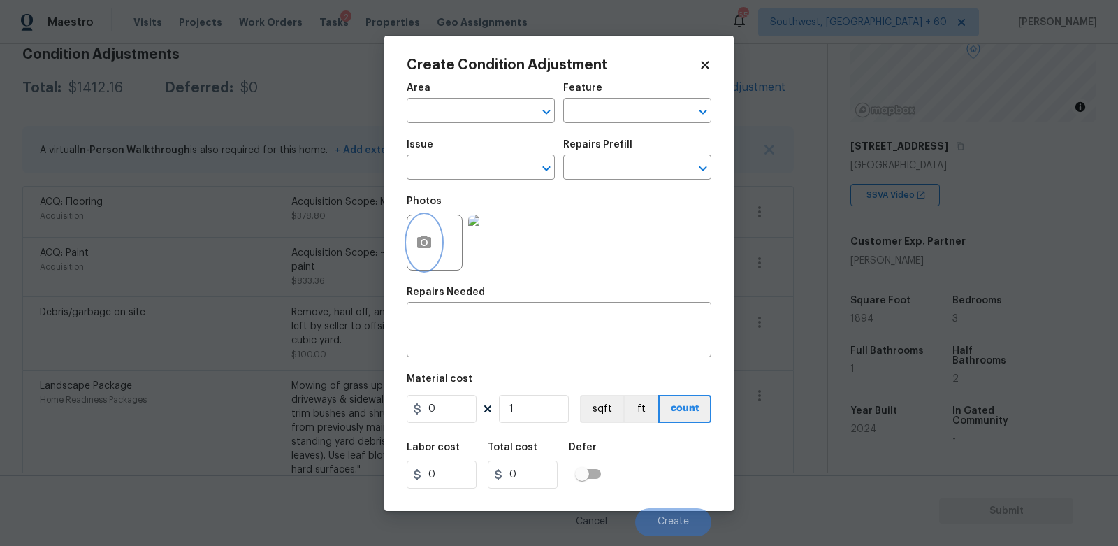
click at [432, 240] on icon "button" at bounding box center [424, 242] width 17 height 17
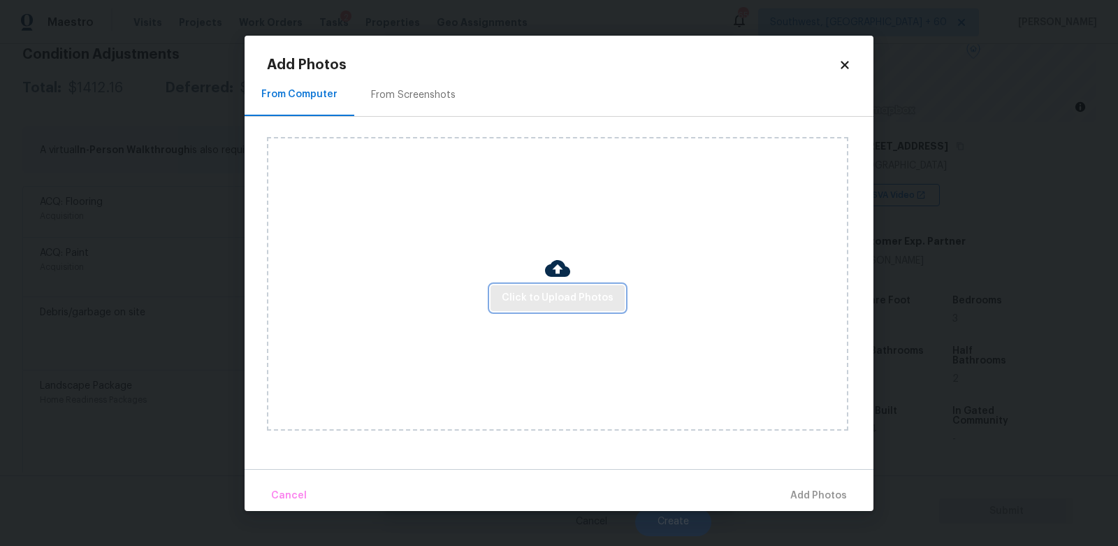
click at [536, 307] on button "Click to Upload Photos" at bounding box center [558, 298] width 134 height 26
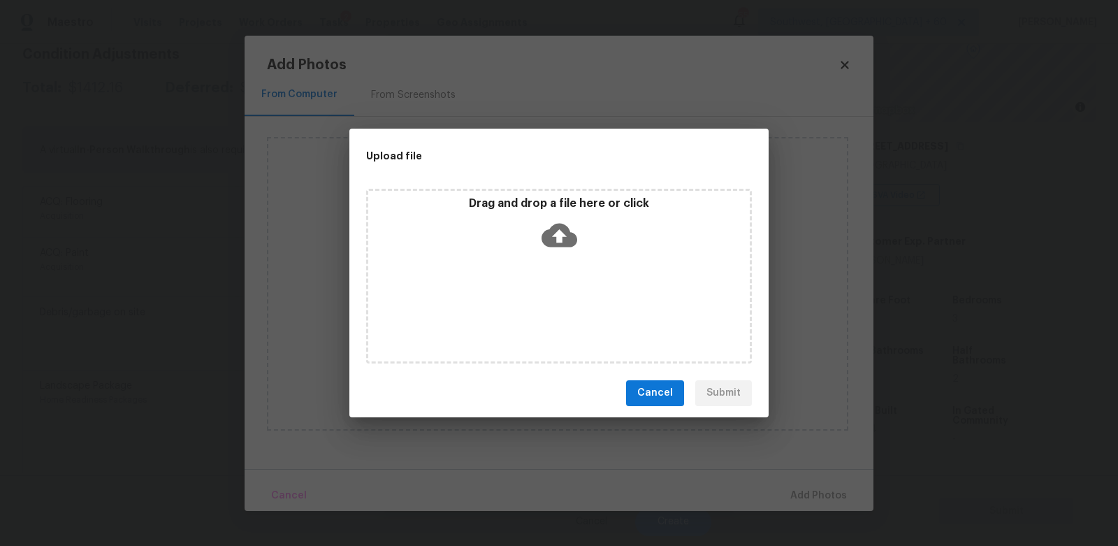
click at [559, 231] on icon at bounding box center [560, 235] width 36 height 36
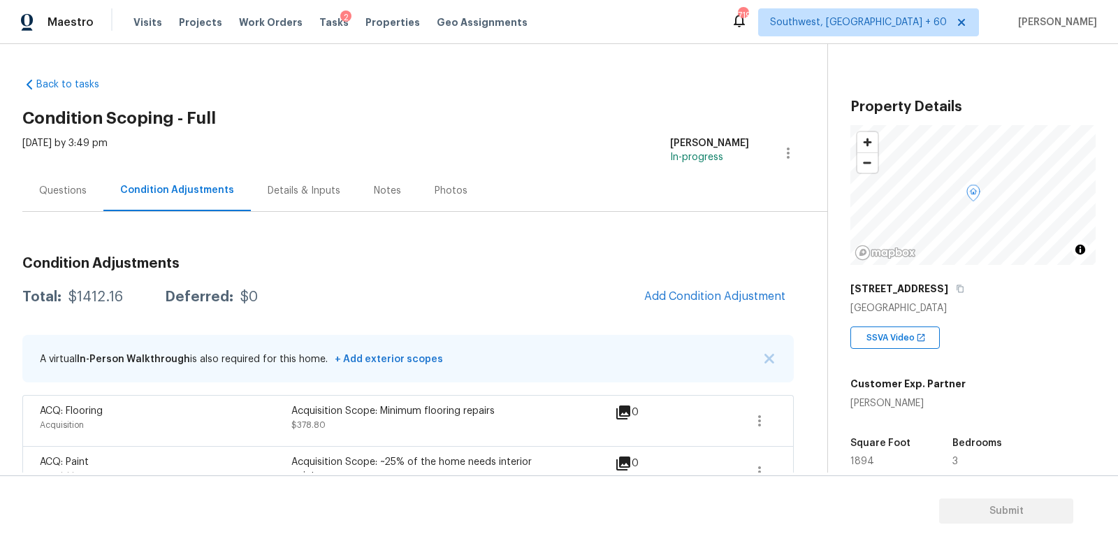
scroll to position [239, 0]
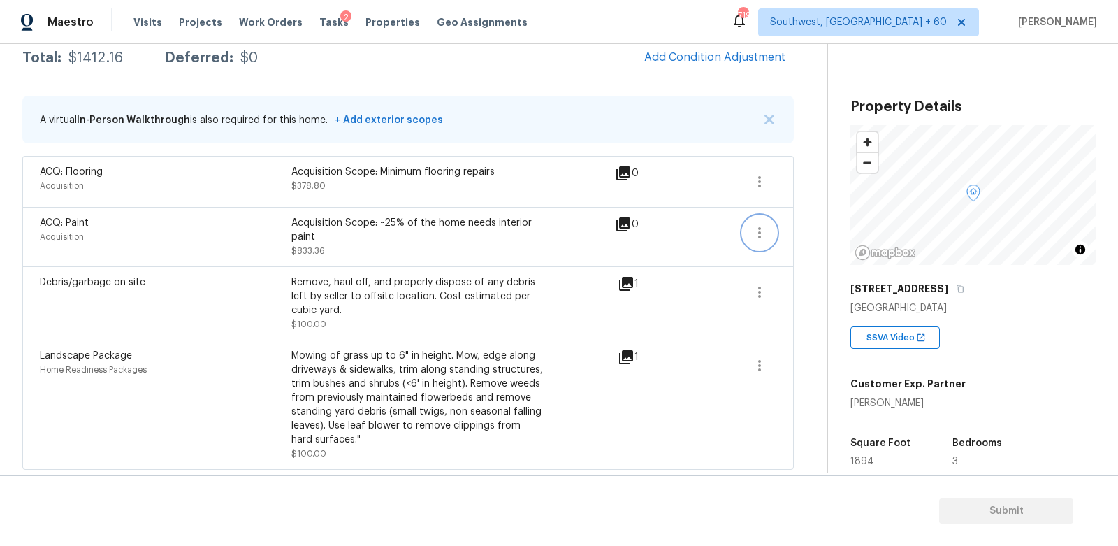
click at [753, 229] on icon "button" at bounding box center [759, 232] width 17 height 17
click at [792, 226] on div "Edit" at bounding box center [839, 229] width 109 height 14
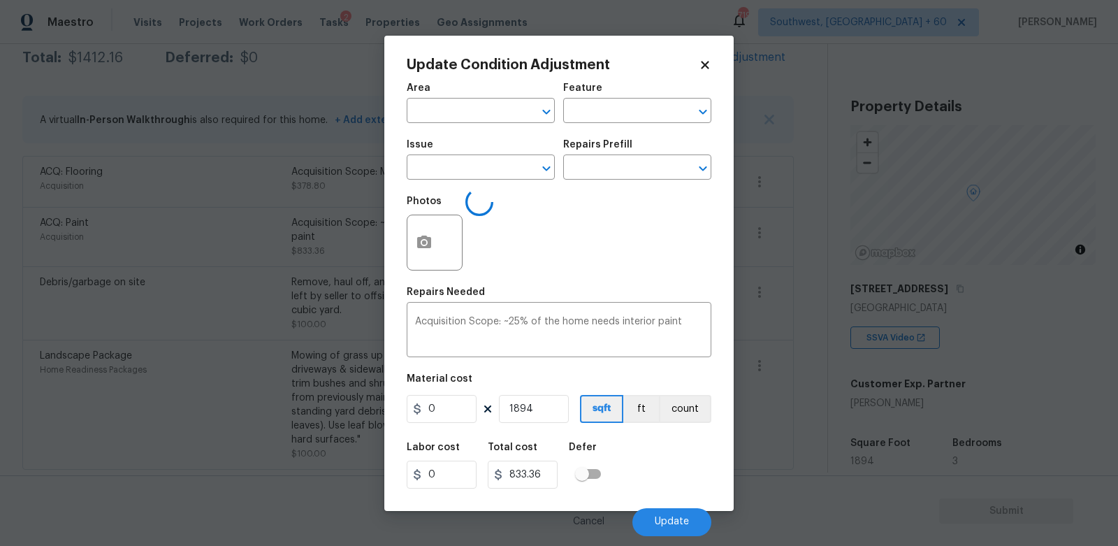
type input "Acquisition"
type input "ACQ: Paint"
type input "0.44"
click at [792, 280] on body "Maestro Visits Projects Work Orders Tasks 2 Properties Geo Assignments 719 Sout…" at bounding box center [559, 273] width 1118 height 546
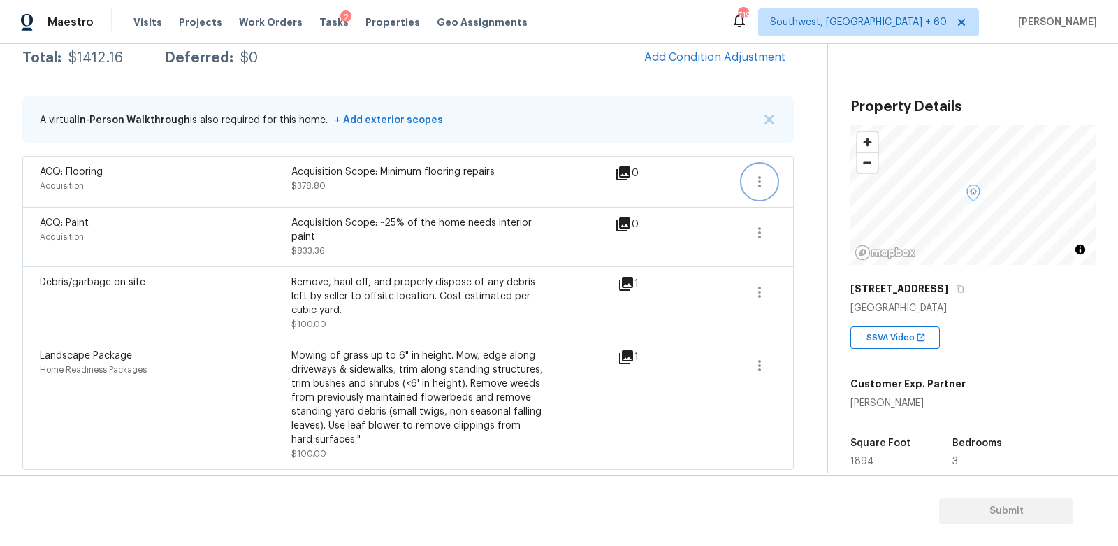
click at [760, 177] on icon "button" at bounding box center [759, 181] width 3 height 11
click at [800, 170] on link "Edit" at bounding box center [839, 177] width 119 height 21
click at [800, 245] on body "Maestro Visits Projects Work Orders Tasks 2 Properties Geo Assignments 719 Sout…" at bounding box center [559, 273] width 1118 height 546
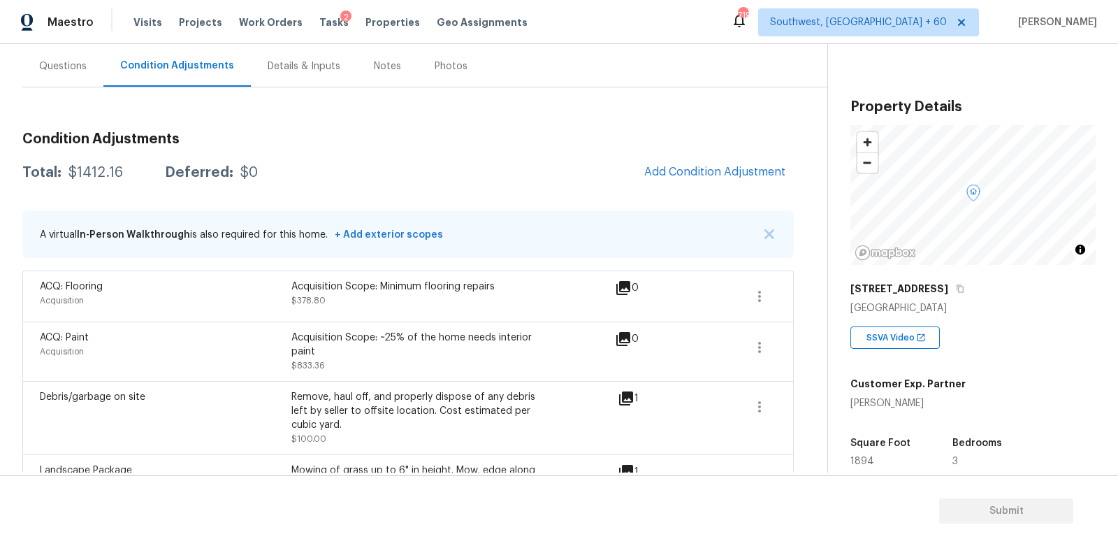
scroll to position [109, 0]
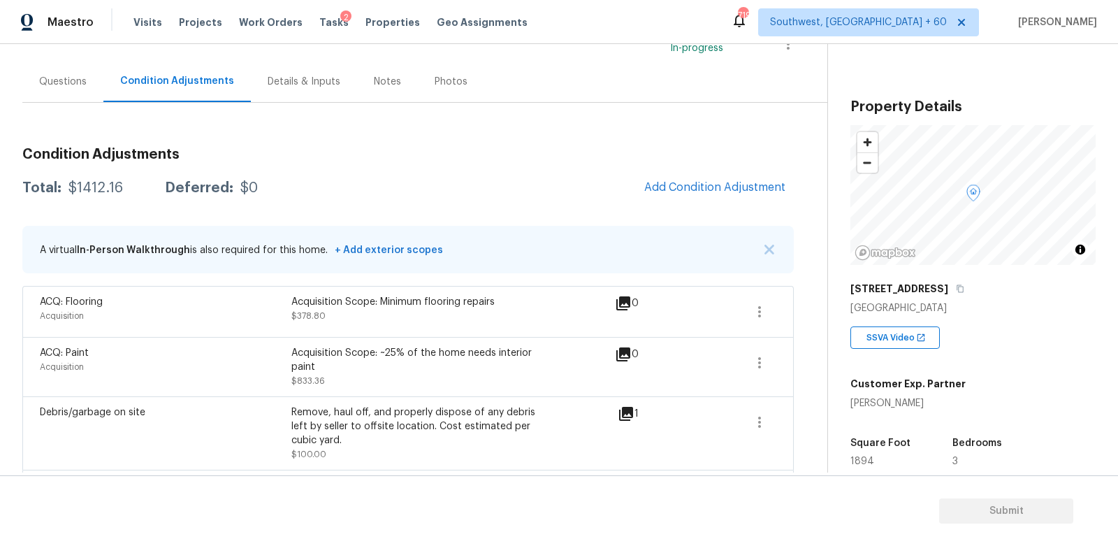
click at [92, 96] on div "Questions" at bounding box center [62, 81] width 81 height 41
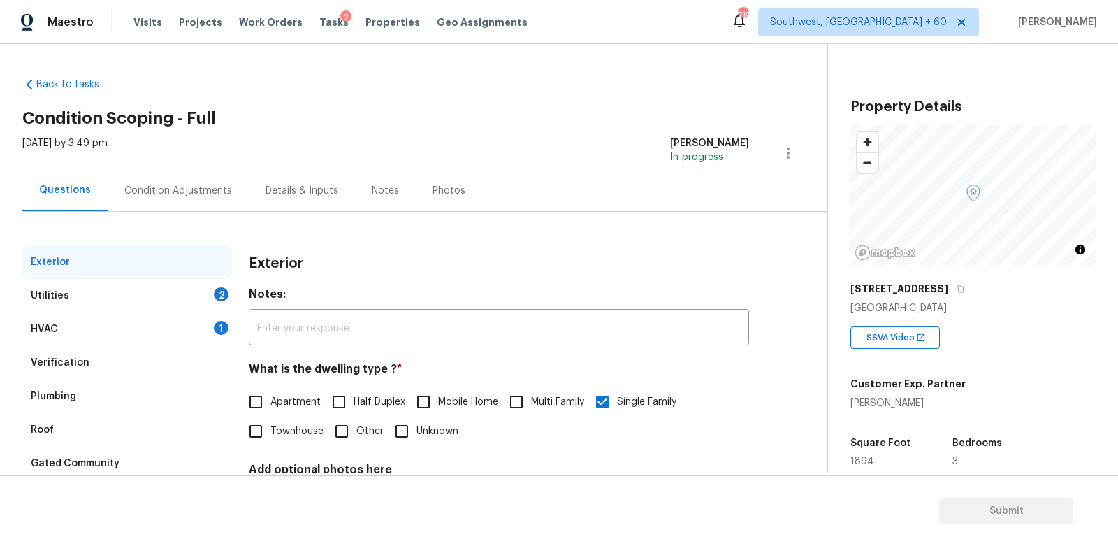
click at [211, 324] on div "HVAC 1" at bounding box center [127, 329] width 210 height 34
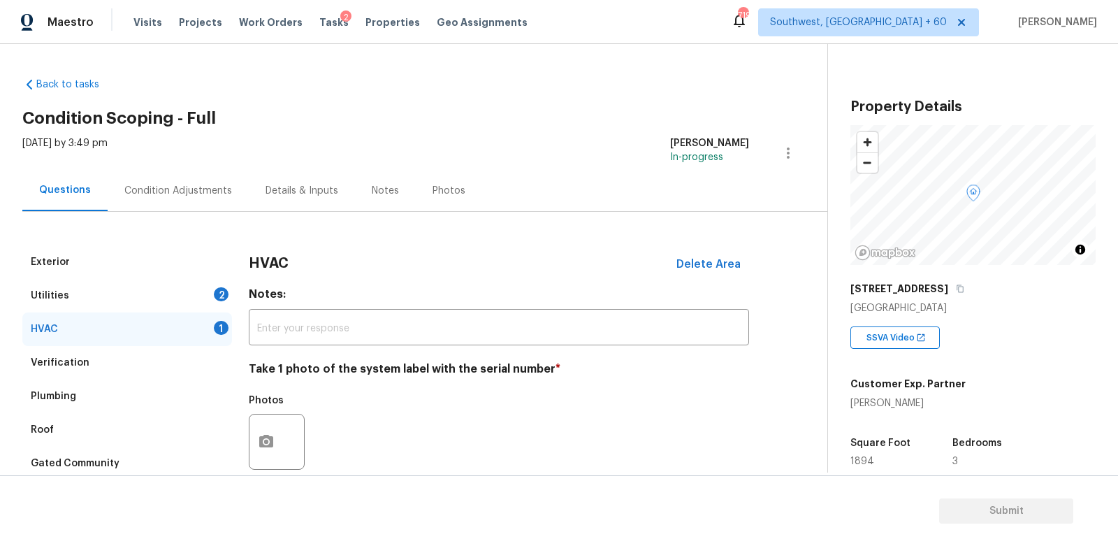
scroll to position [173, 0]
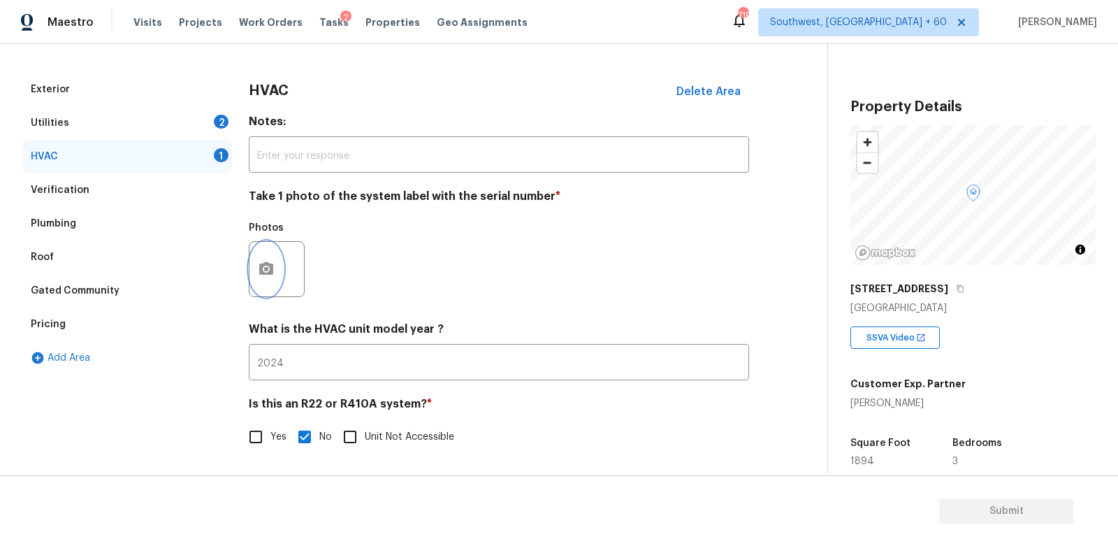
click at [259, 279] on button "button" at bounding box center [266, 269] width 34 height 55
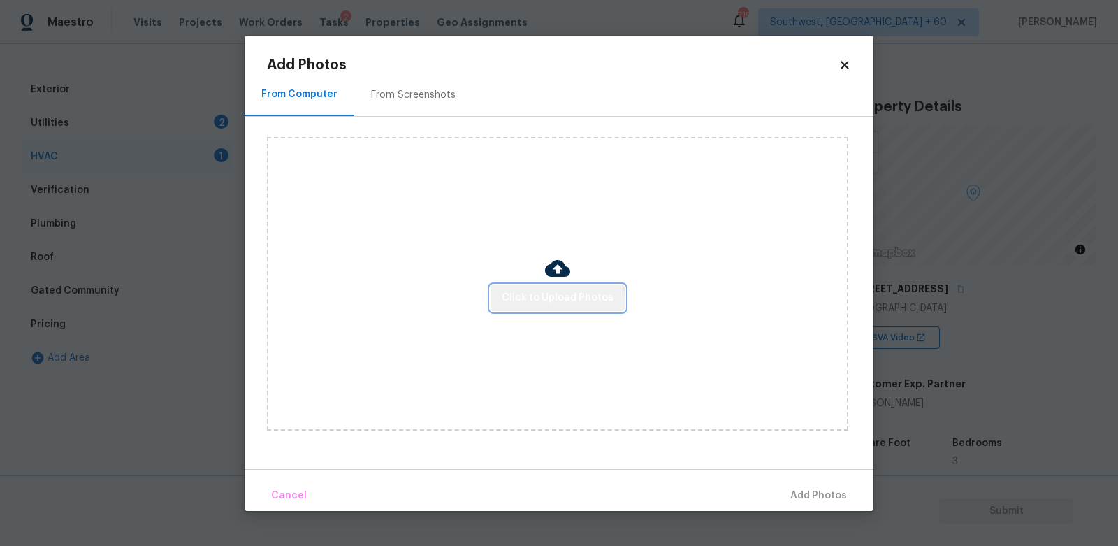
click at [559, 302] on span "Click to Upload Photos" at bounding box center [558, 297] width 112 height 17
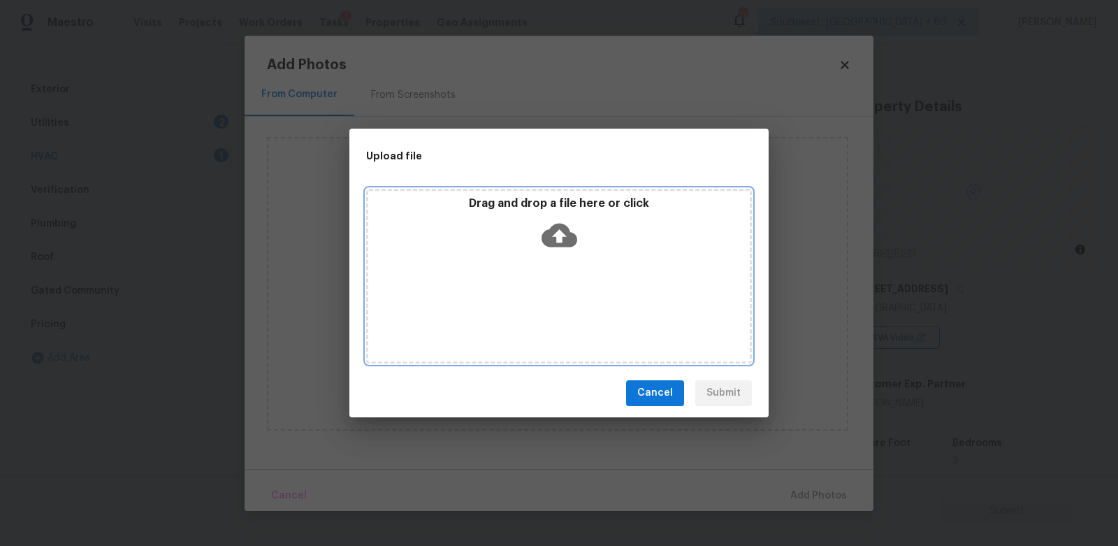
click at [557, 233] on icon at bounding box center [560, 235] width 36 height 36
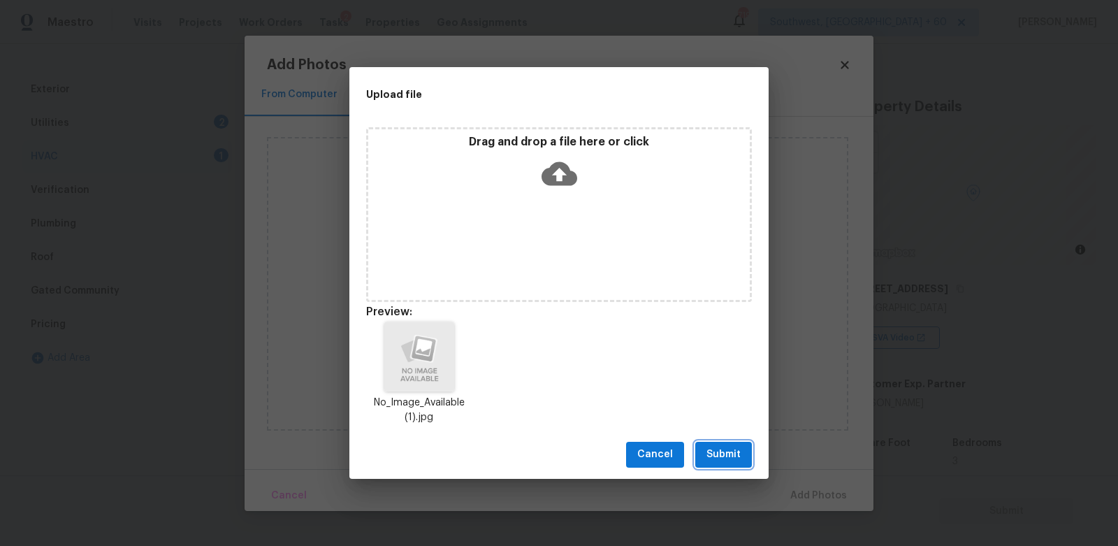
click at [719, 449] on span "Submit" at bounding box center [723, 454] width 34 height 17
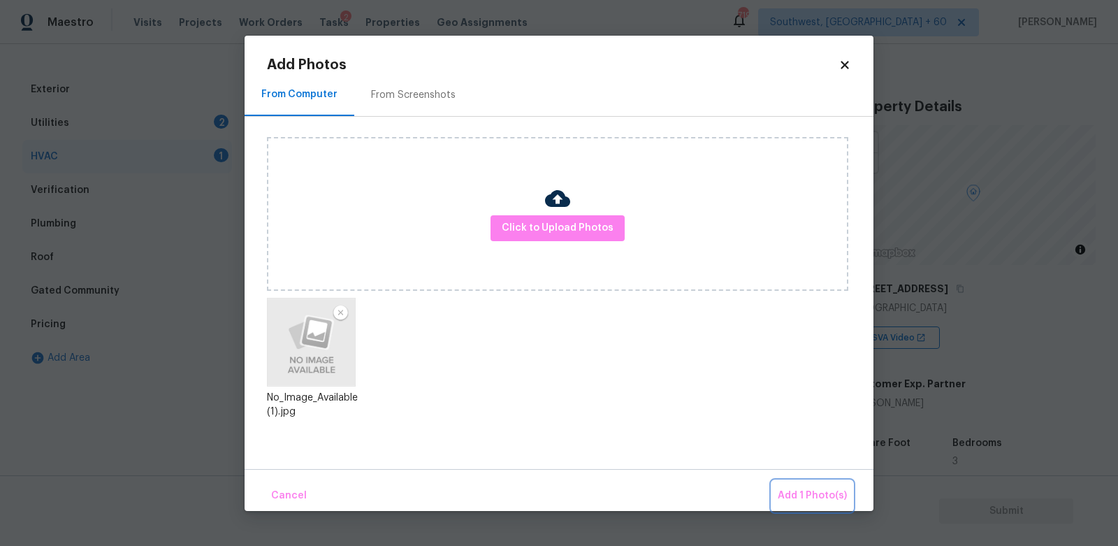
click at [811, 487] on span "Add 1 Photo(s)" at bounding box center [812, 495] width 69 height 17
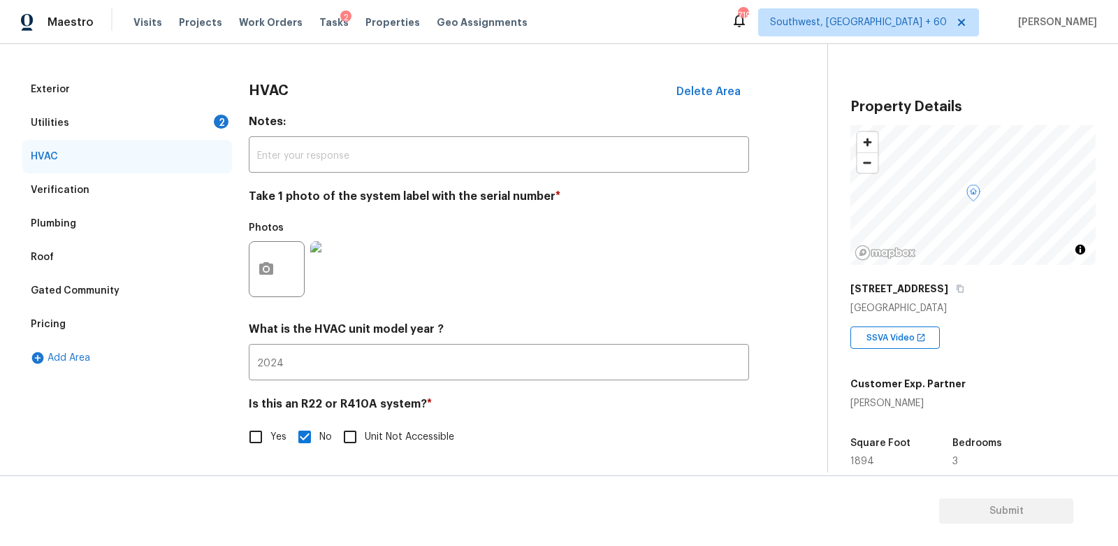
click at [215, 118] on div "2" at bounding box center [221, 122] width 15 height 14
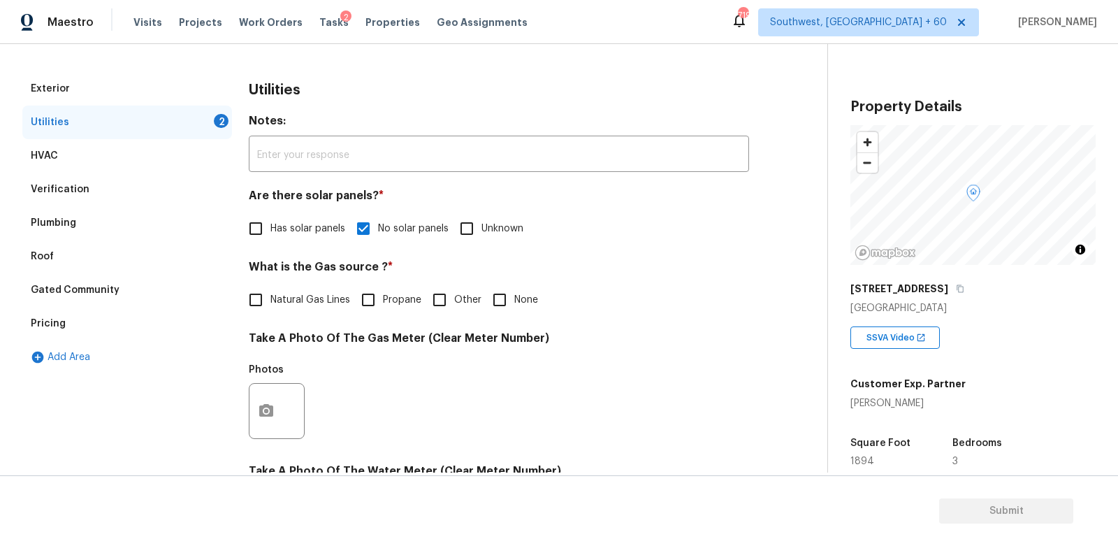
click at [491, 299] on input "None" at bounding box center [499, 299] width 29 height 29
checkbox input "true"
click at [262, 418] on icon "button" at bounding box center [266, 410] width 17 height 17
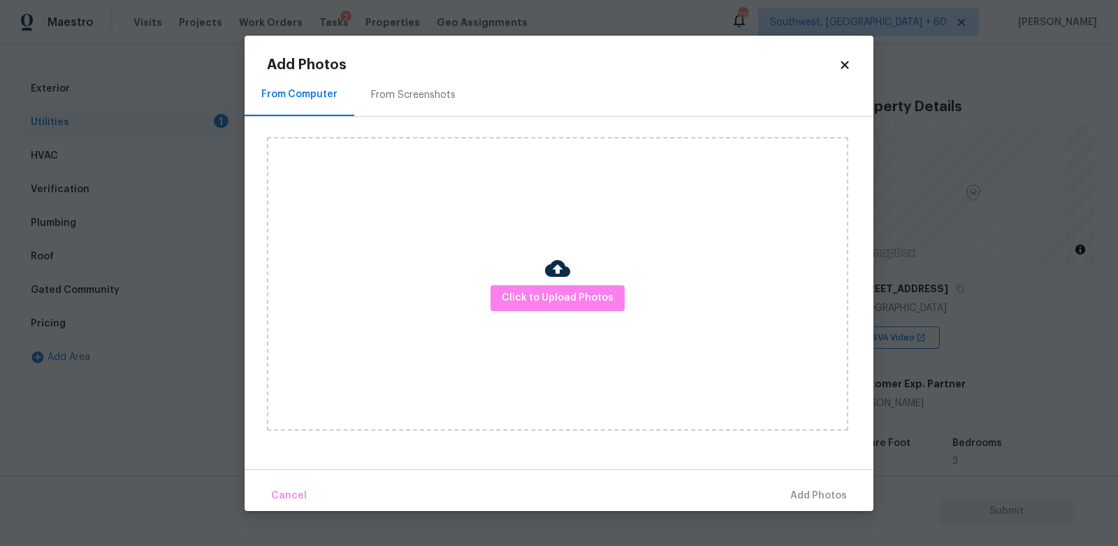
click at [538, 284] on div "Click to Upload Photos" at bounding box center [557, 283] width 581 height 293
click at [544, 297] on span "Click to Upload Photos" at bounding box center [558, 297] width 112 height 17
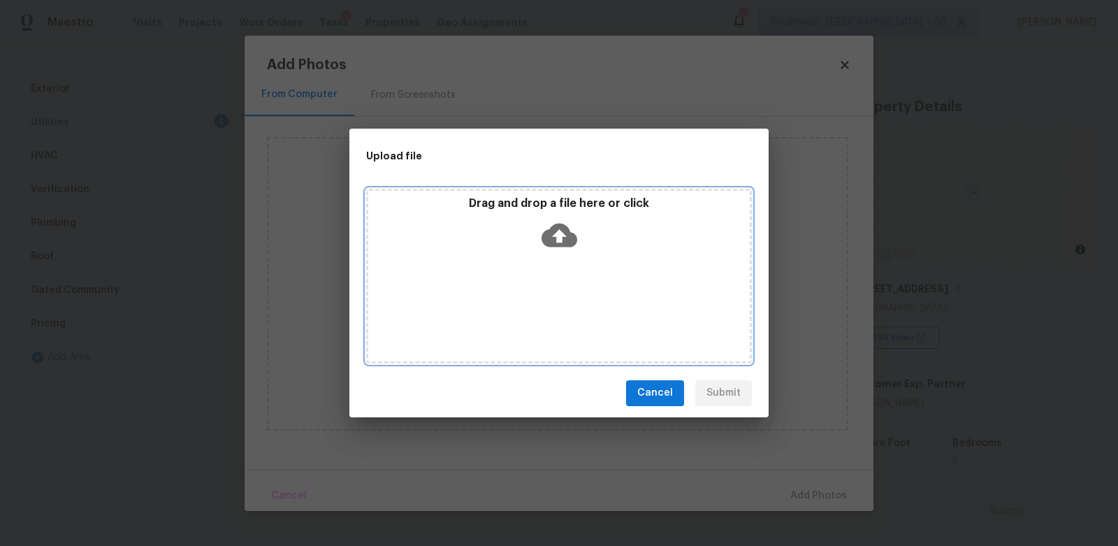
click at [571, 218] on icon at bounding box center [560, 235] width 36 height 36
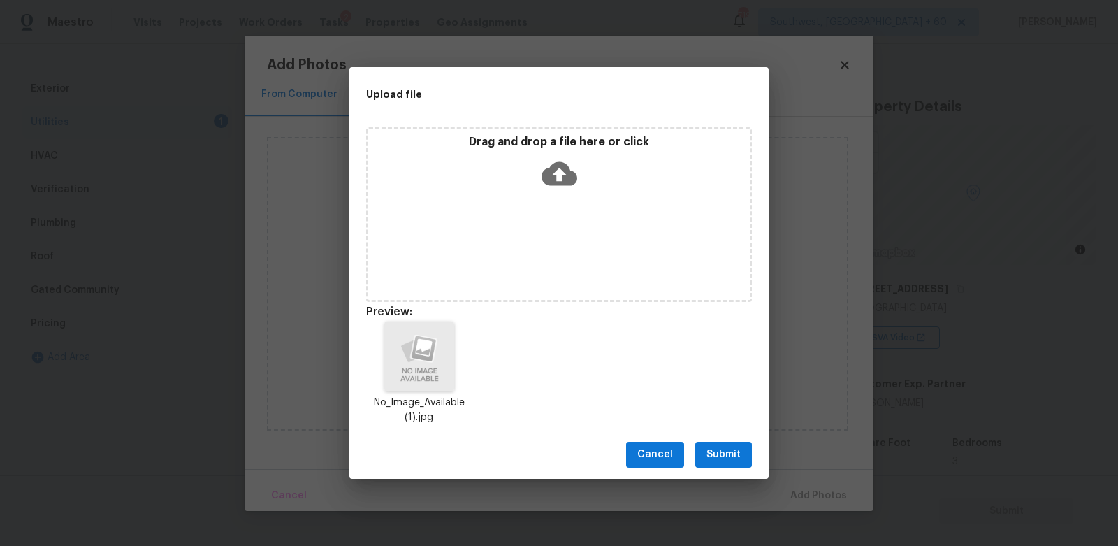
click at [734, 453] on span "Submit" at bounding box center [723, 454] width 34 height 17
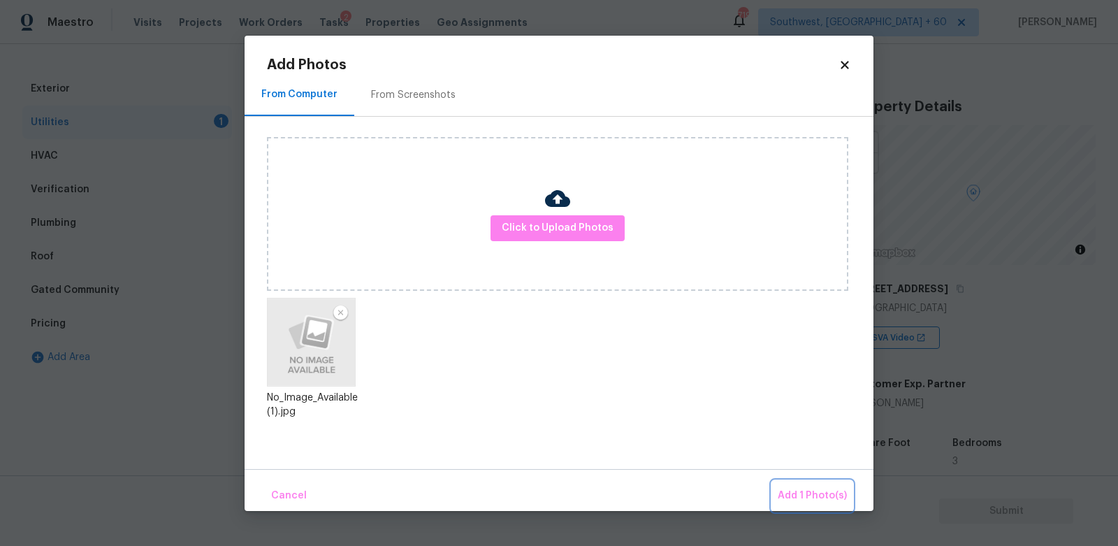
click at [801, 488] on span "Add 1 Photo(s)" at bounding box center [812, 495] width 69 height 17
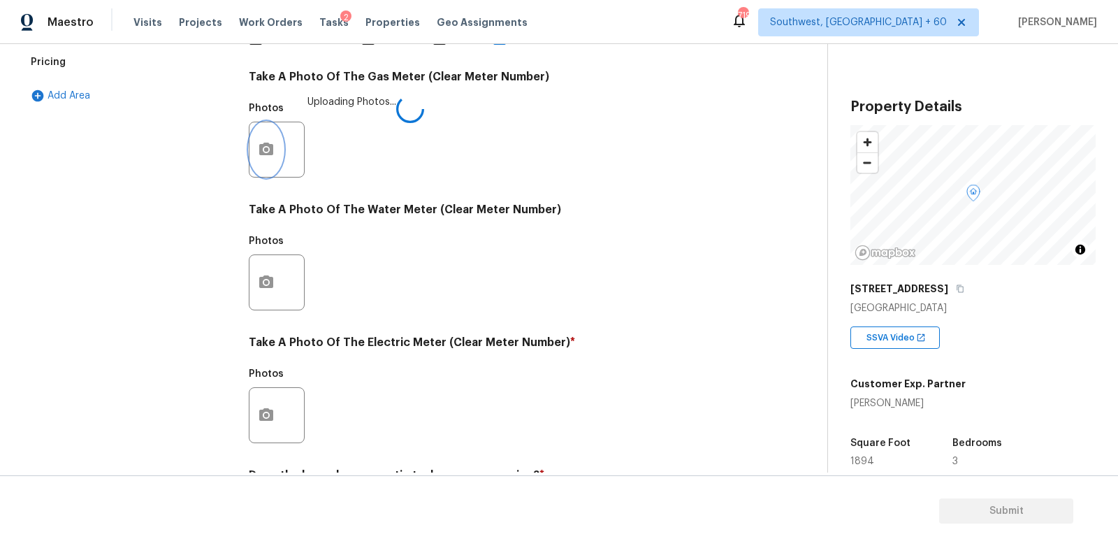
scroll to position [435, 0]
click at [282, 387] on div at bounding box center [277, 414] width 56 height 56
click at [275, 419] on button "button" at bounding box center [266, 414] width 34 height 55
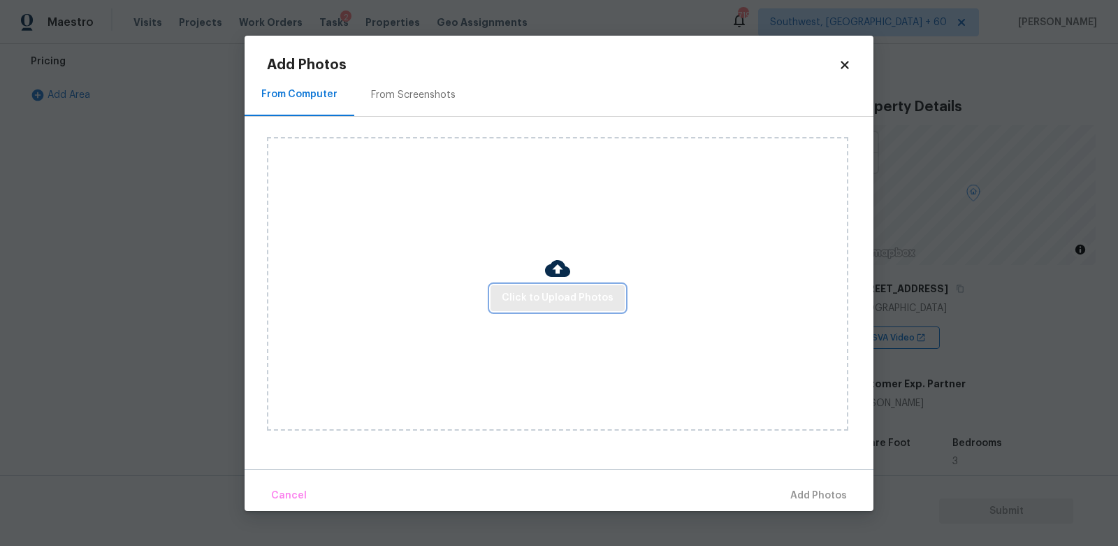
click at [586, 309] on button "Click to Upload Photos" at bounding box center [558, 298] width 134 height 26
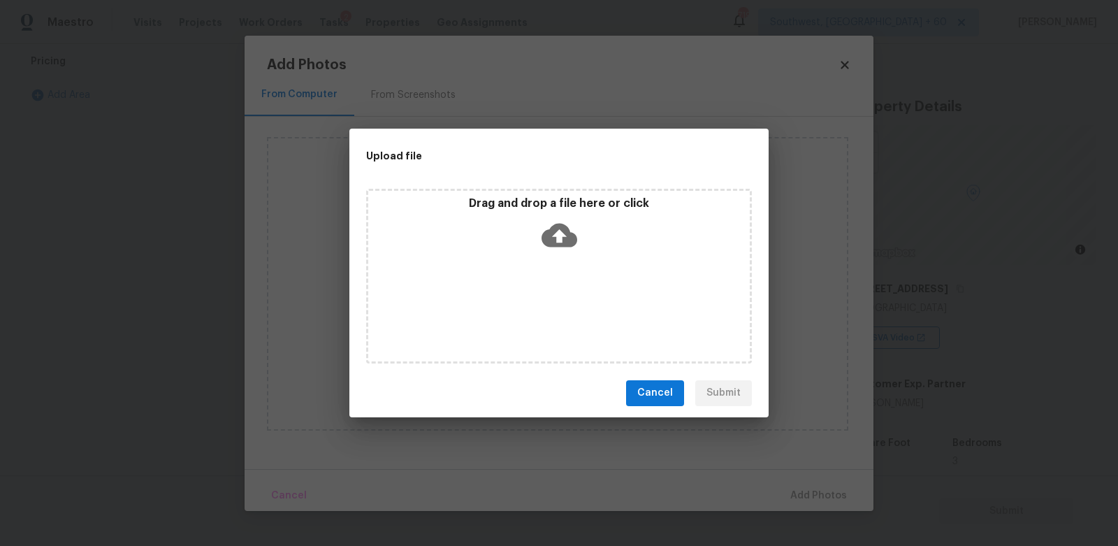
click at [550, 233] on icon at bounding box center [560, 235] width 36 height 24
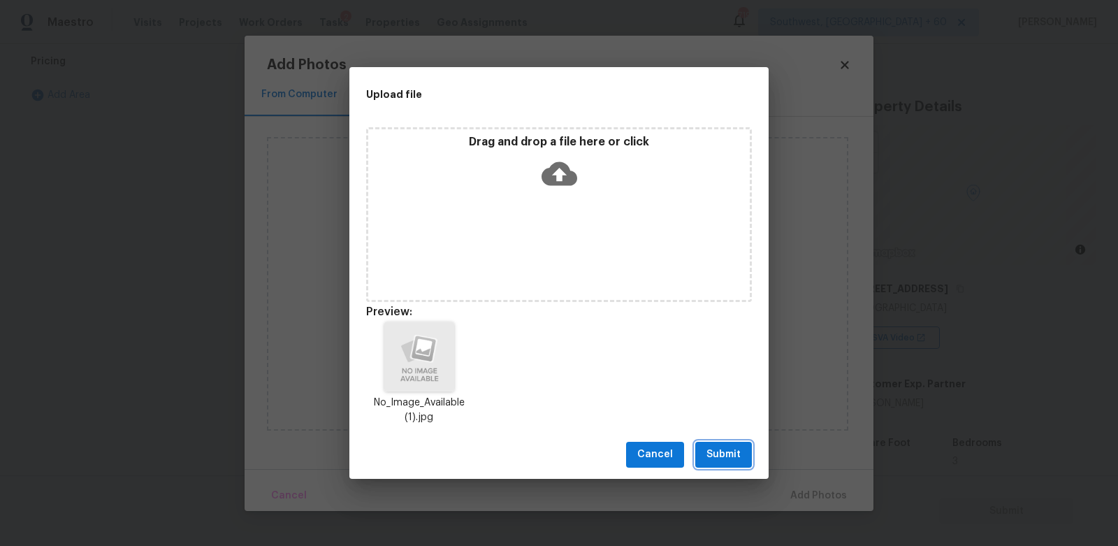
click at [713, 455] on span "Submit" at bounding box center [723, 454] width 34 height 17
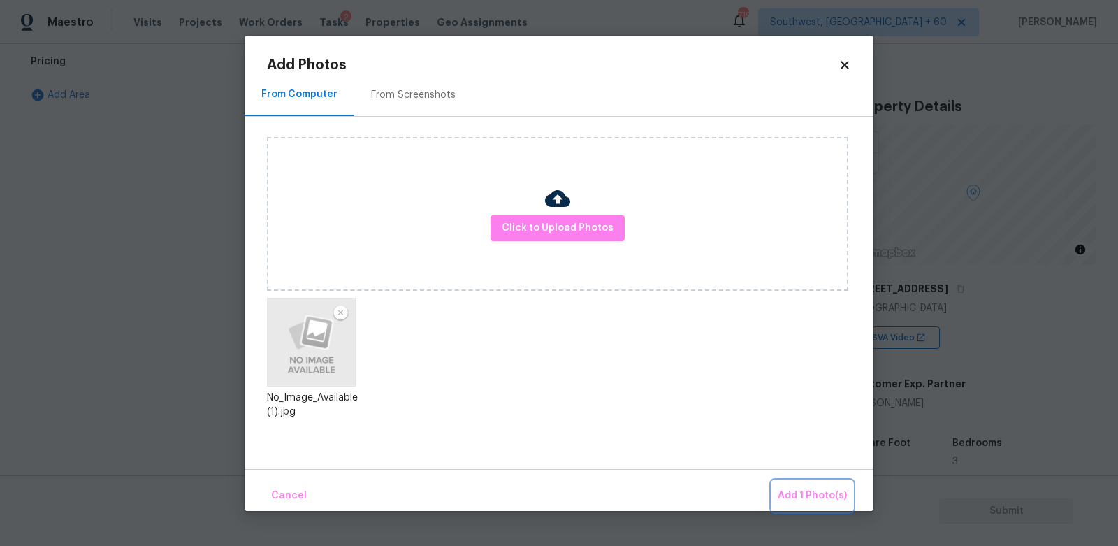
click at [810, 505] on button "Add 1 Photo(s)" at bounding box center [812, 496] width 80 height 30
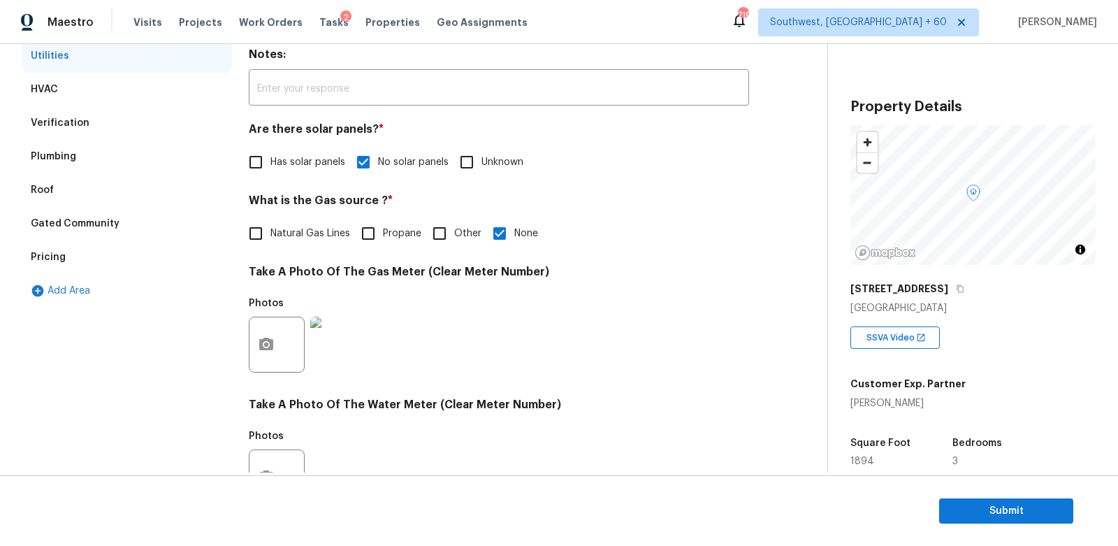
scroll to position [122, 0]
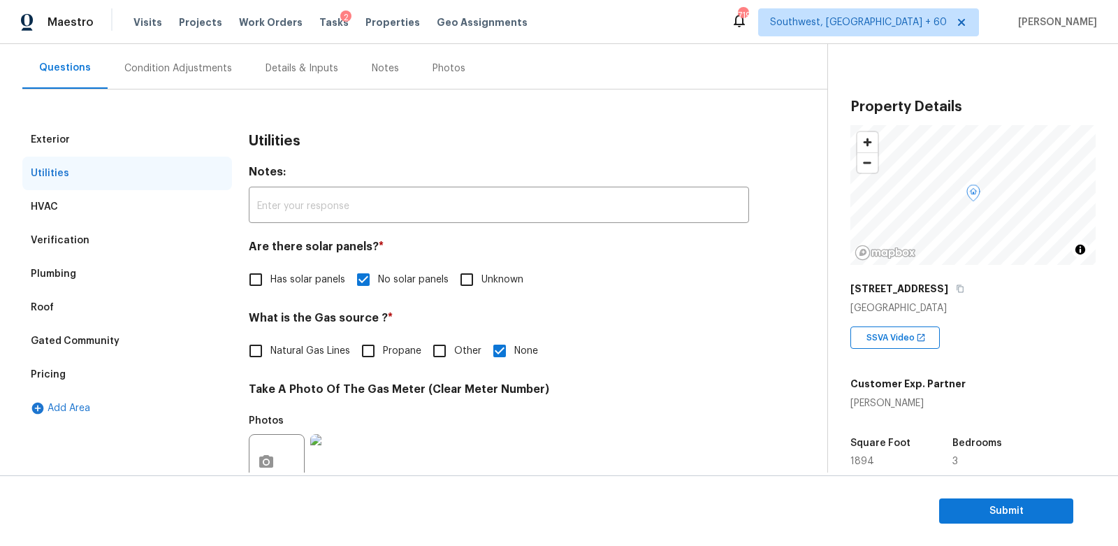
click at [203, 71] on div "Condition Adjustments" at bounding box center [178, 68] width 108 height 14
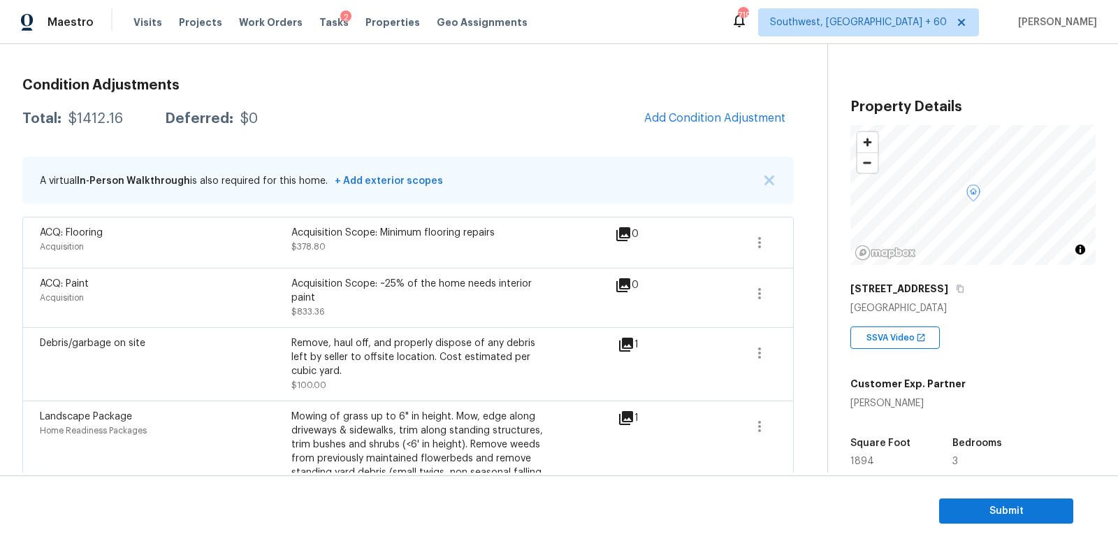
scroll to position [166, 0]
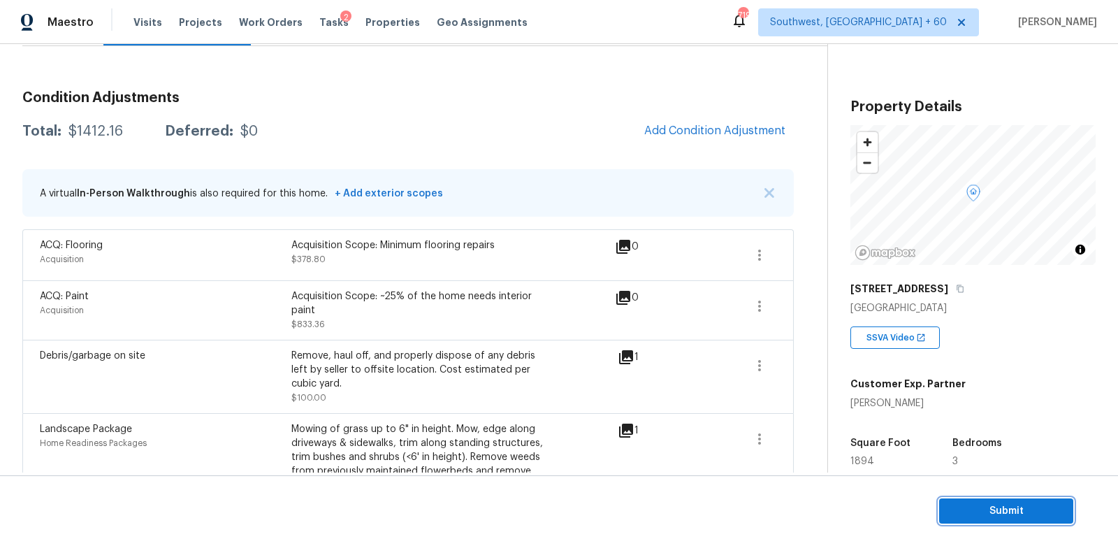
click at [987, 512] on span "Submit" at bounding box center [1006, 510] width 112 height 17
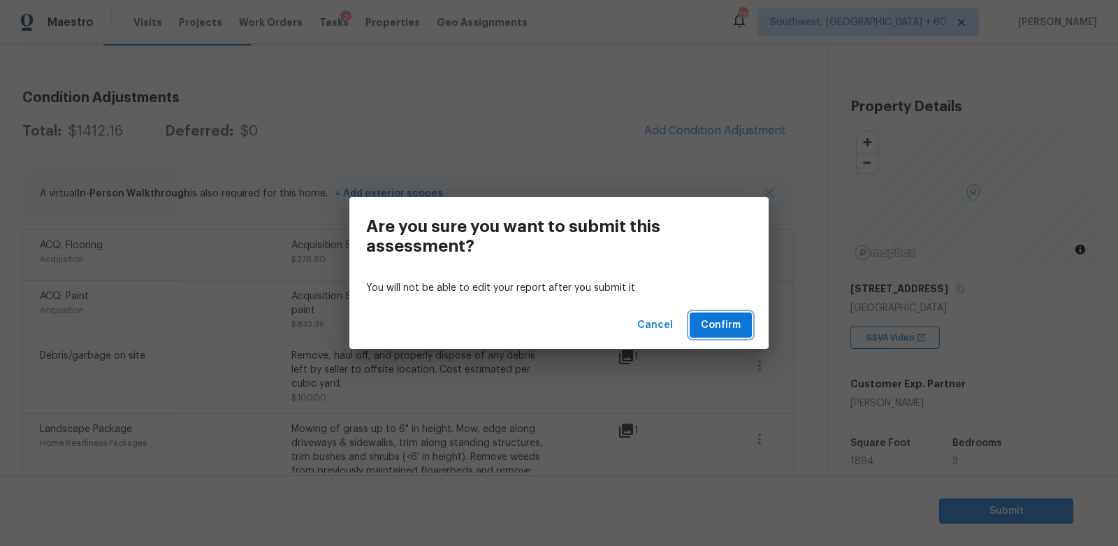
click at [733, 322] on span "Confirm" at bounding box center [721, 325] width 40 height 17
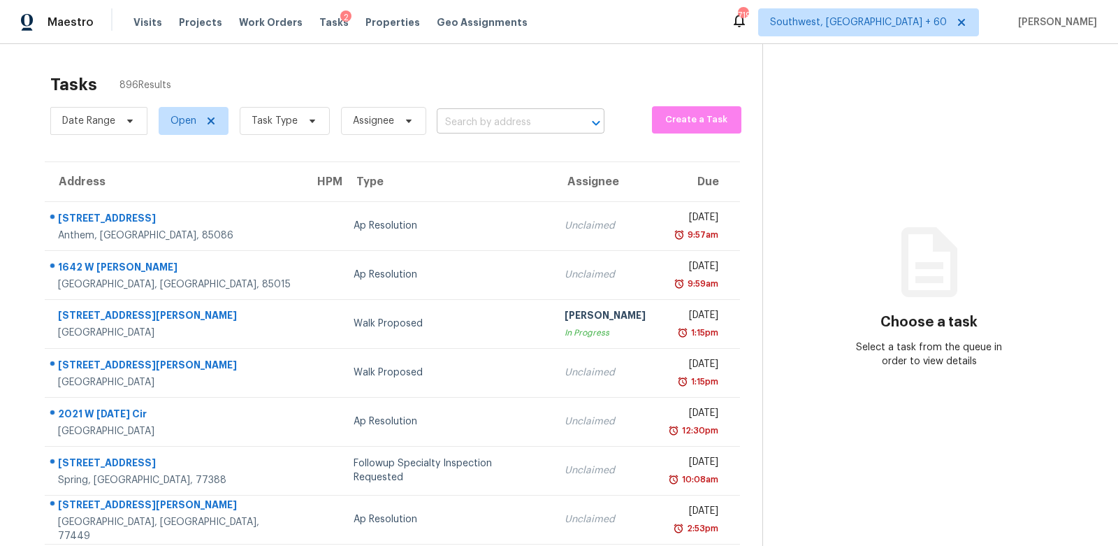
click at [479, 130] on input "text" at bounding box center [501, 123] width 129 height 22
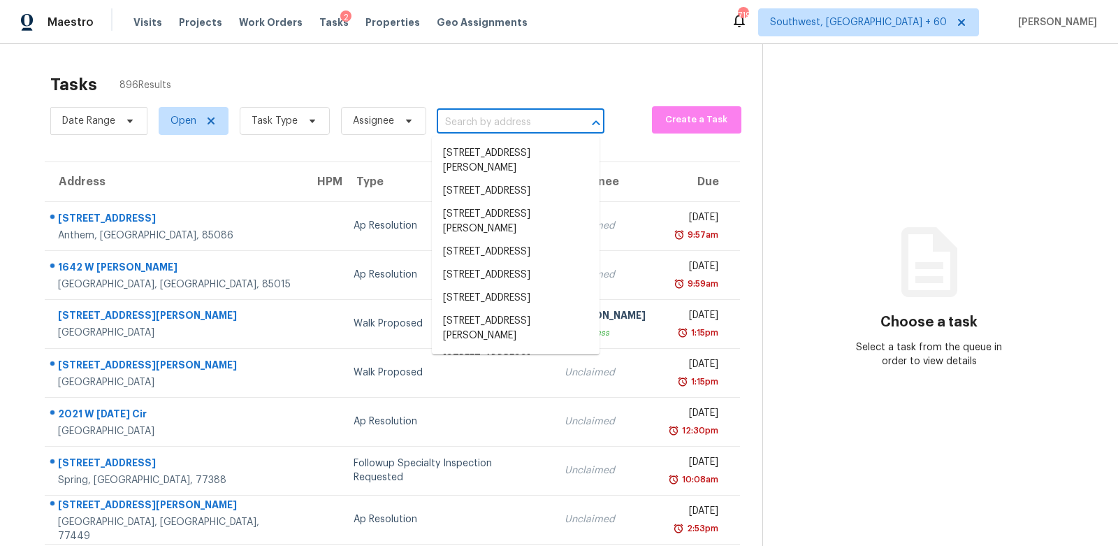
paste input "1006 Adair Ave Columbia, TN, 38401"
type input "1006 Adair Ave Columbia, TN, 38401"
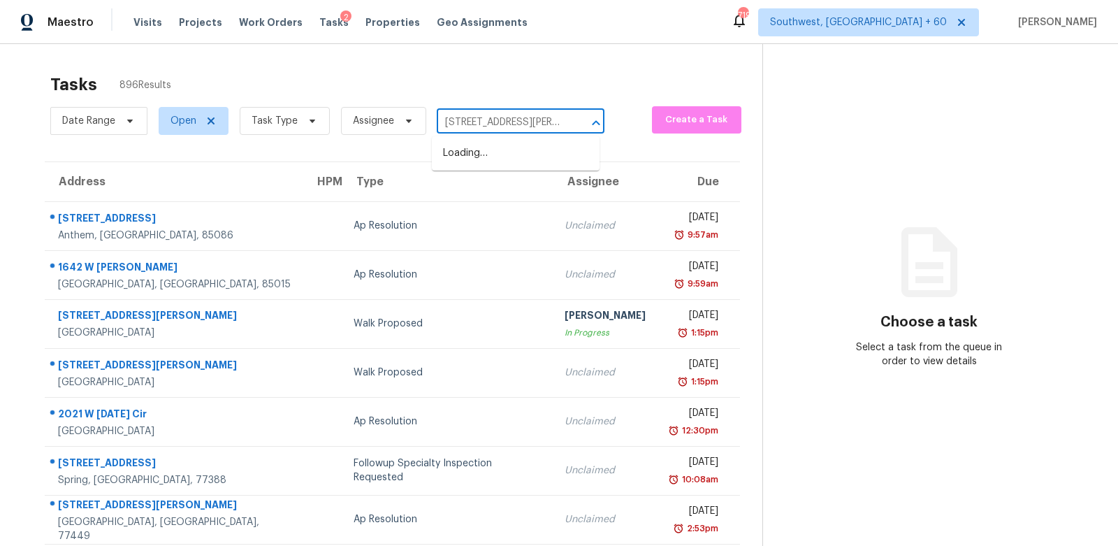
scroll to position [0, 47]
click at [498, 161] on li "1006 Adair Ave, Columbia, TN 38401" at bounding box center [516, 161] width 168 height 38
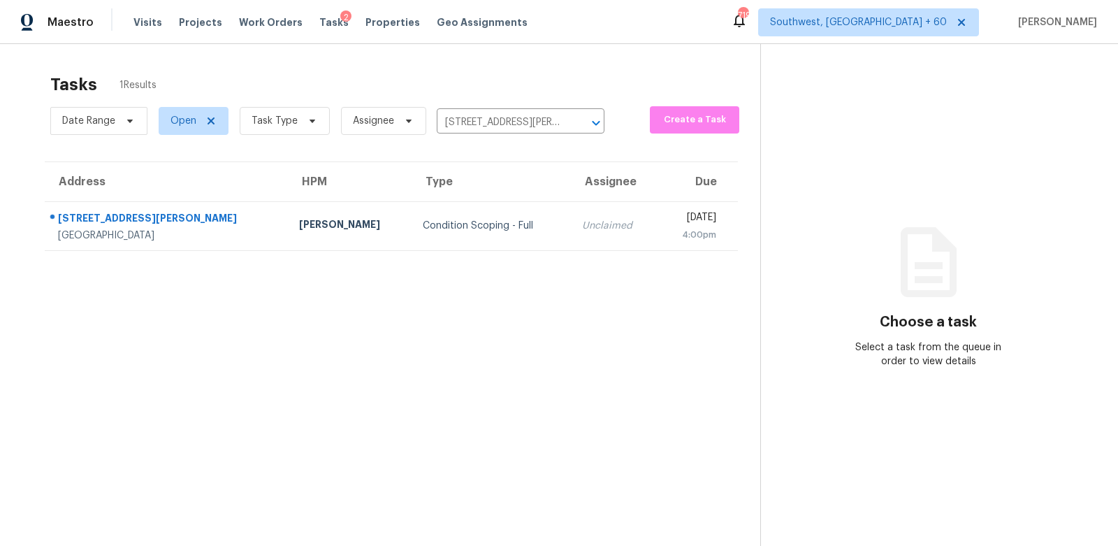
click at [483, 247] on td "Condition Scoping - Full" at bounding box center [491, 225] width 159 height 49
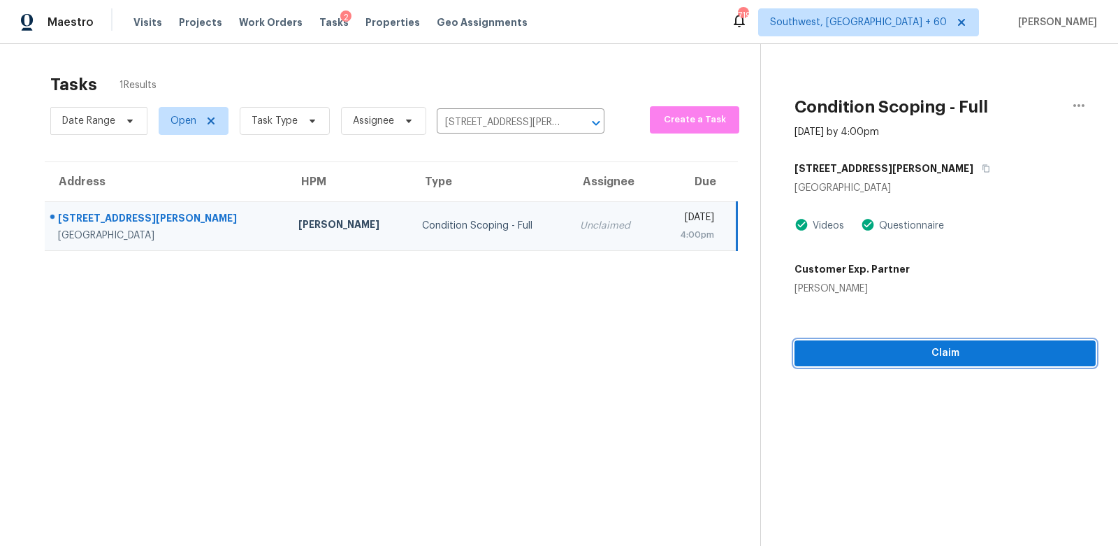
click at [950, 354] on span "Claim" at bounding box center [945, 352] width 279 height 17
click at [905, 363] on button "Start Assessment" at bounding box center [944, 353] width 301 height 26
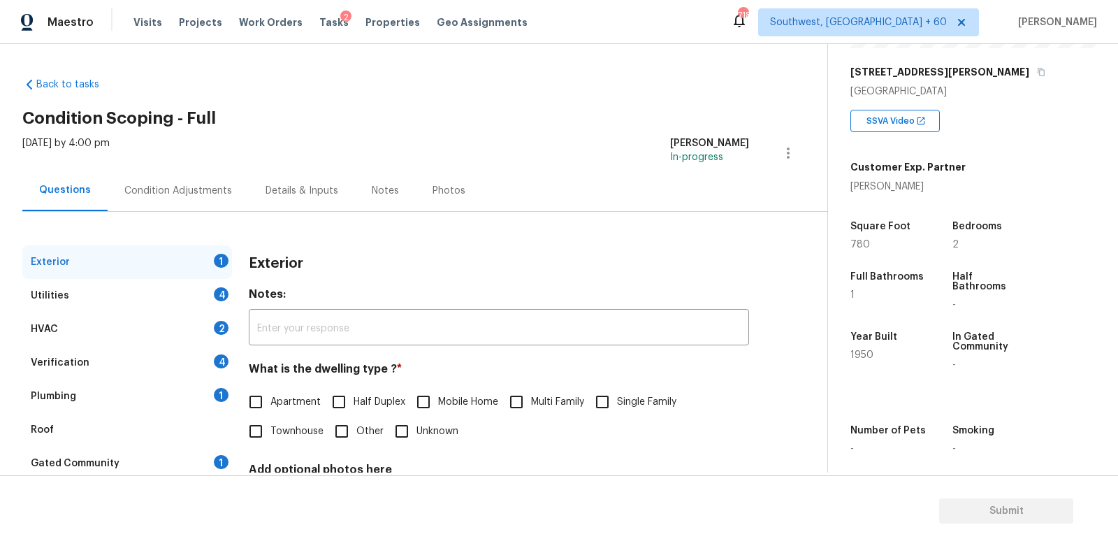
scroll to position [77, 0]
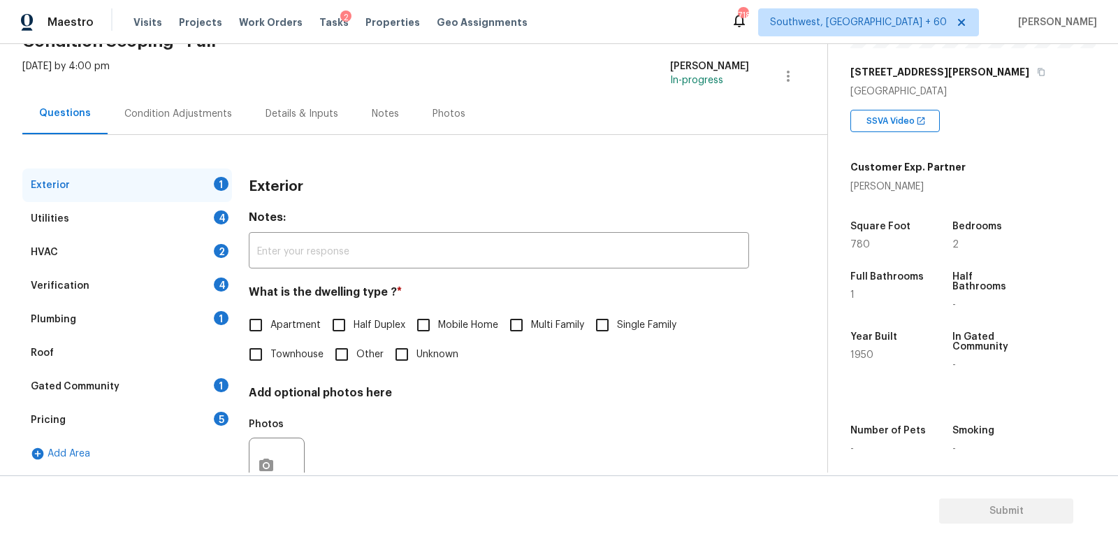
click at [653, 328] on span "Single Family" at bounding box center [646, 325] width 59 height 15
click at [617, 328] on input "Single Family" at bounding box center [602, 324] width 29 height 29
checkbox input "true"
click at [188, 211] on div "Utilities 4" at bounding box center [127, 219] width 210 height 34
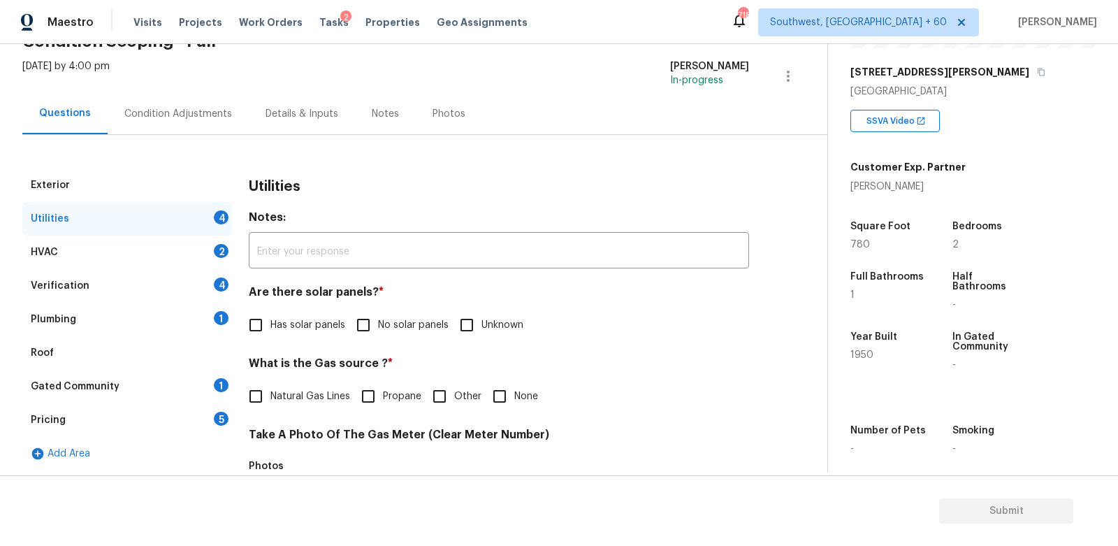
click at [368, 334] on input "No solar panels" at bounding box center [363, 324] width 29 height 29
checkbox input "true"
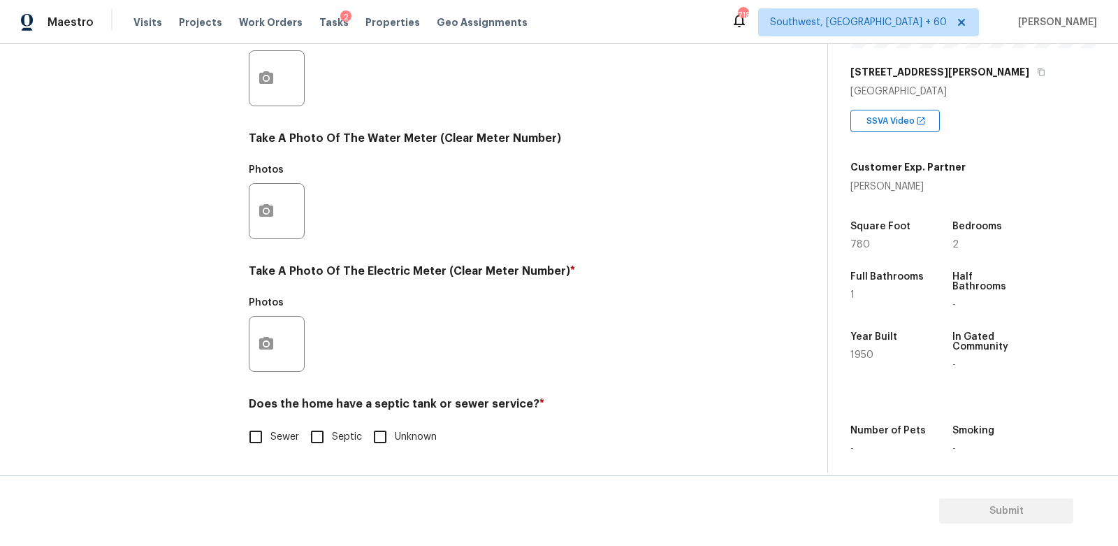
click at [264, 455] on div "Utilities Notes: ​ Are there solar panels? * Has solar panels No solar panels U…" at bounding box center [499, 103] width 500 height 729
click at [264, 442] on input "Sewer" at bounding box center [255, 436] width 29 height 29
checkbox input "true"
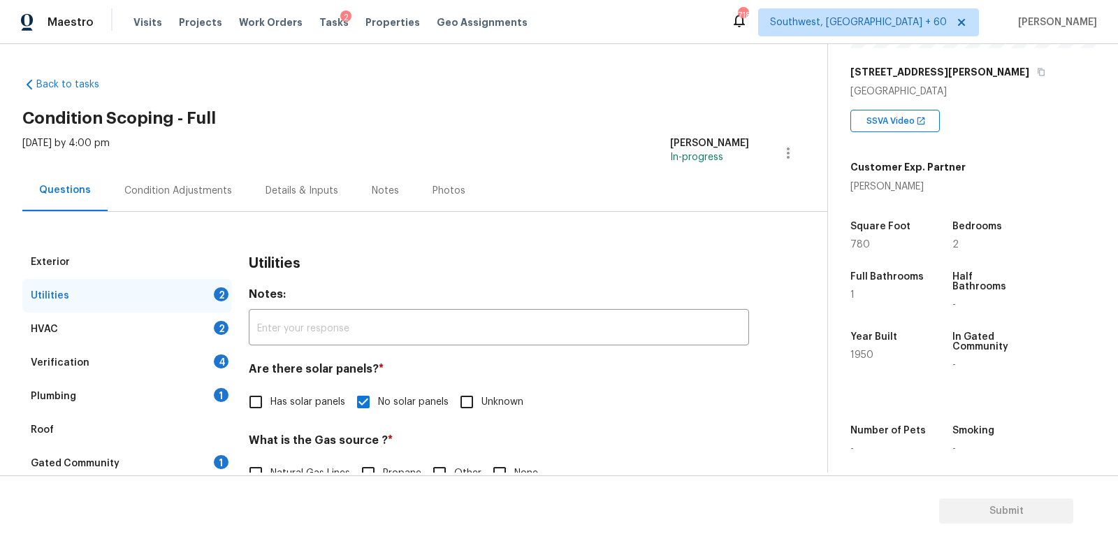
click at [211, 289] on div "Utilities 2" at bounding box center [127, 296] width 210 height 34
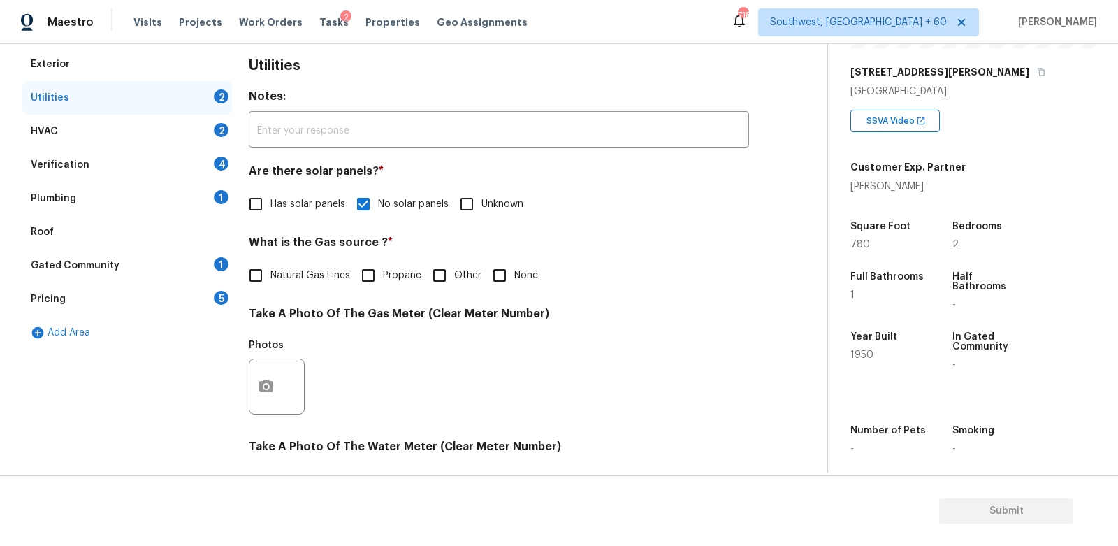
click at [182, 126] on div "HVAC 2" at bounding box center [127, 132] width 210 height 34
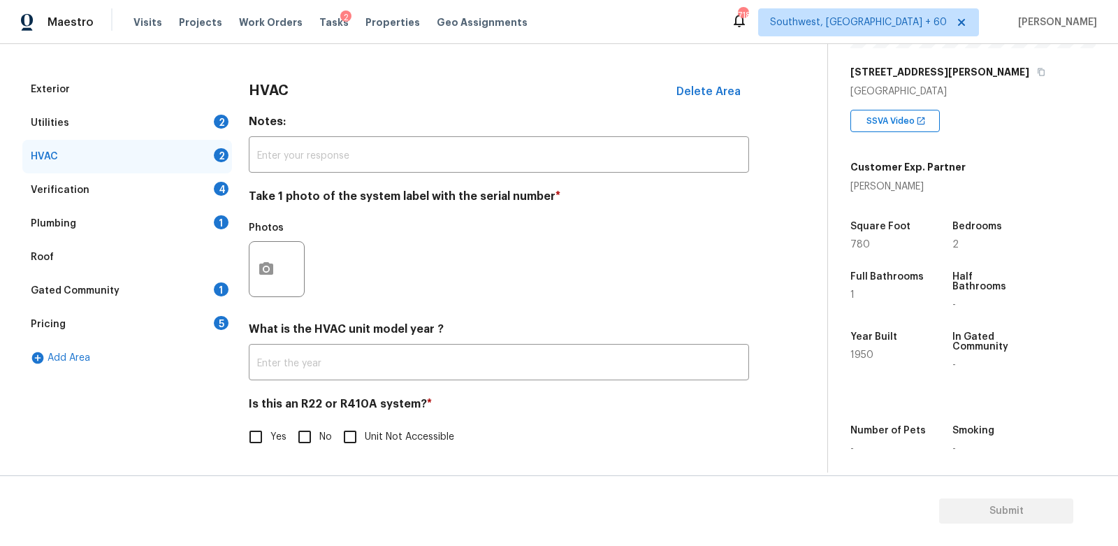
scroll to position [173, 0]
click at [303, 379] on input "text" at bounding box center [499, 363] width 500 height 33
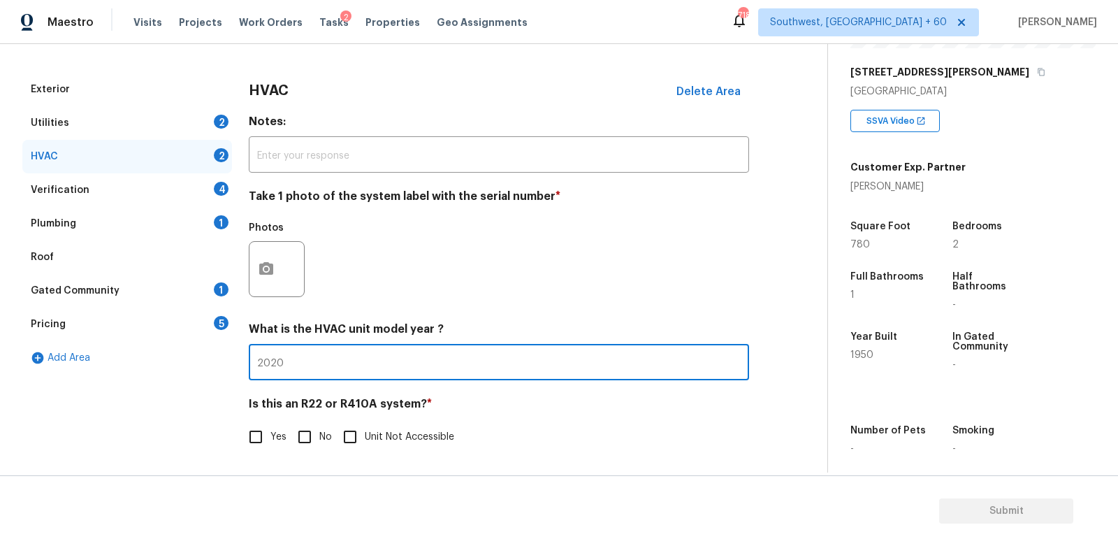
type input "2020"
click at [305, 439] on input "No" at bounding box center [304, 436] width 29 height 29
checkbox input "true"
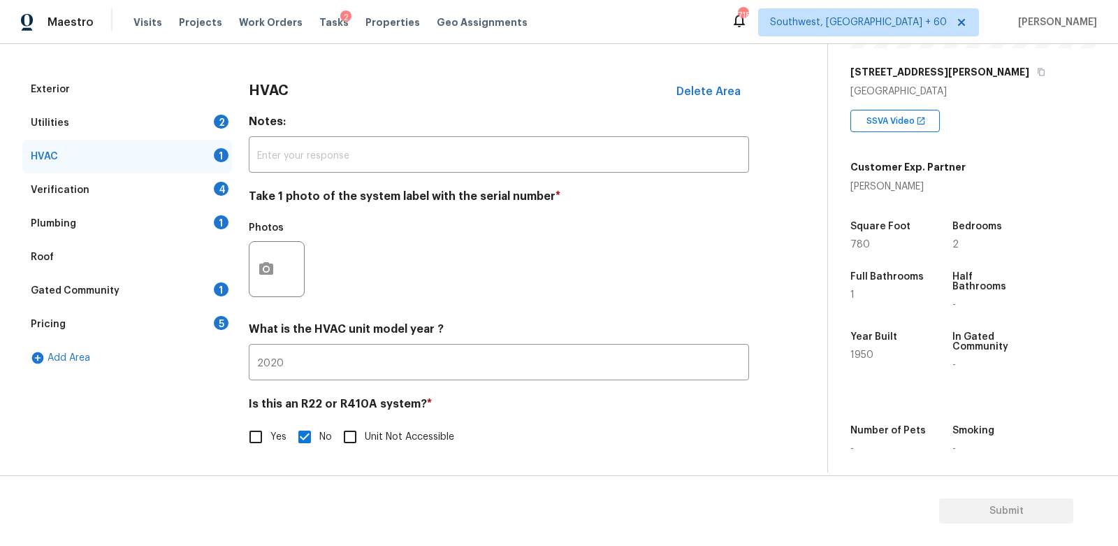
click at [201, 191] on div "Verification 4" at bounding box center [127, 190] width 210 height 34
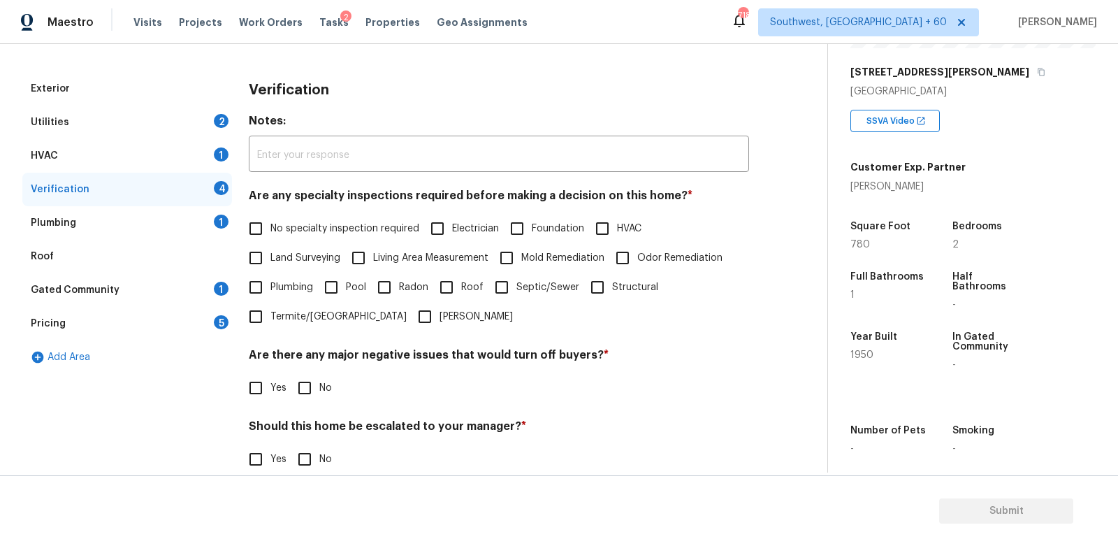
click at [280, 231] on span "No specialty inspection required" at bounding box center [344, 229] width 149 height 15
click at [270, 231] on input "No specialty inspection required" at bounding box center [255, 228] width 29 height 29
checkbox input "true"
click at [307, 390] on input "No" at bounding box center [304, 387] width 29 height 29
checkbox input "true"
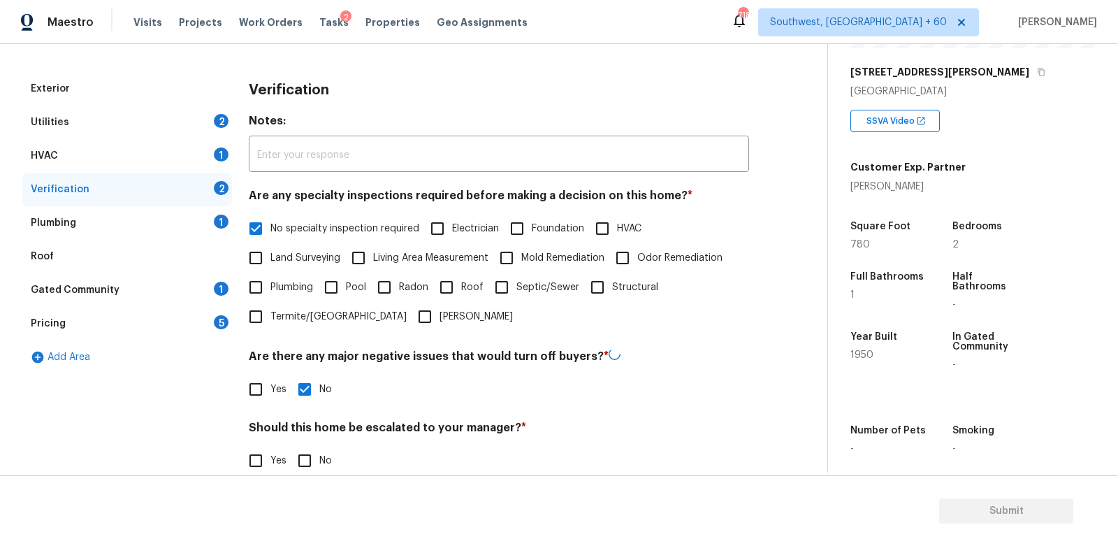
click at [307, 463] on input "No" at bounding box center [304, 460] width 29 height 29
checkbox input "true"
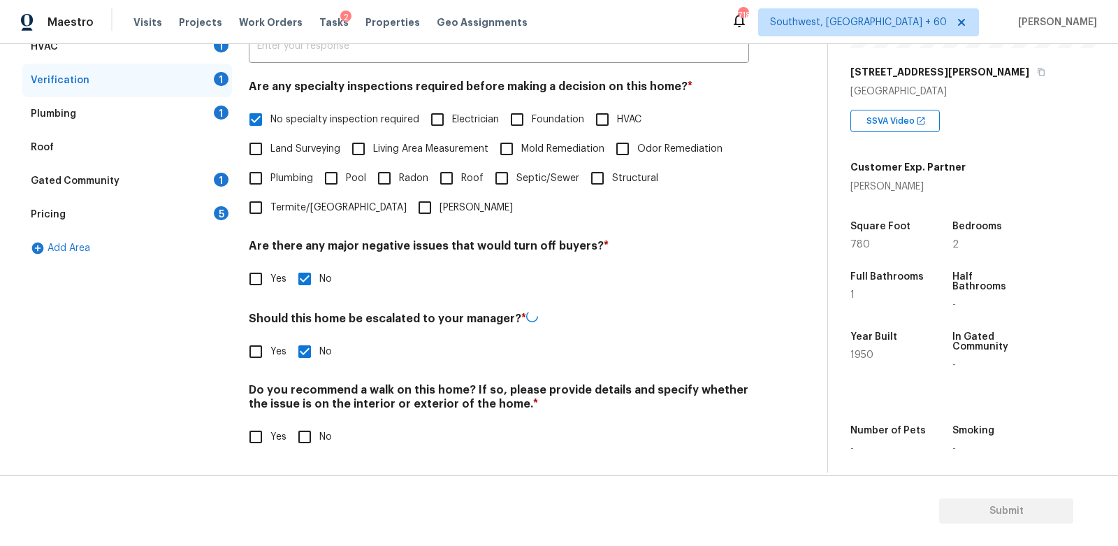
scroll to position [281, 0]
click at [307, 437] on input "No" at bounding box center [304, 436] width 29 height 29
checkbox input "true"
click at [182, 117] on div "Plumbing 1" at bounding box center [127, 116] width 210 height 34
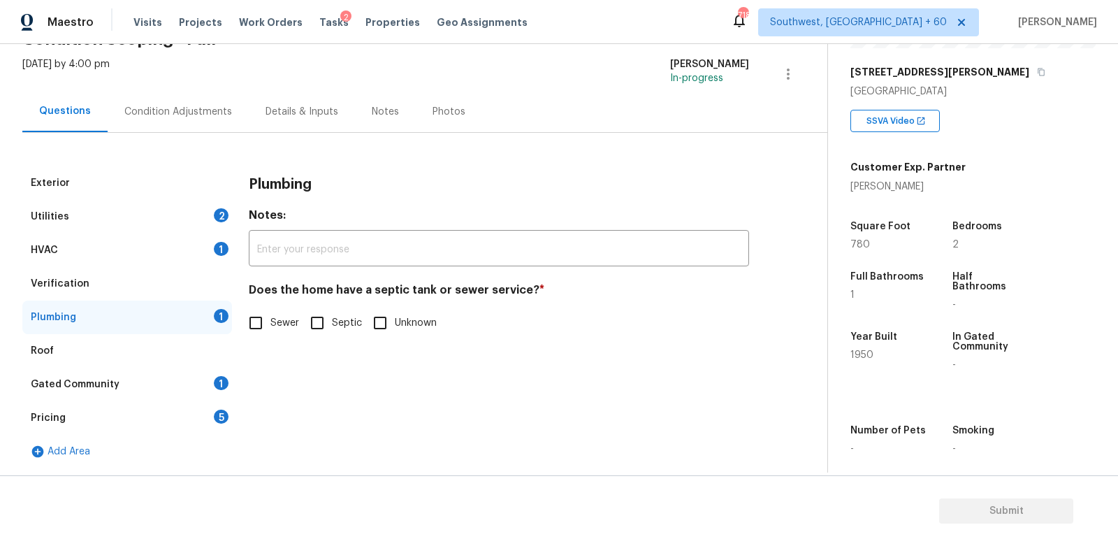
scroll to position [78, 0]
click at [261, 321] on input "Sewer" at bounding box center [255, 323] width 29 height 29
checkbox input "true"
click at [218, 385] on div "1" at bounding box center [221, 384] width 15 height 14
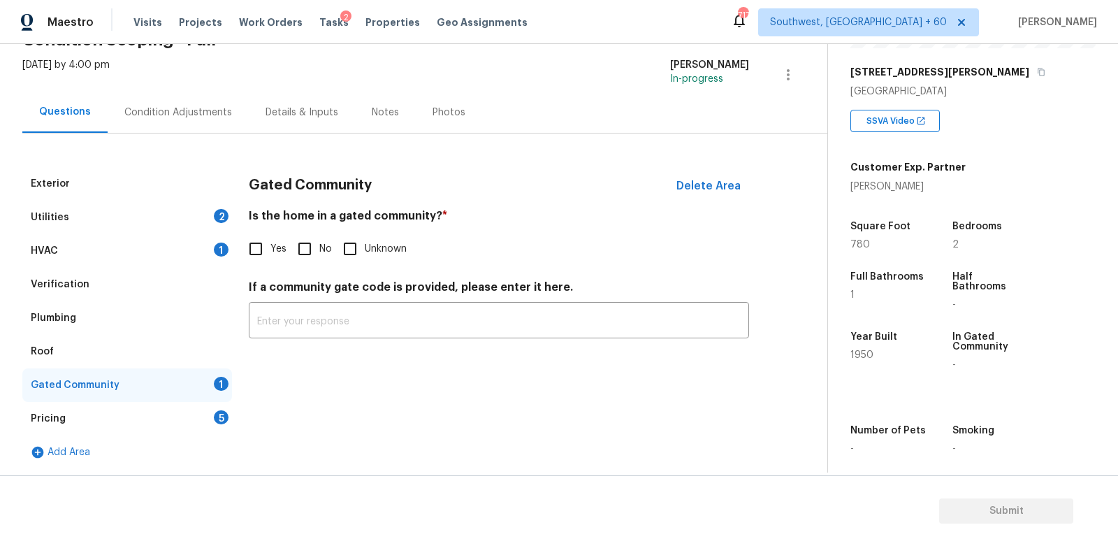
click at [317, 258] on input "No" at bounding box center [304, 248] width 29 height 29
checkbox input "true"
click at [217, 412] on div "5" at bounding box center [221, 417] width 15 height 14
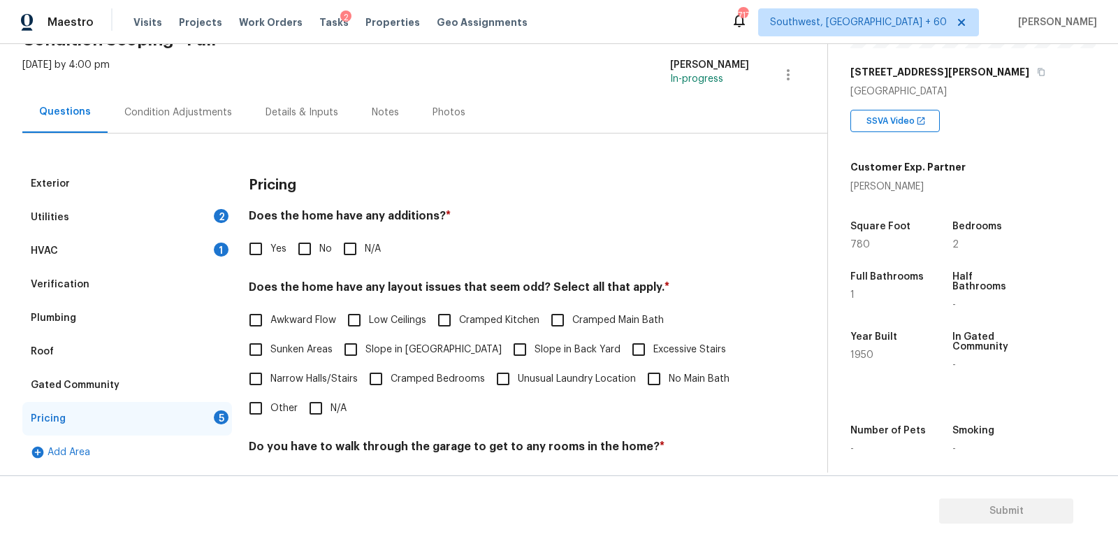
click at [310, 243] on input "No" at bounding box center [304, 248] width 29 height 29
checkbox input "true"
click at [320, 415] on input "N/A" at bounding box center [315, 409] width 29 height 29
checkbox input "true"
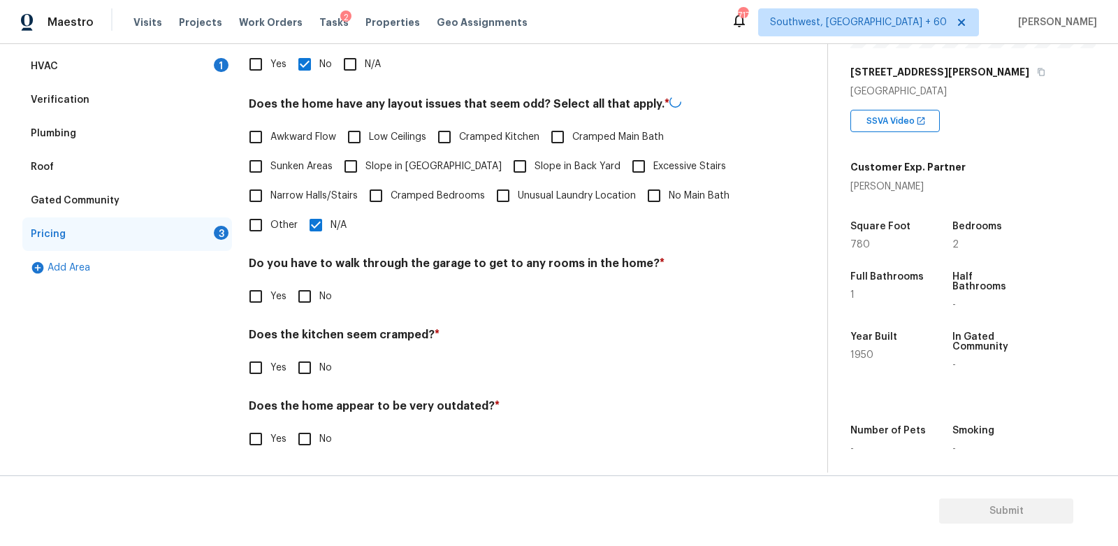
scroll to position [263, 0]
click at [303, 289] on input "No" at bounding box center [304, 294] width 29 height 29
checkbox input "true"
click at [300, 359] on input "No" at bounding box center [304, 367] width 29 height 29
checkbox input "true"
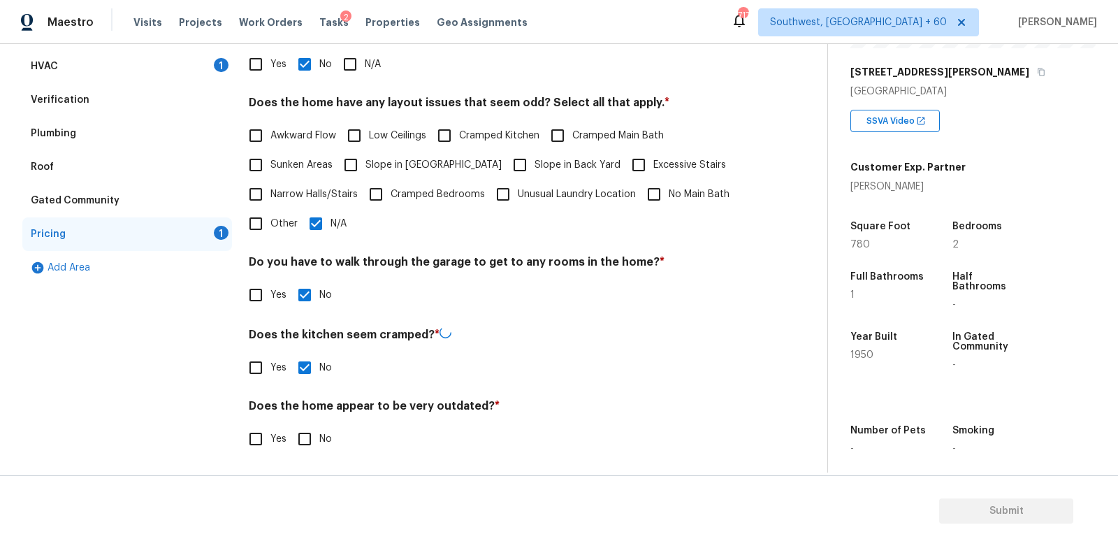
click at [308, 438] on input "No" at bounding box center [304, 438] width 29 height 29
checkbox input "true"
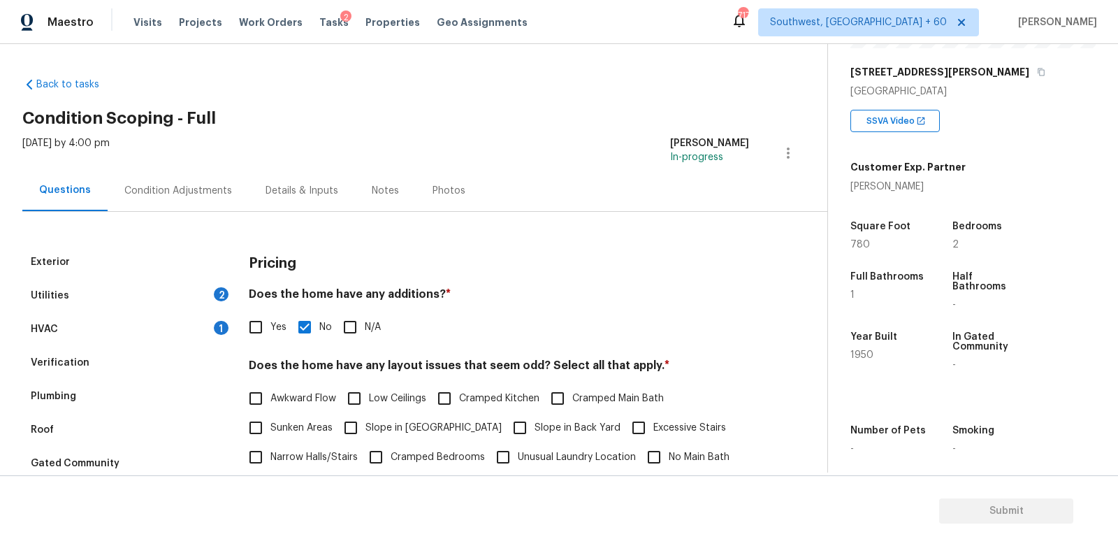
click at [220, 208] on div "Condition Adjustments" at bounding box center [178, 190] width 141 height 41
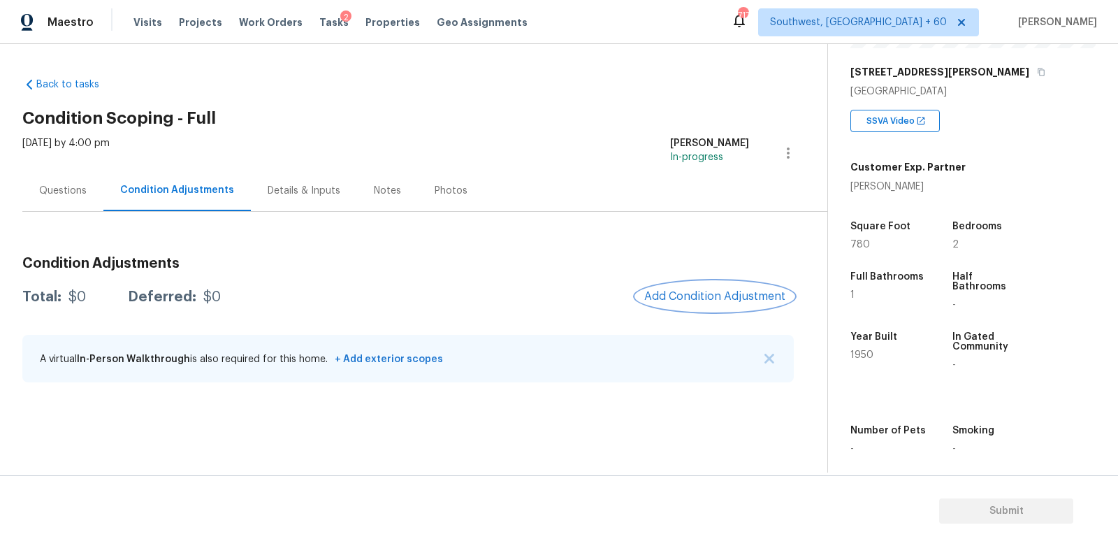
click at [744, 292] on span "Add Condition Adjustment" at bounding box center [714, 296] width 141 height 13
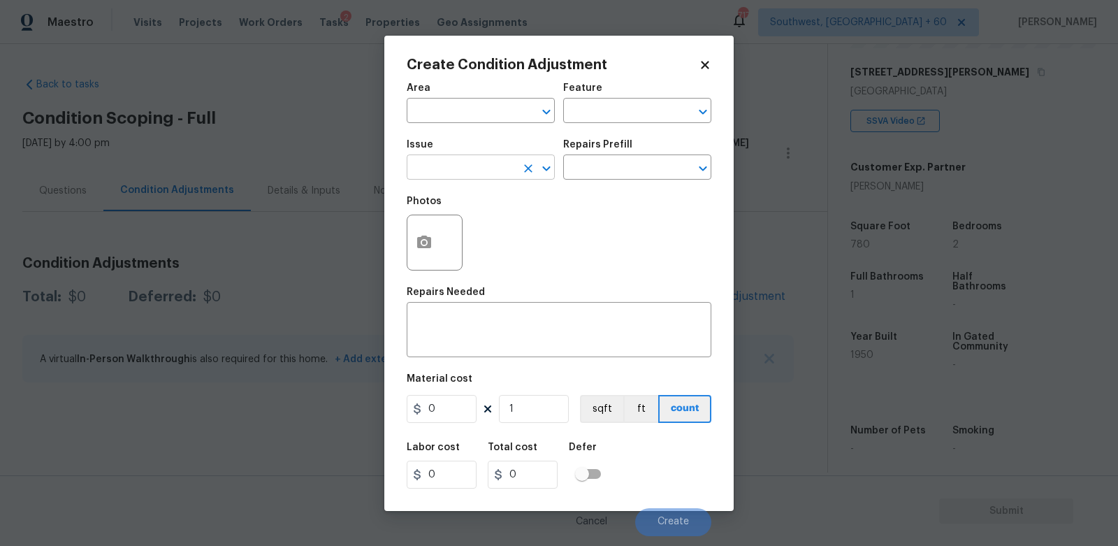
click at [491, 172] on input "text" at bounding box center [461, 169] width 109 height 22
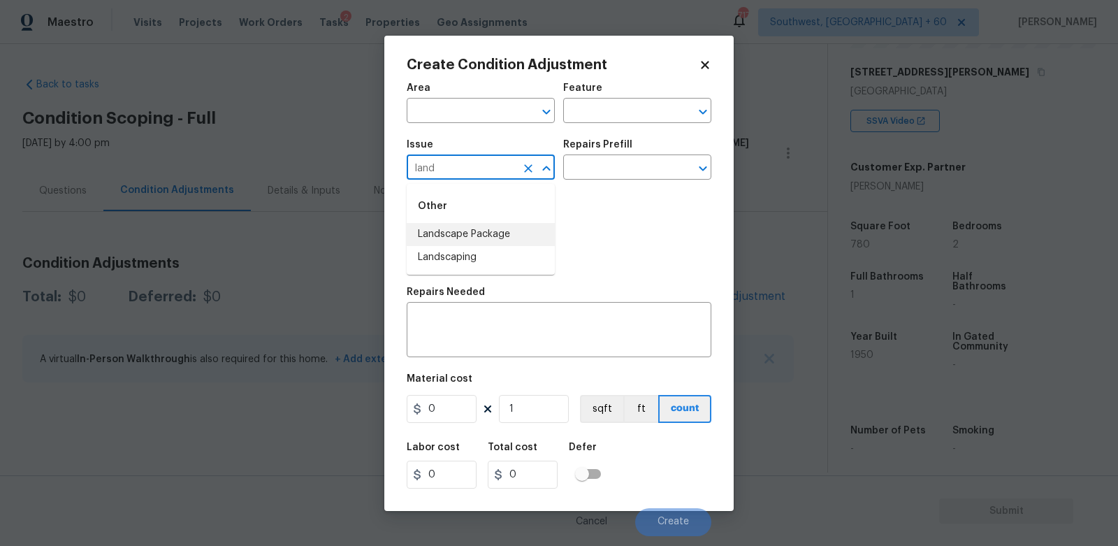
click at [476, 234] on li "Landscape Package" at bounding box center [481, 234] width 148 height 23
type input "Landscape Package"
click at [597, 177] on input "text" at bounding box center [617, 169] width 109 height 22
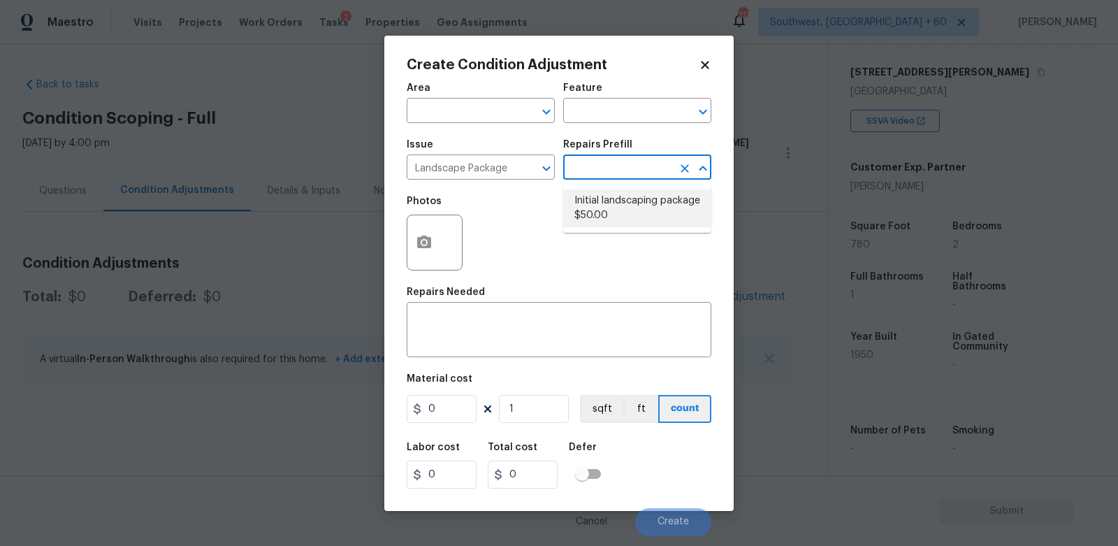
click at [611, 196] on li "Initial landscaping package $50.00" at bounding box center [637, 208] width 148 height 38
type input "Home Readiness Packages"
type textarea "Mowing of grass up to 6" in height. Mow, edge along driveways & sidewalks, trim…"
type input "50"
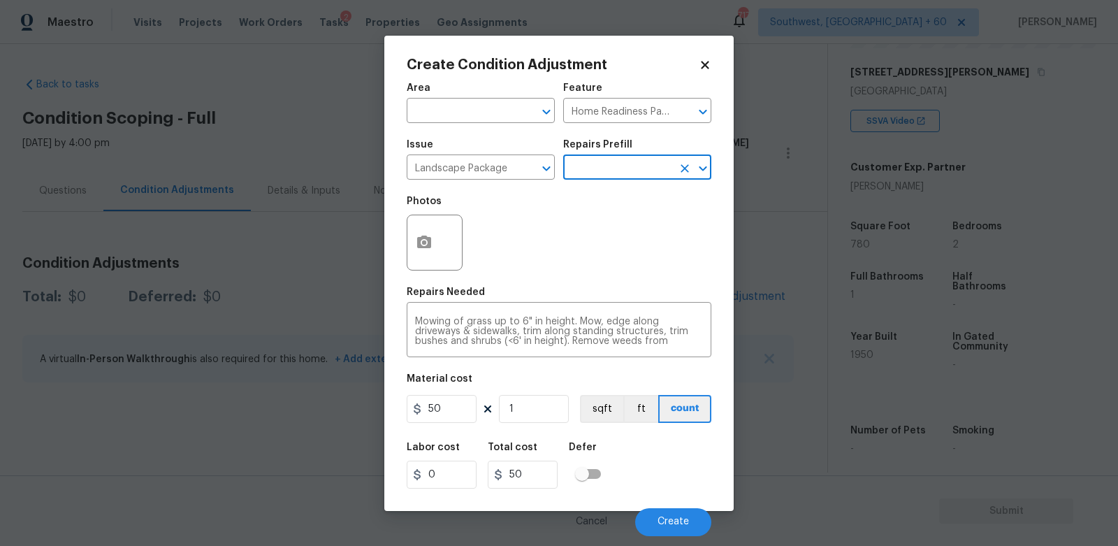
click at [449, 426] on div "Area ​ Feature Home Readiness Packages ​ Issue Landscape Package ​ Repairs Pref…" at bounding box center [559, 305] width 305 height 461
click at [456, 414] on input "50" at bounding box center [442, 409] width 70 height 28
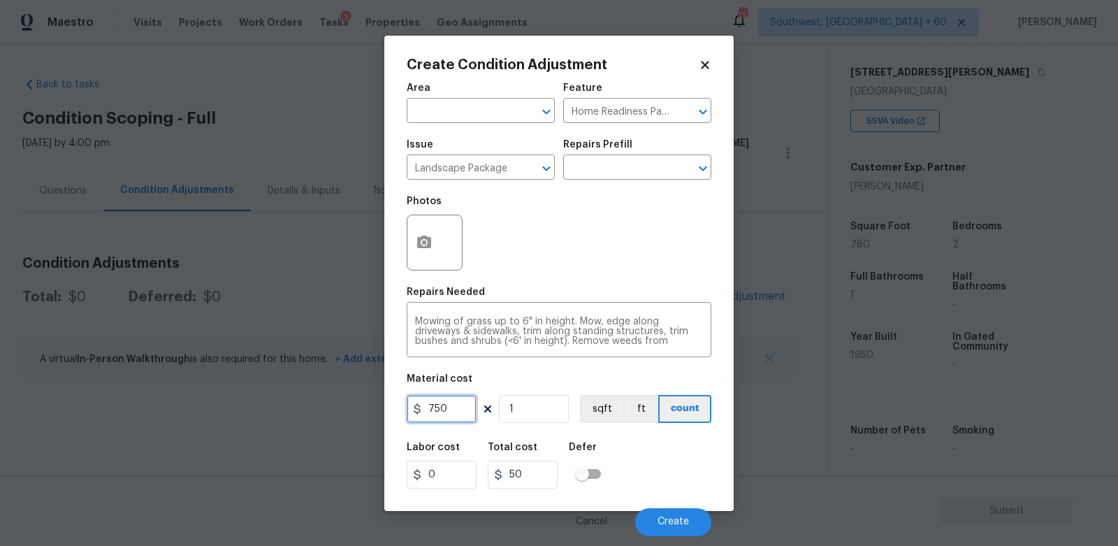
type input "750"
click at [524, 471] on input "50" at bounding box center [523, 474] width 70 height 28
type input "750"
click at [431, 246] on icon "button" at bounding box center [424, 242] width 17 height 17
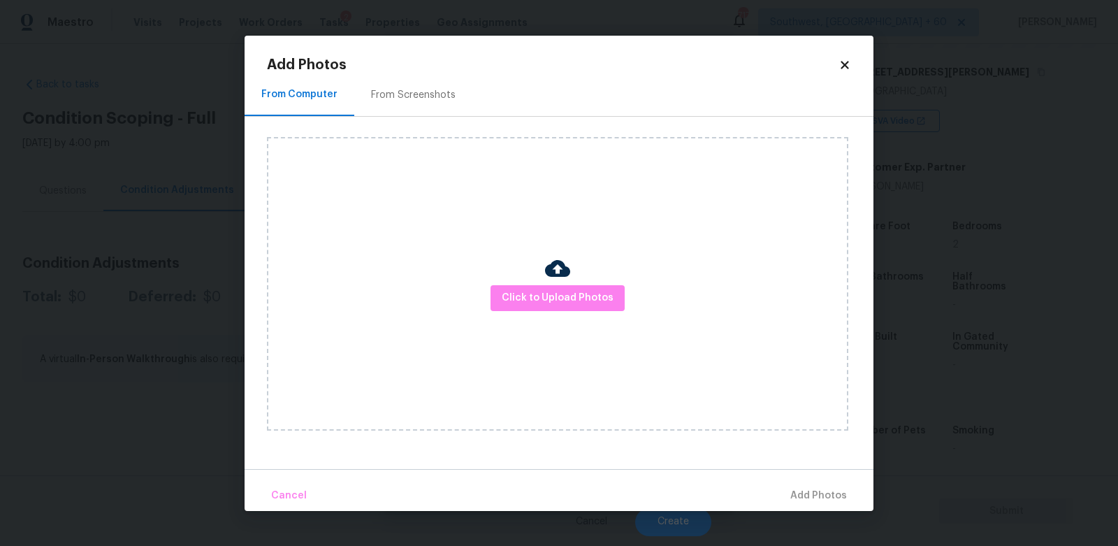
click at [433, 107] on div "From Screenshots" at bounding box center [413, 95] width 118 height 41
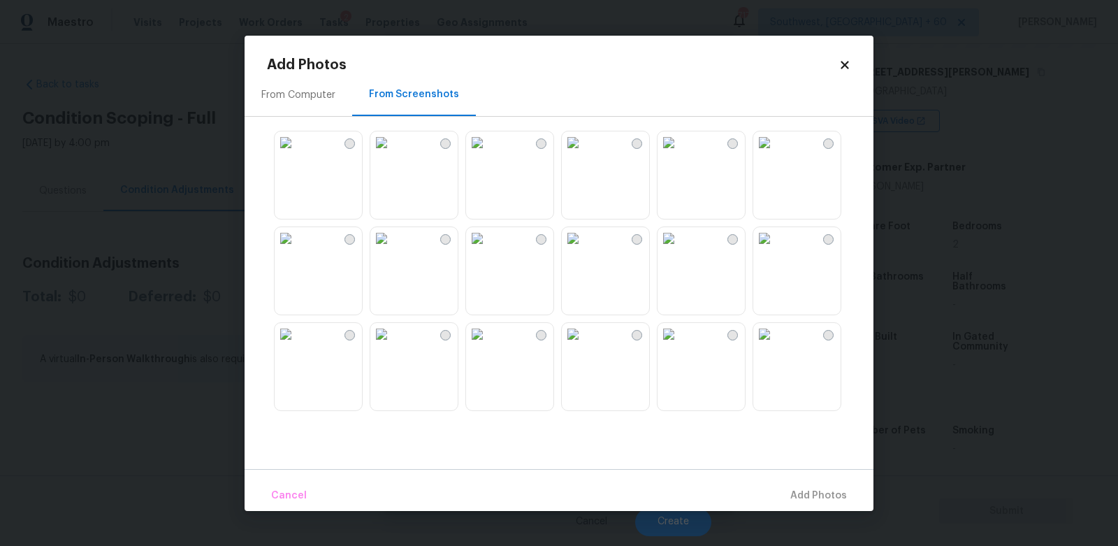
click at [488, 154] on img at bounding box center [477, 142] width 22 height 22
click at [797, 484] on button "Add 1 Photo(s)" at bounding box center [812, 496] width 80 height 30
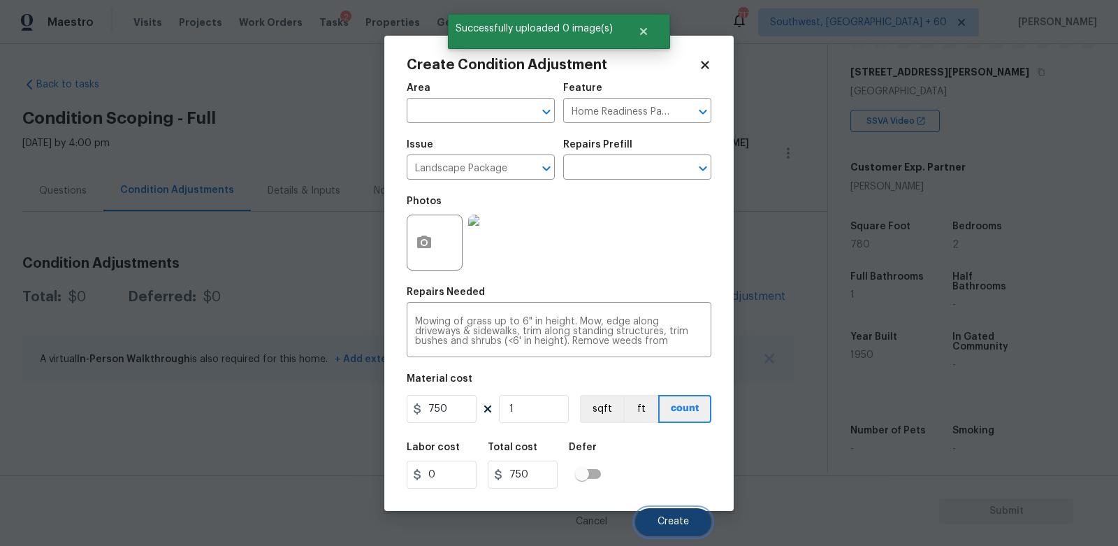
click at [671, 519] on span "Create" at bounding box center [673, 521] width 31 height 10
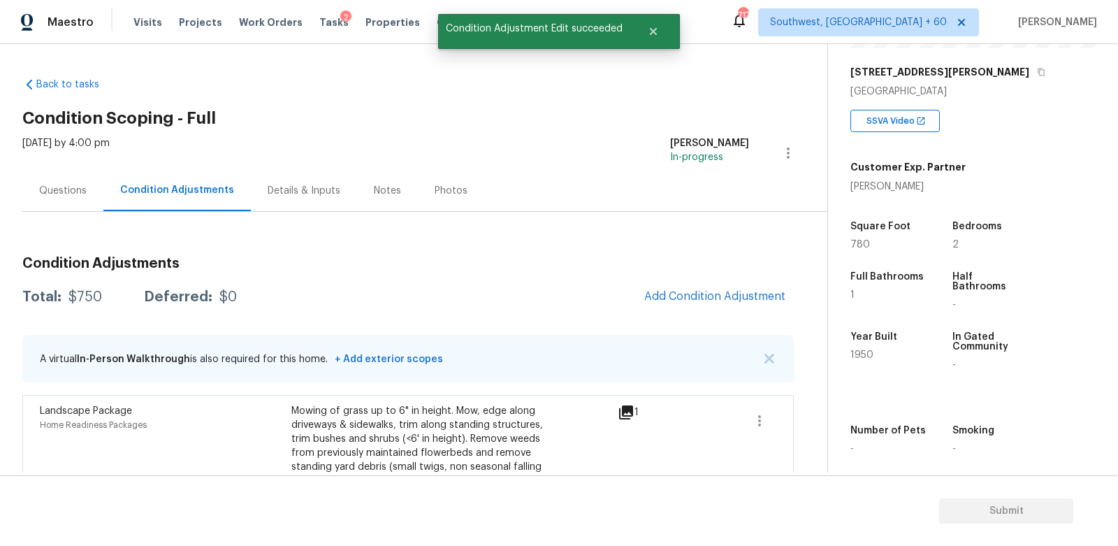
click at [691, 310] on span "Add Condition Adjustment" at bounding box center [715, 297] width 158 height 31
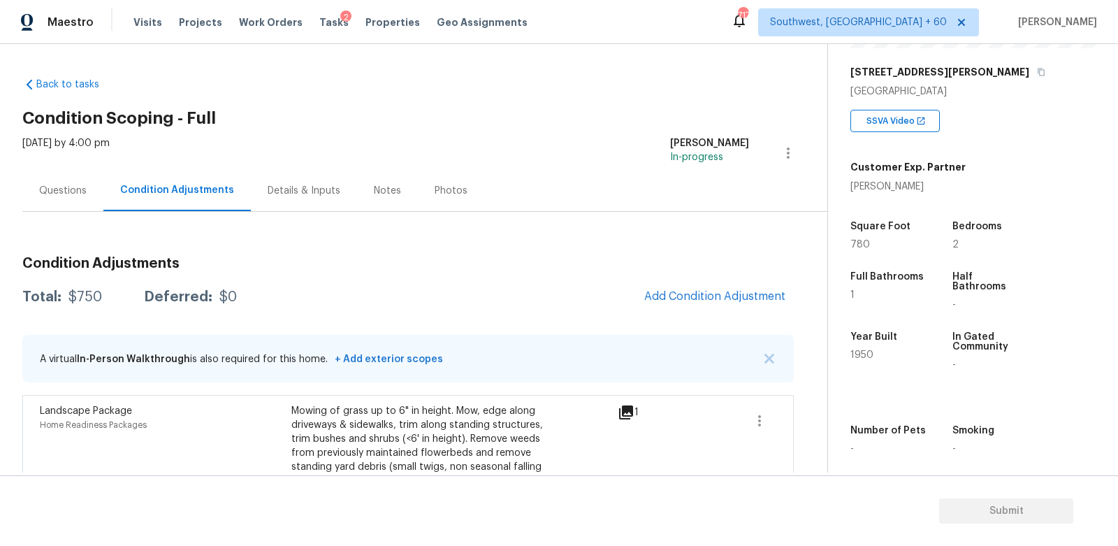
click at [714, 277] on div "Condition Adjustments Total: $750 Deferred: $0 Add Condition Adjustment A virtu…" at bounding box center [407, 385] width 771 height 280
click at [716, 290] on span "Add Condition Adjustment" at bounding box center [714, 296] width 141 height 13
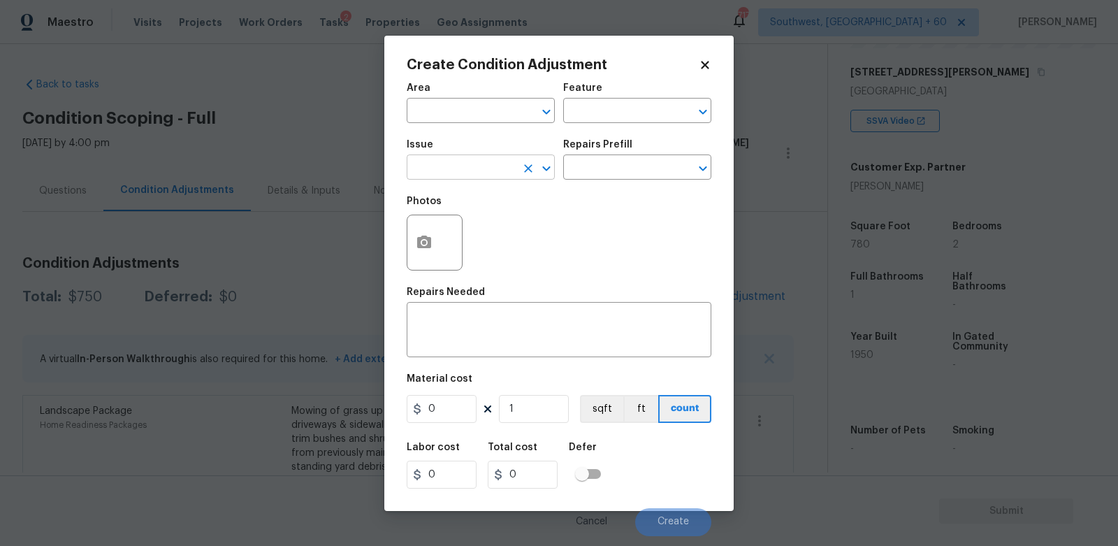
click at [480, 166] on input "text" at bounding box center [461, 169] width 109 height 22
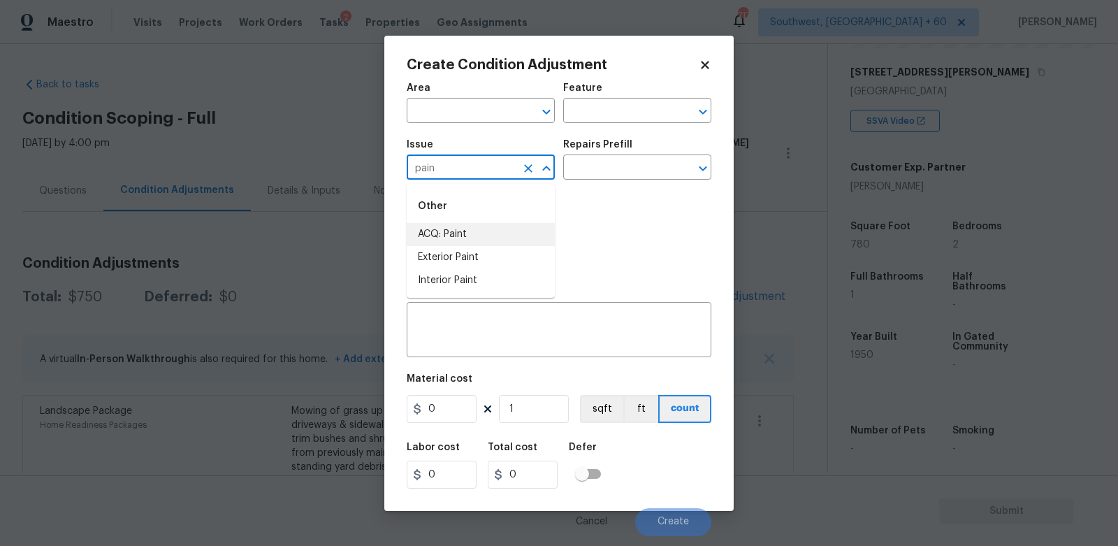
click at [477, 240] on li "ACQ: Paint" at bounding box center [481, 234] width 148 height 23
type input "ACQ: Paint"
click at [593, 169] on input "text" at bounding box center [617, 169] width 109 height 22
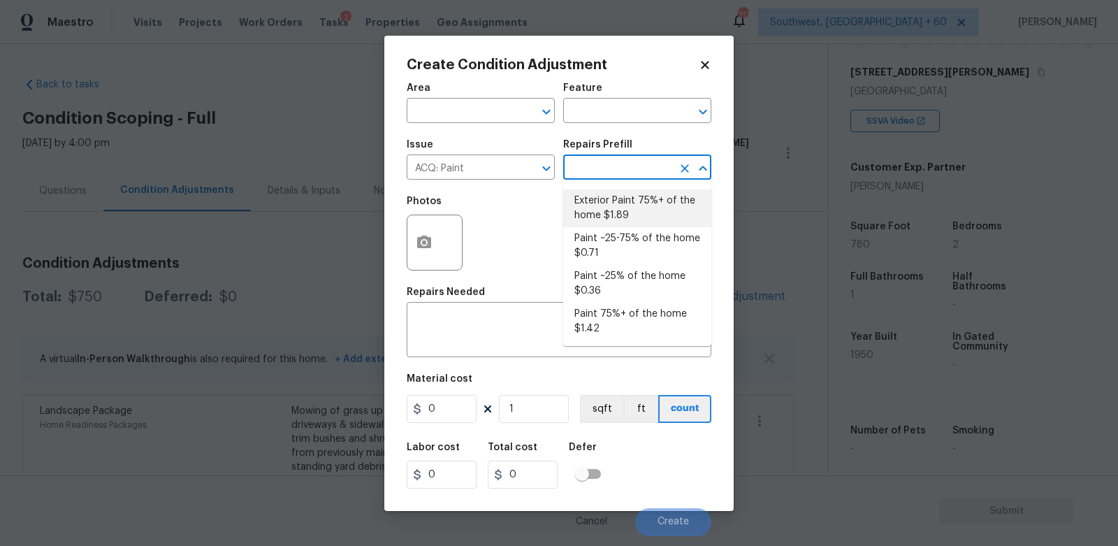
click at [606, 202] on li "Exterior Paint 75%+ of the home $1.89" at bounding box center [637, 208] width 148 height 38
type input "Acquisition"
type textarea "Acquisition Scope: 75%+ of the home exterior will likely require paint"
type input "1.89"
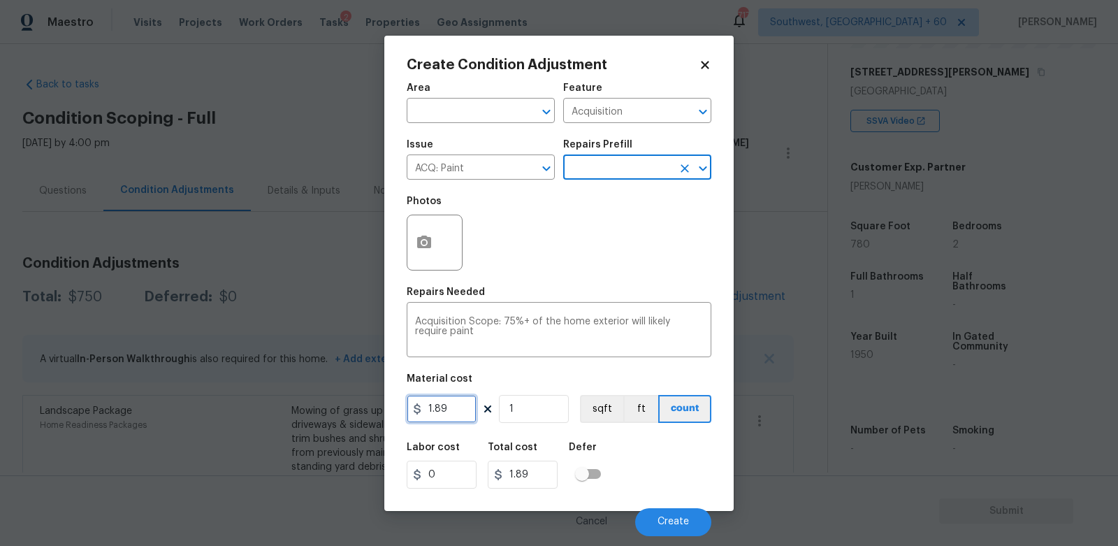
click at [460, 406] on input "1.89" at bounding box center [442, 409] width 70 height 28
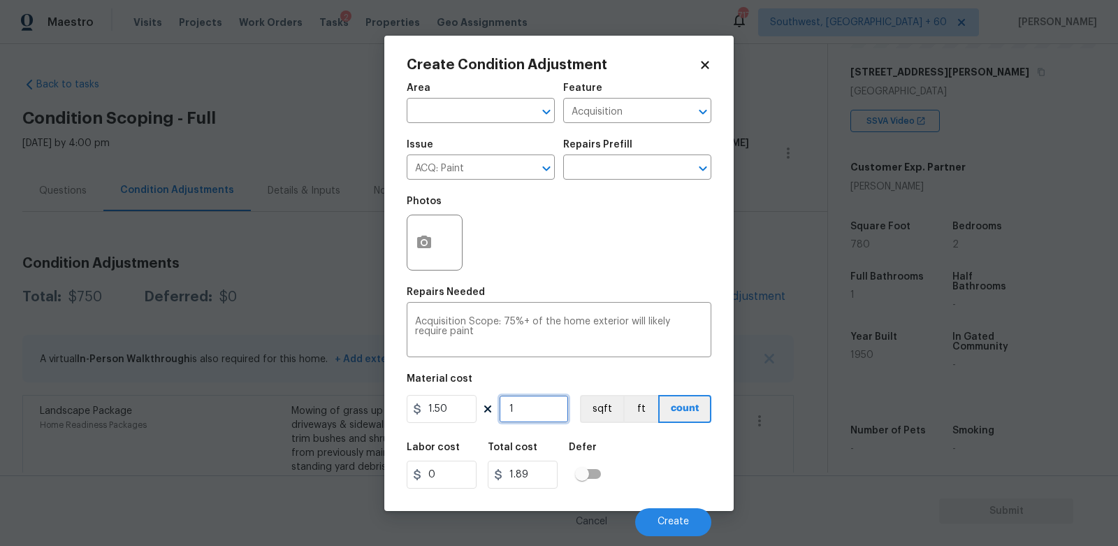
click at [544, 400] on input "1" at bounding box center [534, 409] width 70 height 28
type input "1.5"
type input "0"
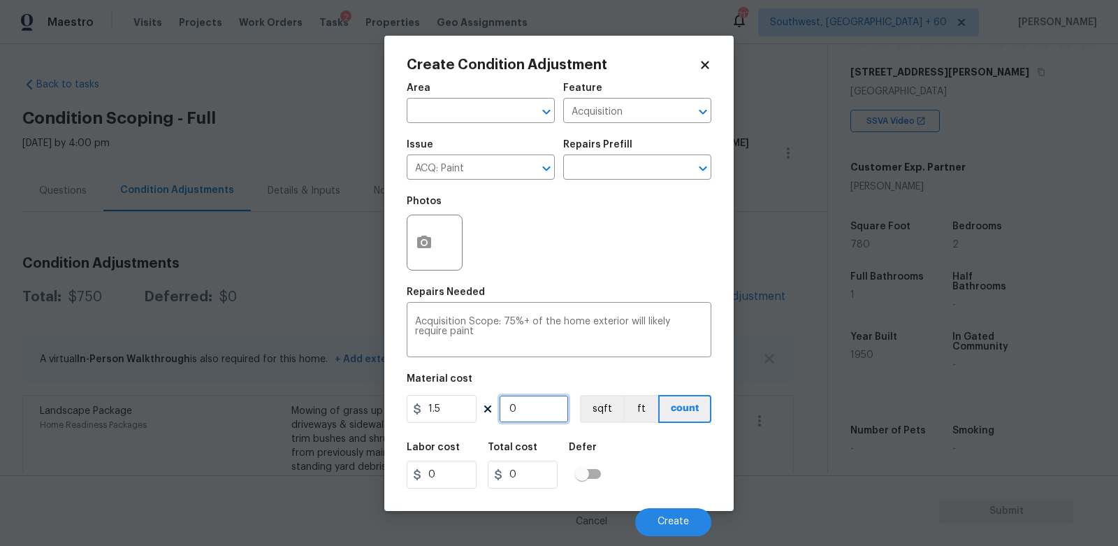
type input "7"
type input "10.5"
type input "78"
type input "117"
type input "780"
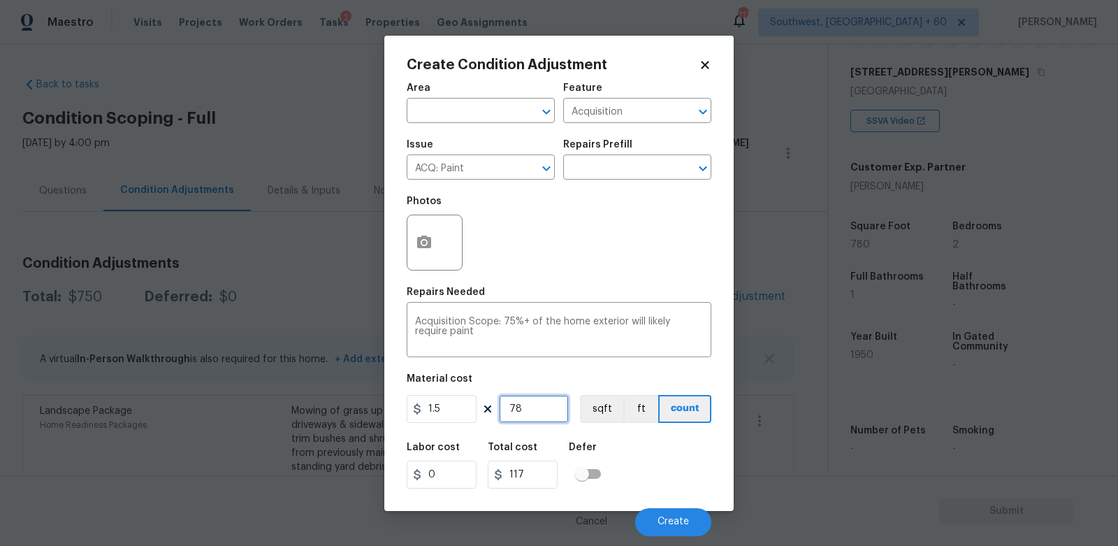
type input "1170"
type input "780"
click at [542, 471] on input "1170" at bounding box center [523, 474] width 70 height 28
click at [433, 243] on button "button" at bounding box center [424, 242] width 34 height 55
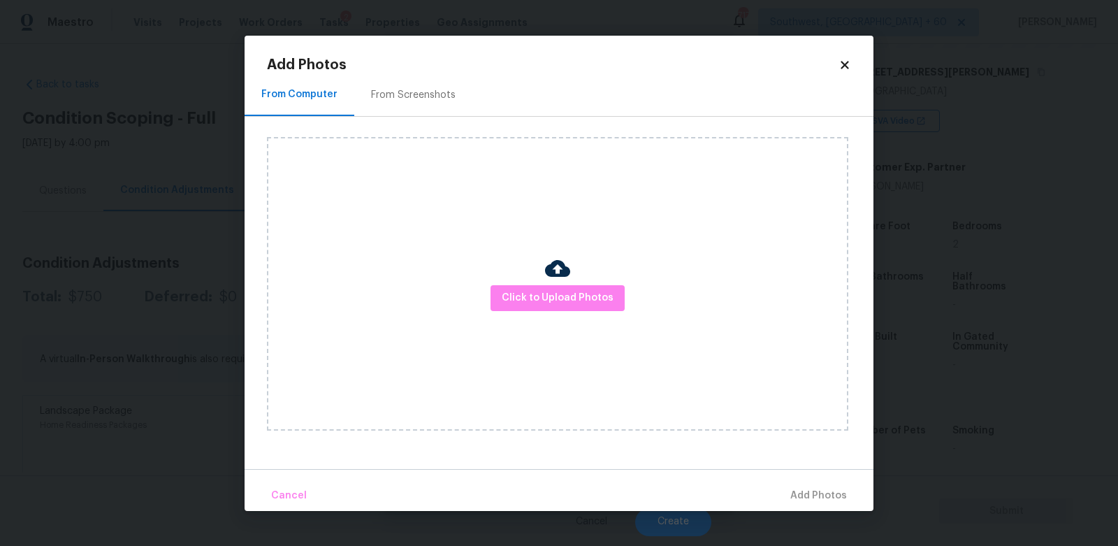
click at [423, 89] on div "From Screenshots" at bounding box center [413, 95] width 85 height 14
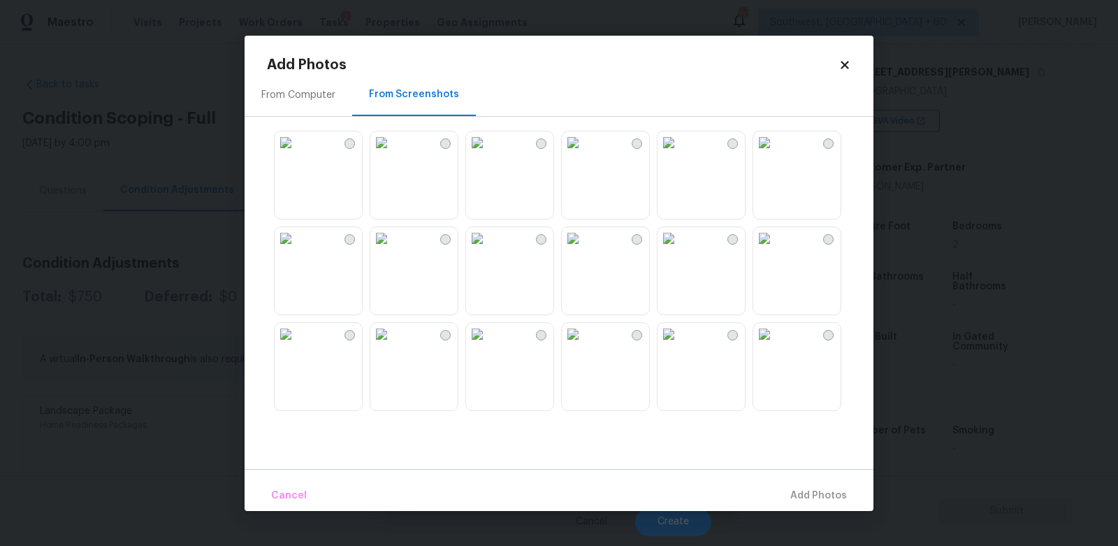
click at [584, 249] on img at bounding box center [573, 238] width 22 height 22
click at [802, 488] on span "Add 1 Photo(s)" at bounding box center [812, 495] width 69 height 17
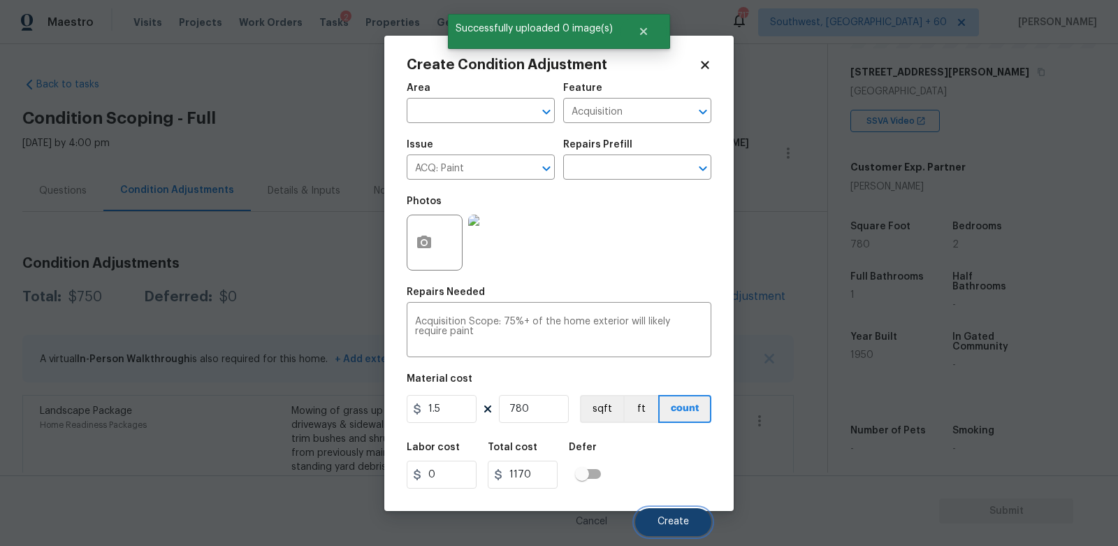
click at [672, 520] on span "Create" at bounding box center [673, 521] width 31 height 10
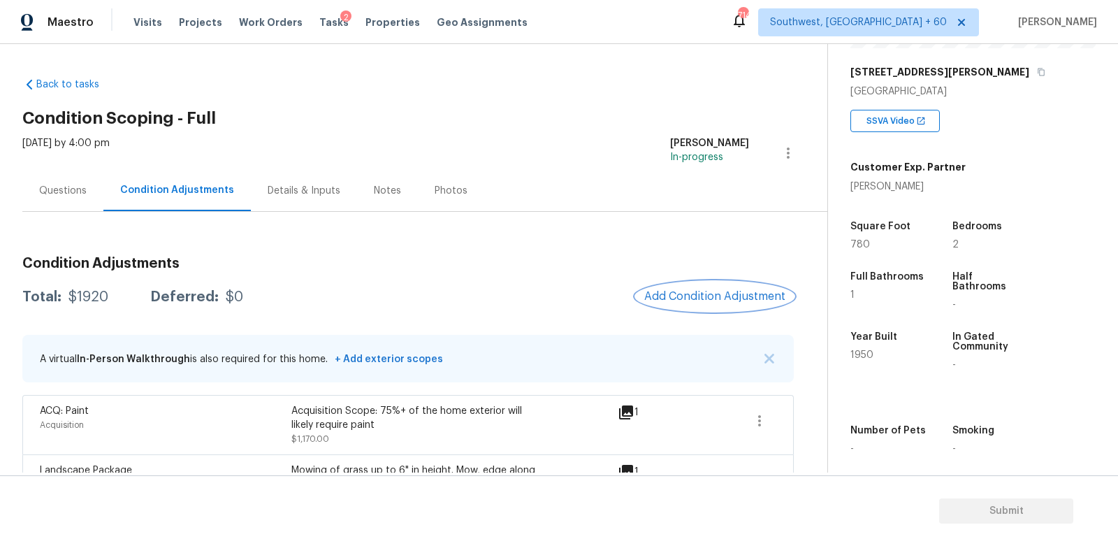
scroll to position [115, 0]
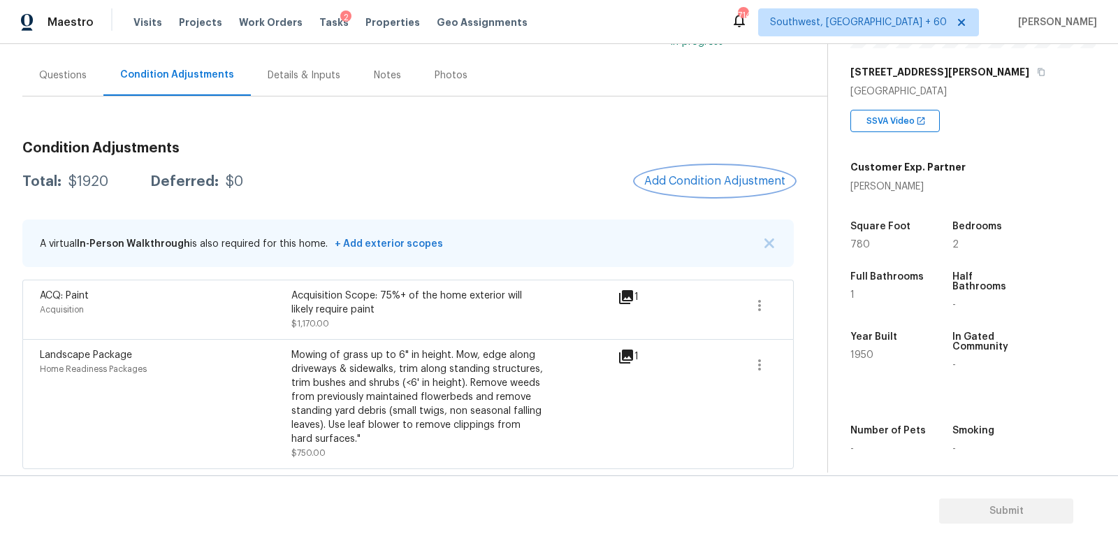
click at [727, 182] on span "Add Condition Adjustment" at bounding box center [714, 181] width 141 height 13
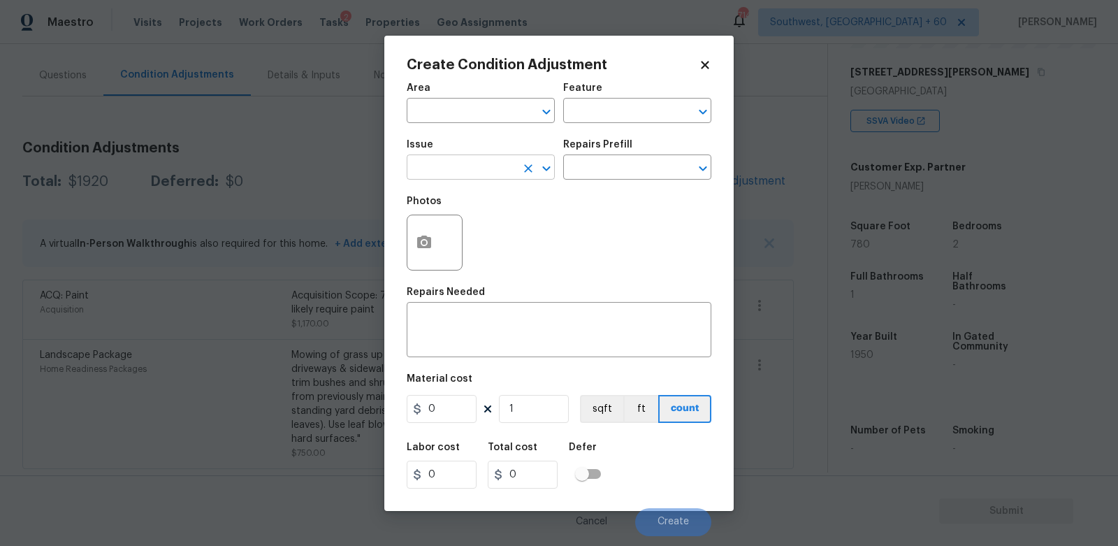
click at [460, 170] on input "text" at bounding box center [461, 169] width 109 height 22
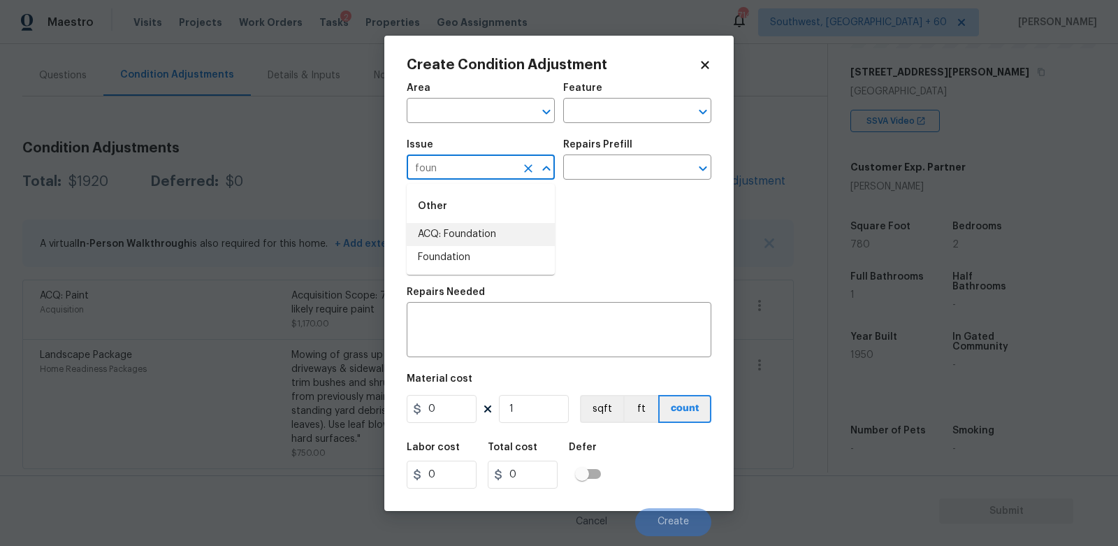
click at [466, 234] on li "ACQ: Foundation" at bounding box center [481, 234] width 148 height 23
type input "ACQ: Foundation"
click at [604, 184] on div "Issue ACQ: Foundation ​ Repairs Prefill ​" at bounding box center [559, 159] width 305 height 57
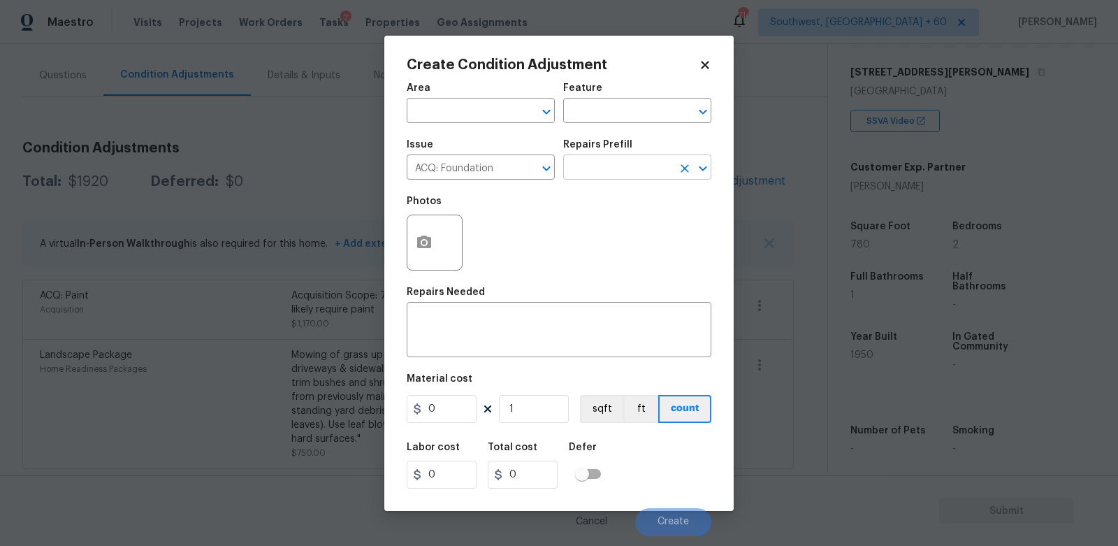
click at [607, 166] on input "text" at bounding box center [617, 169] width 109 height 22
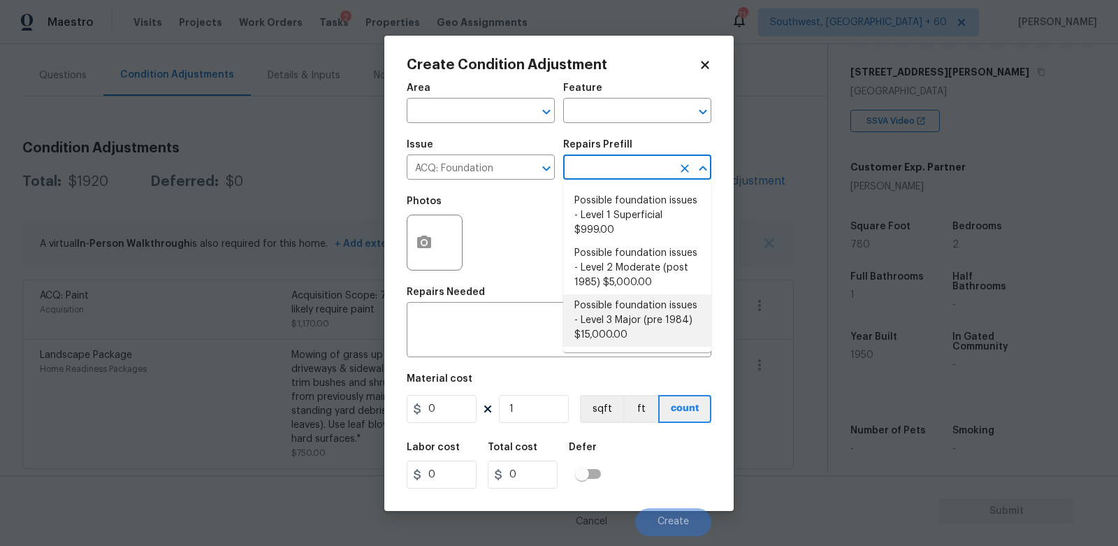
click at [614, 319] on li "Possible foundation issues - Level 3 Major (pre 1984) $15,000.00" at bounding box center [637, 320] width 148 height 52
type input "Acquisition"
type textarea "Possible foundation issues - Level 3 Major: Disclaimer: This is NOT a technical…"
type input "15000"
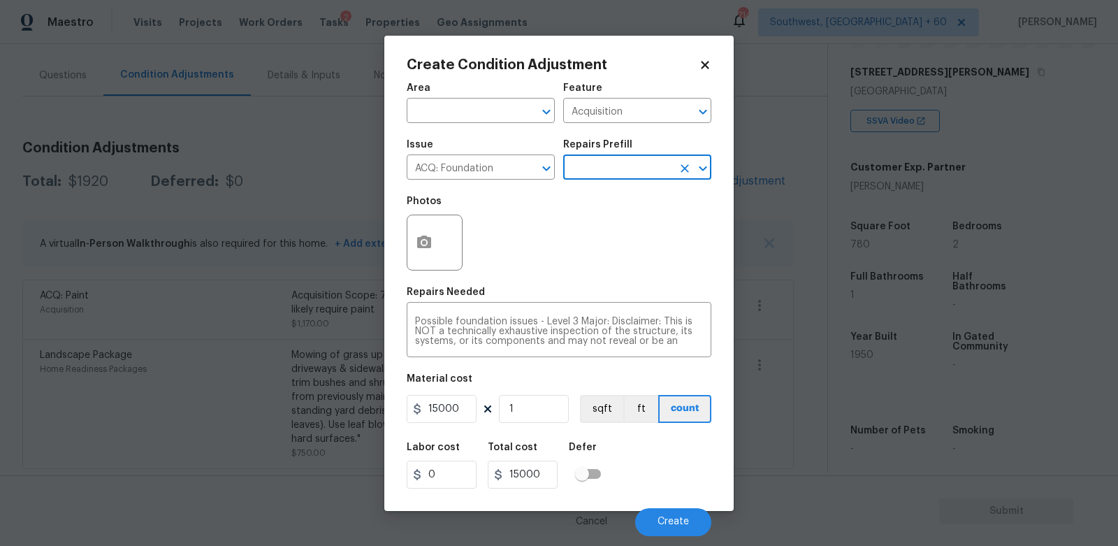
click at [441, 254] on div at bounding box center [435, 243] width 56 height 56
click at [425, 244] on circle "button" at bounding box center [424, 242] width 4 height 4
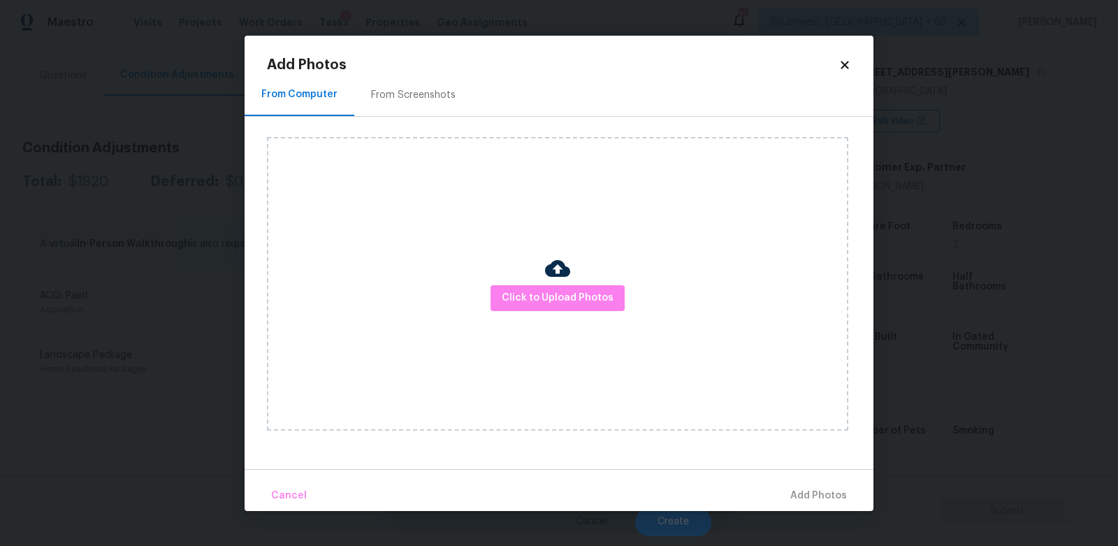
click at [371, 85] on div "From Screenshots" at bounding box center [413, 95] width 118 height 41
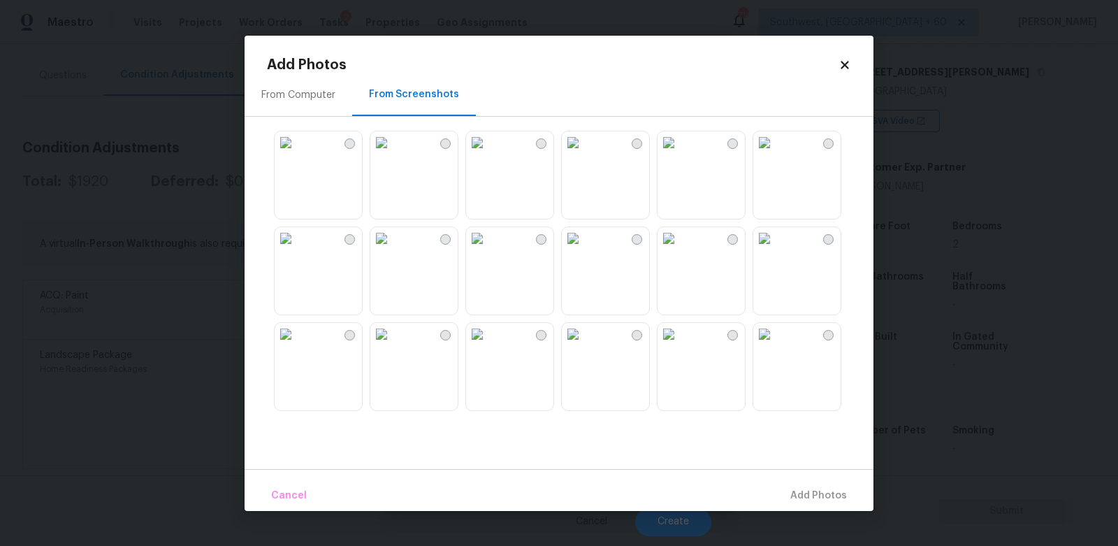
click at [840, 63] on icon at bounding box center [845, 65] width 13 height 13
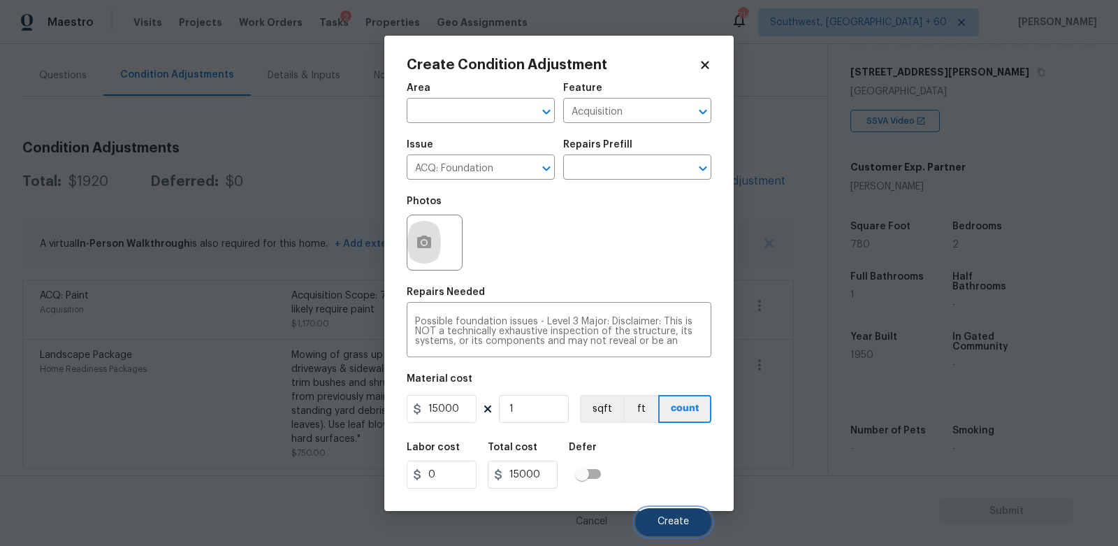
click at [659, 521] on span "Create" at bounding box center [673, 521] width 31 height 10
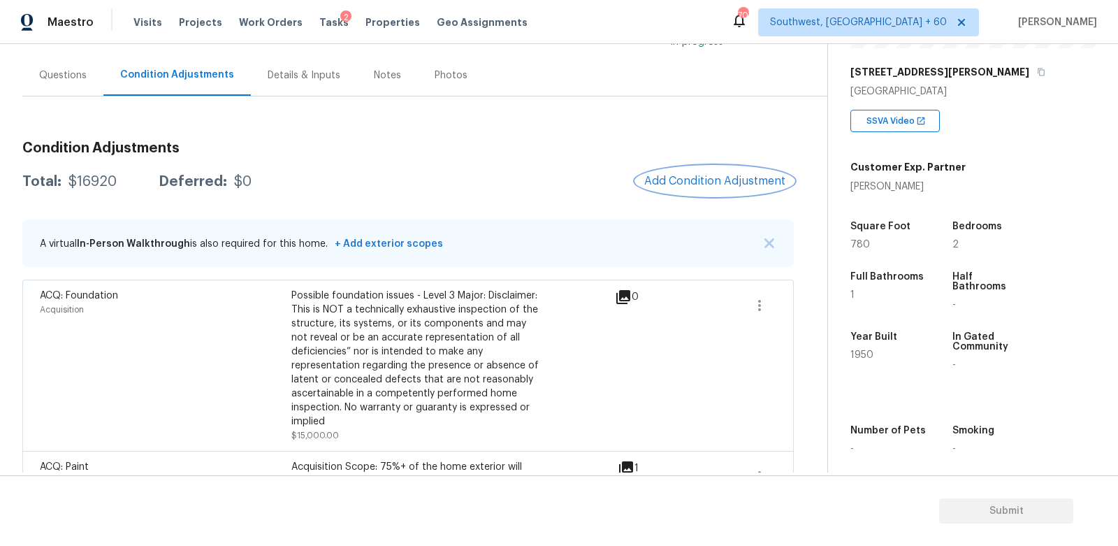
click at [700, 181] on span "Add Condition Adjustment" at bounding box center [714, 181] width 141 height 13
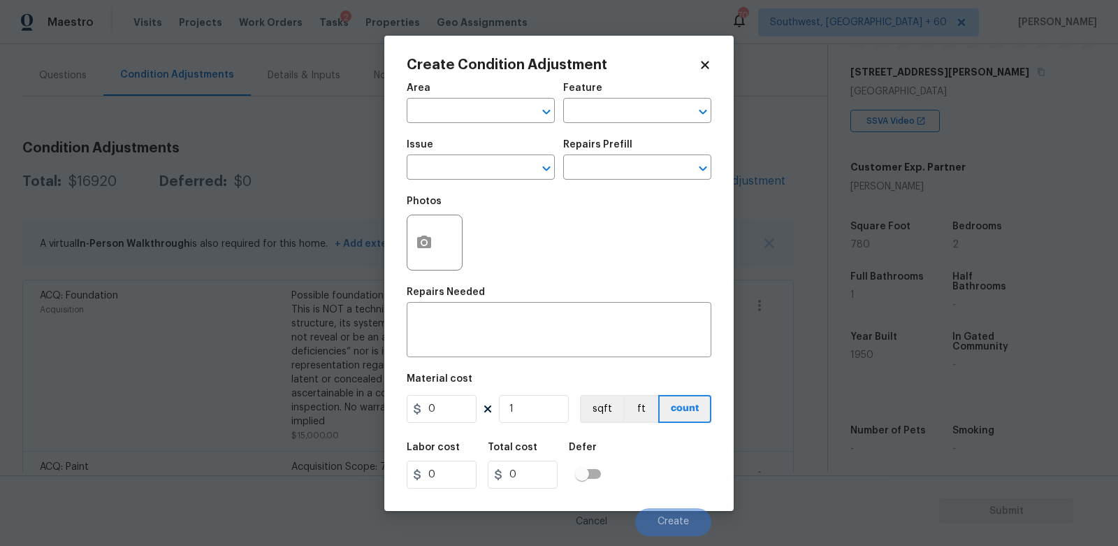
click at [468, 187] on span "Issue ​" at bounding box center [481, 159] width 148 height 57
click at [467, 177] on input "text" at bounding box center [461, 169] width 109 height 22
click at [475, 237] on li "Siding" at bounding box center [481, 234] width 148 height 23
type input "Siding"
click at [447, 249] on div at bounding box center [435, 243] width 56 height 56
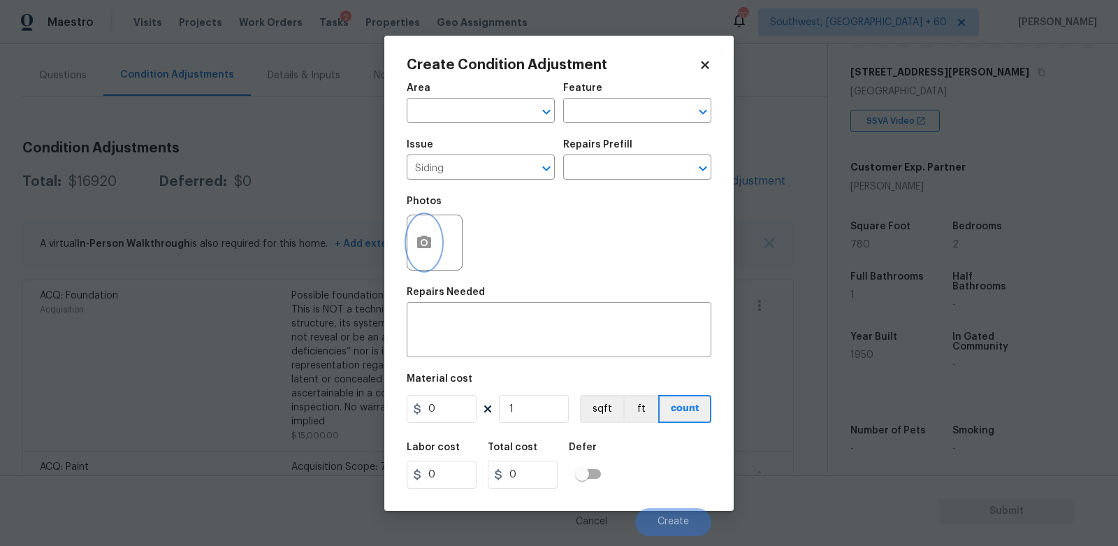
click at [419, 249] on icon "button" at bounding box center [424, 242] width 17 height 17
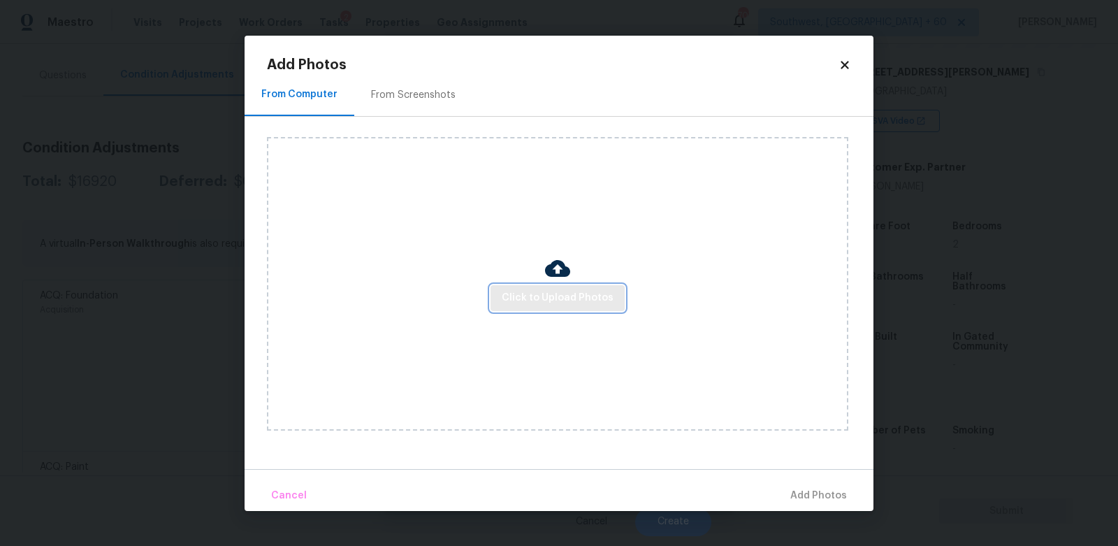
click at [541, 293] on span "Click to Upload Photos" at bounding box center [558, 297] width 112 height 17
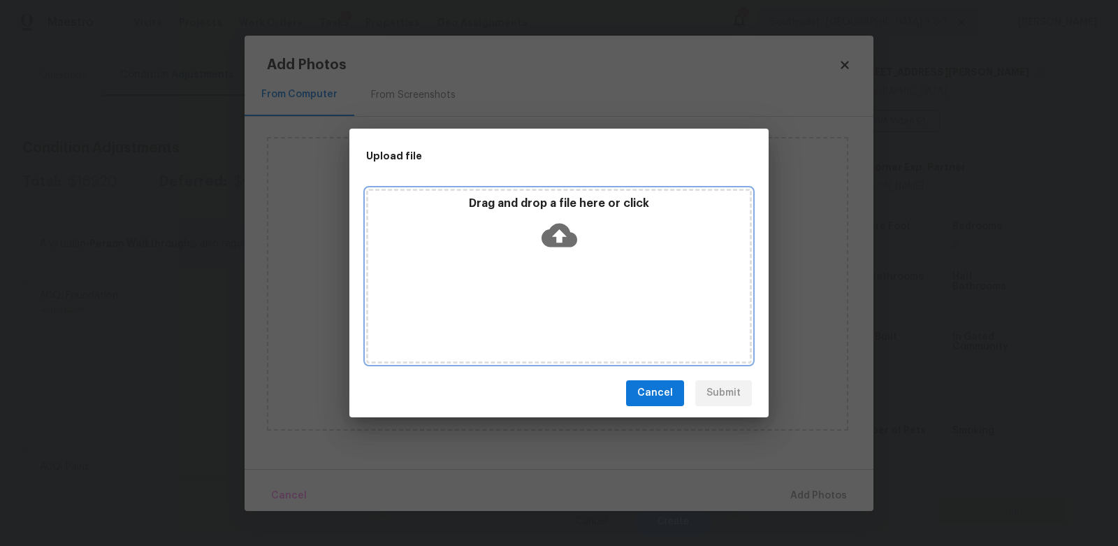
click at [562, 245] on icon at bounding box center [560, 235] width 36 height 24
